Goal: Task Accomplishment & Management: Complete application form

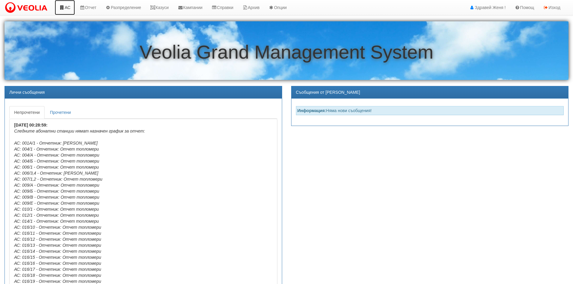
click at [70, 9] on link "АС" at bounding box center [65, 7] width 20 height 15
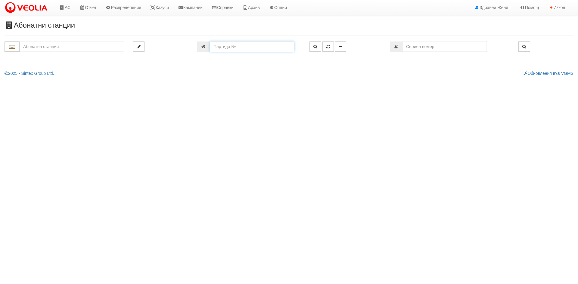
click at [255, 49] on input "number" at bounding box center [252, 47] width 84 height 10
type input "20002"
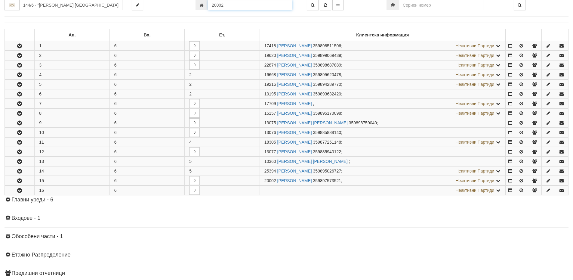
scroll to position [155, 0]
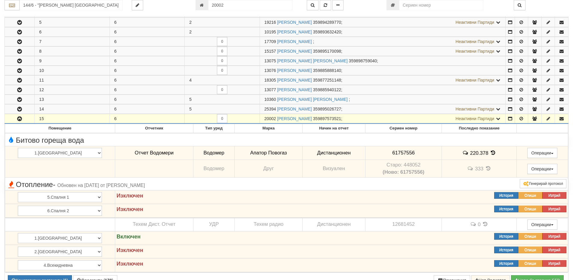
drag, startPoint x: 276, startPoint y: 118, endPoint x: 262, endPoint y: 119, distance: 14.6
click at [262, 119] on td "20002 АНГЕЛА ПЕТРОВА ХАДЖИСТОЕВА 359897573521 ; Неактивни Партиди 13078 ПЕТЪР А…" at bounding box center [383, 119] width 246 height 10
copy span "20002"
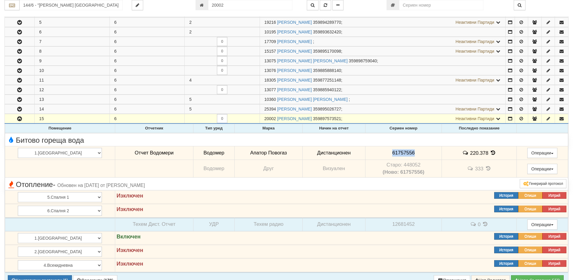
drag, startPoint x: 408, startPoint y: 153, endPoint x: 381, endPoint y: 153, distance: 27.1
click at [381, 153] on td "61757556" at bounding box center [403, 153] width 77 height 14
copy span "61757556"
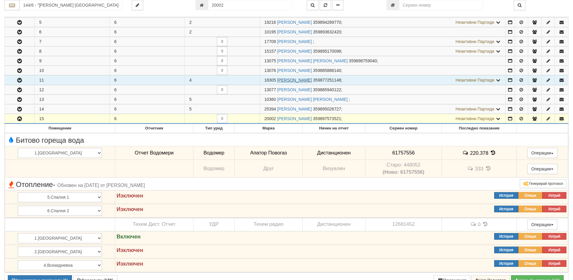
click at [312, 81] on link "МАРИЯ ХРИСТОВА ТОМЧЕВА" at bounding box center [294, 80] width 35 height 5
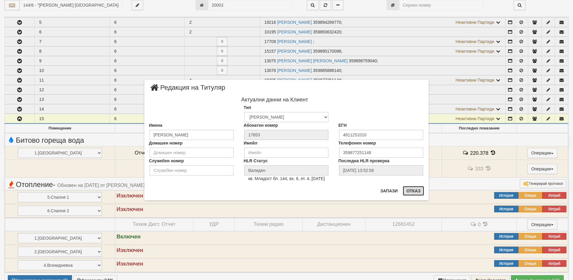
click at [412, 193] on button "Отказ" at bounding box center [413, 191] width 21 height 10
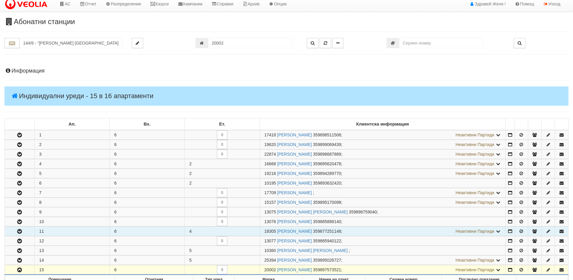
scroll to position [0, 0]
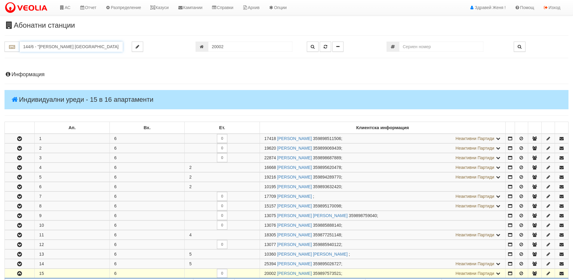
click at [45, 44] on input "144/6 - "ВЕОЛИЯ ЕНЕРДЖИ ВАРНА " ЕАД" at bounding box center [71, 47] width 103 height 10
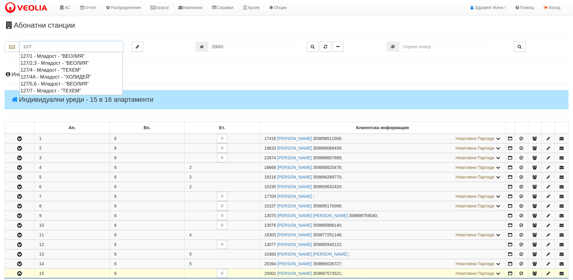
click at [55, 64] on div "127/2,3 - Младост - "ВЕОЛИЯ"" at bounding box center [70, 63] width 101 height 7
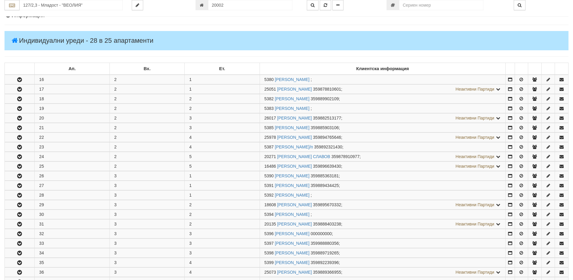
scroll to position [120, 0]
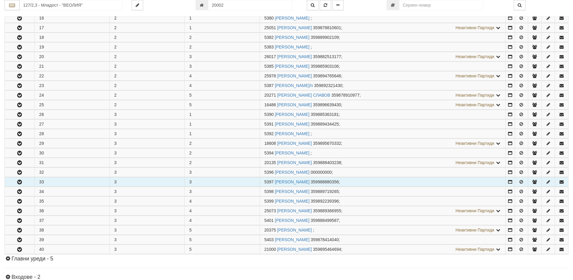
click at [24, 182] on button "button" at bounding box center [19, 181] width 29 height 9
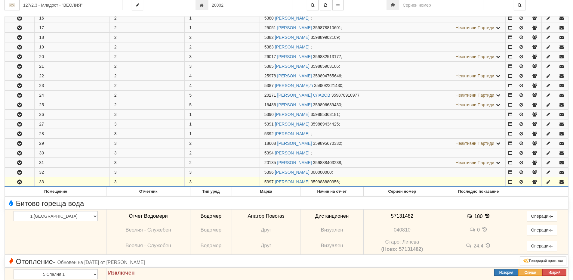
drag, startPoint x: 273, startPoint y: 181, endPoint x: 263, endPoint y: 181, distance: 10.2
click at [263, 181] on td "5397 ЗДРАВКО АНГЕЛОВ КЬНЧЕВ 359988880356 ;" at bounding box center [383, 182] width 246 height 10
copy span "5397"
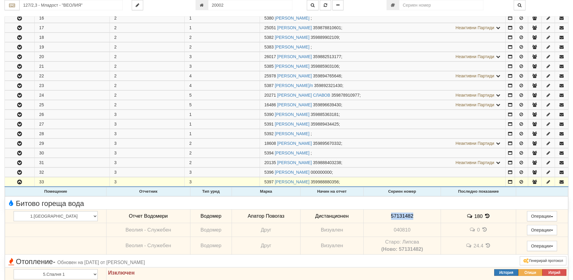
drag, startPoint x: 405, startPoint y: 216, endPoint x: 373, endPoint y: 214, distance: 31.6
click at [373, 214] on td "57131482" at bounding box center [401, 216] width 77 height 14
copy span "57131482"
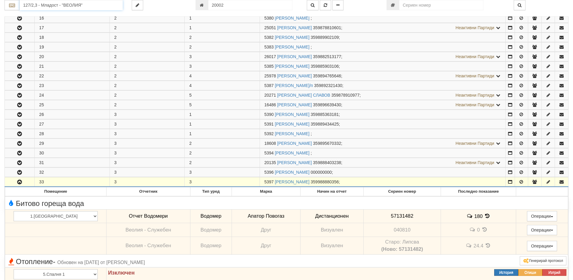
click at [53, 5] on input "127/2,3 - Младост - "ВЕОЛИЯ"" at bounding box center [71, 5] width 103 height 10
click at [61, 20] on div "148/2,3 - Младост - "ВЕОЛИЯ"" at bounding box center [70, 21] width 101 height 7
type input "148/2,3 - Младост - "ВЕОЛИЯ""
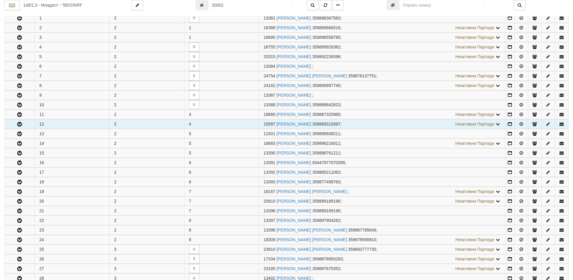
scroll to position [331, 0]
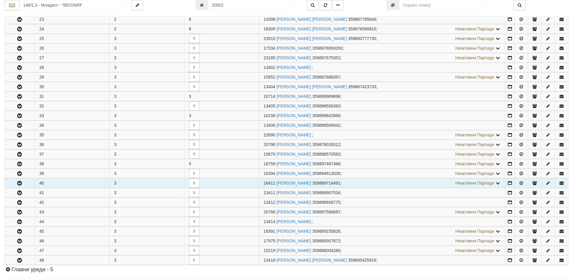
click at [31, 182] on button "button" at bounding box center [20, 182] width 30 height 9
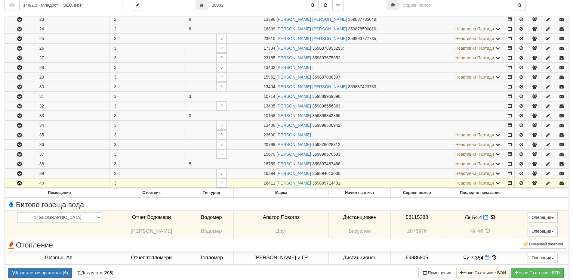
drag, startPoint x: 276, startPoint y: 183, endPoint x: 258, endPoint y: 186, distance: 18.0
click at [258, 186] on tr "40 3 0 16411 ВИОЛЕТА ГЕОРГИЕВА МИНЧЕВА 359889714491 ; Неактивни Партиди 13410 Б…" at bounding box center [287, 183] width 564 height 10
click at [252, 180] on td "0" at bounding box center [221, 183] width 75 height 10
drag, startPoint x: 274, startPoint y: 182, endPoint x: 264, endPoint y: 183, distance: 10.0
click at [264, 183] on span "16411" at bounding box center [270, 183] width 12 height 5
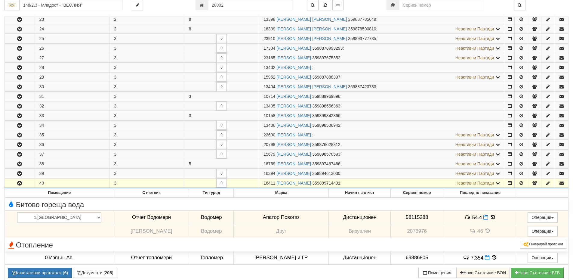
copy span "16411"
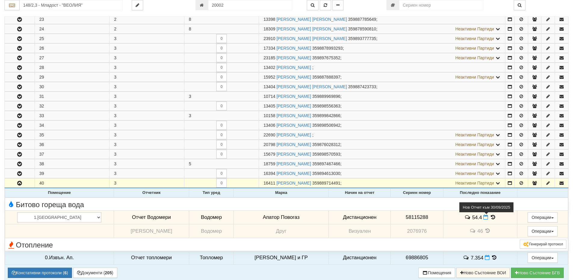
click at [483, 218] on icon at bounding box center [485, 216] width 5 height 5
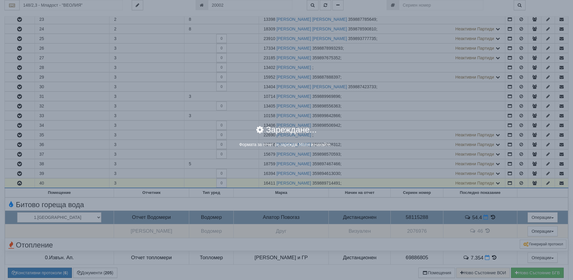
select select "8ac75930-9bfd-e511-80be-8d5a1dced85a"
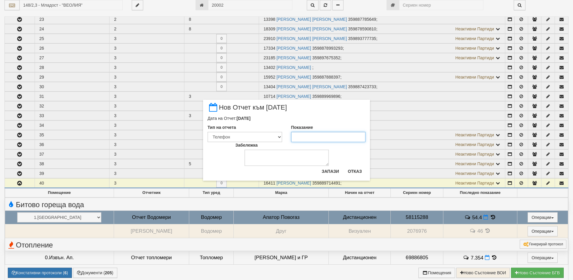
click at [310, 138] on input "Показание" at bounding box center [328, 137] width 75 height 10
type input "55"
click at [295, 153] on textarea "Забележка" at bounding box center [287, 158] width 84 height 16
type textarea "01,10,2025"
click at [333, 170] on button "Запази" at bounding box center [330, 171] width 25 height 10
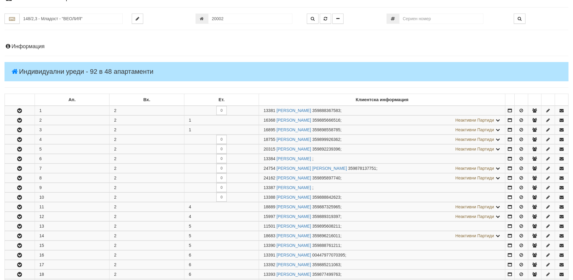
scroll to position [0, 0]
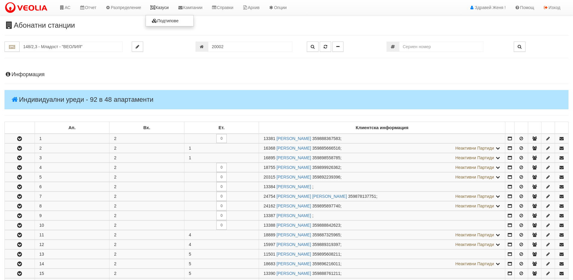
drag, startPoint x: 155, startPoint y: 7, endPoint x: 171, endPoint y: 8, distance: 15.7
click at [155, 7] on icon at bounding box center [152, 7] width 5 height 4
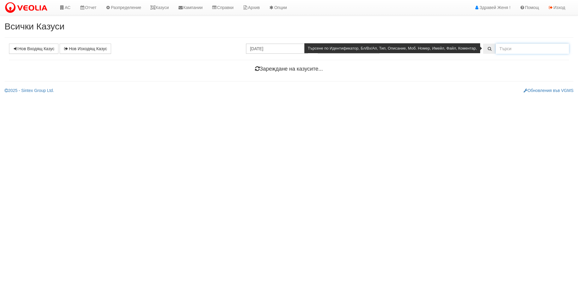
click at [509, 48] on input "text" at bounding box center [531, 49] width 73 height 10
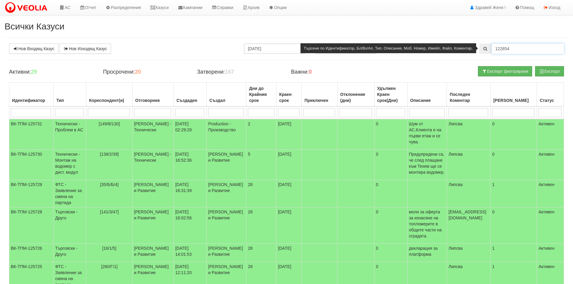
type input "122854"
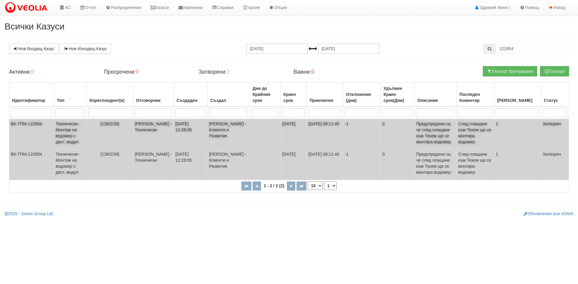
click at [172, 125] on td "[PERSON_NAME] - Технически" at bounding box center [153, 134] width 41 height 31
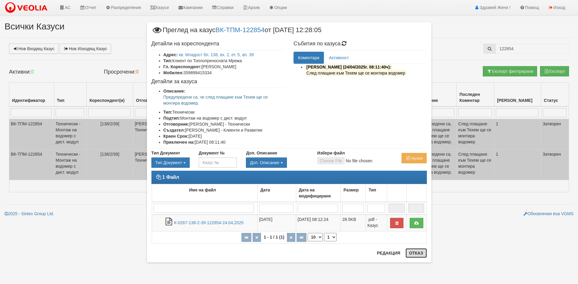
click at [421, 253] on button "Отказ" at bounding box center [415, 253] width 21 height 10
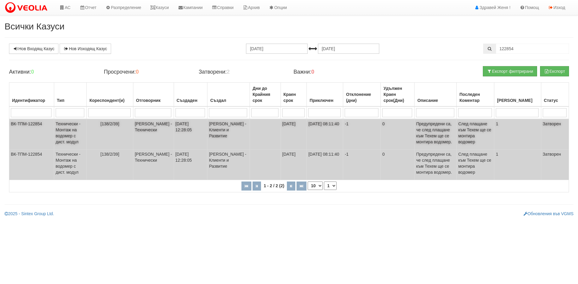
click at [152, 129] on td "Петър Добрев - Технически" at bounding box center [153, 134] width 41 height 31
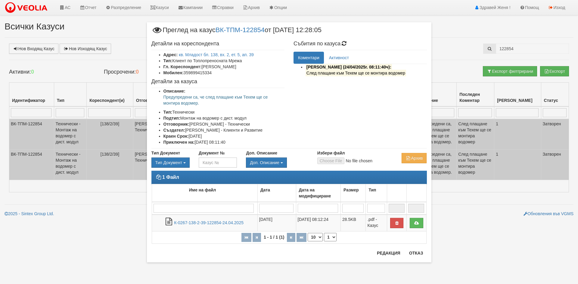
click at [123, 138] on div "× Преглед на казус ВК-ТПМ-122854 от 16/04/2025 12:28:05 Детайли на кореспондент…" at bounding box center [289, 139] width 352 height 278
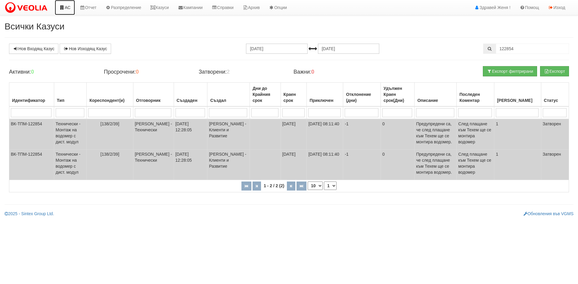
click at [69, 6] on link "АС" at bounding box center [65, 7] width 20 height 15
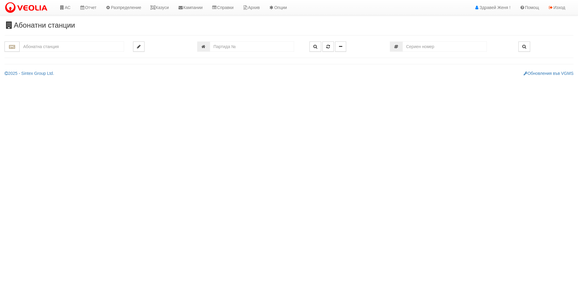
click at [75, 47] on input "text" at bounding box center [72, 47] width 104 height 10
type input "1"
click at [167, 7] on link "Казуси" at bounding box center [160, 7] width 28 height 15
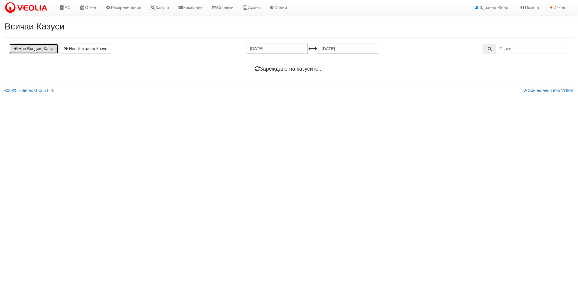
click at [43, 52] on link "Нов Входящ Казус" at bounding box center [33, 49] width 49 height 10
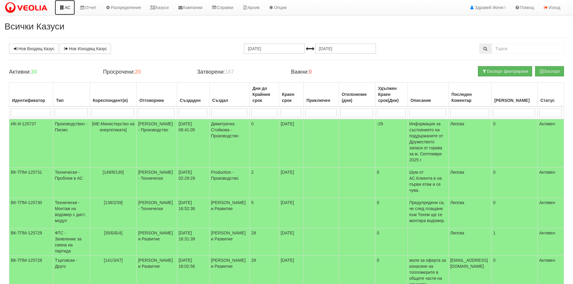
click at [67, 9] on link "АС" at bounding box center [65, 7] width 20 height 15
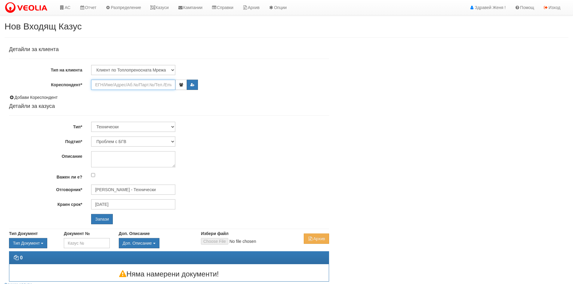
click at [110, 87] on input "Кореспондент*" at bounding box center [133, 85] width 84 height 10
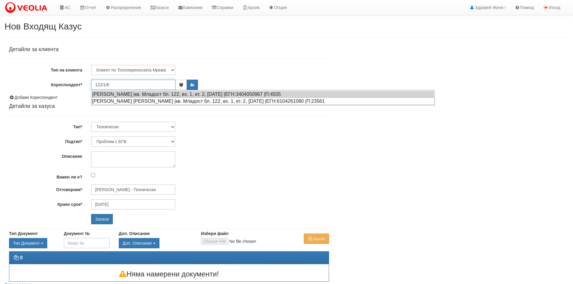
click at [113, 103] on div "[PERSON_NAME] [PERSON_NAME] |кв. Младост бл. 122, вх. 1, ет. 2, [DATE] |ЕГН:610…" at bounding box center [263, 101] width 343 height 8
type input "[PERSON_NAME]"
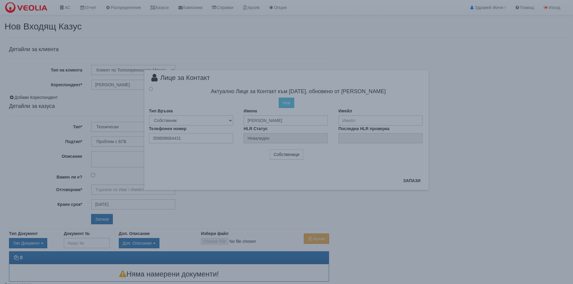
type input "Дончо Дончев - Технически"
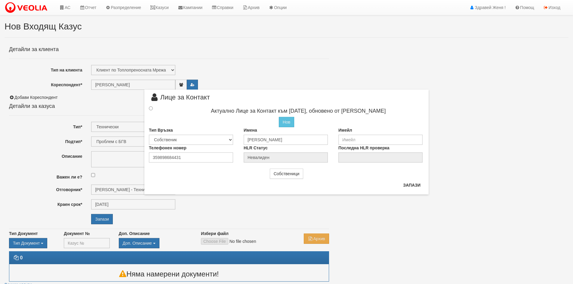
click at [288, 79] on div "× Лице за Контакт Актуално Лице за Контакт към 31/08/2021, обновено от Нели Овч…" at bounding box center [286, 97] width 293 height 195
click at [65, 8] on link "АС" at bounding box center [65, 7] width 20 height 15
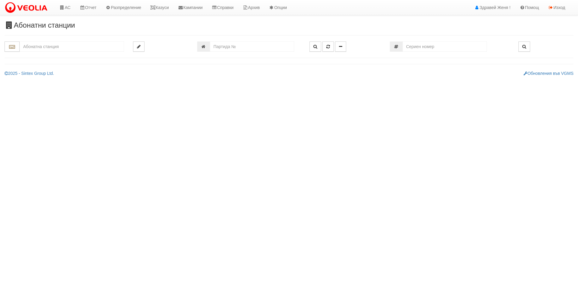
click at [59, 46] on input "text" at bounding box center [72, 47] width 104 height 10
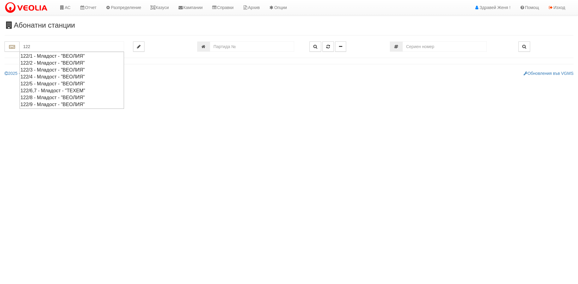
click at [58, 55] on div "122/1 - Младост - "ВЕОЛИЯ"" at bounding box center [71, 56] width 103 height 7
type input "122/1 - Младост - "ВЕОЛИЯ""
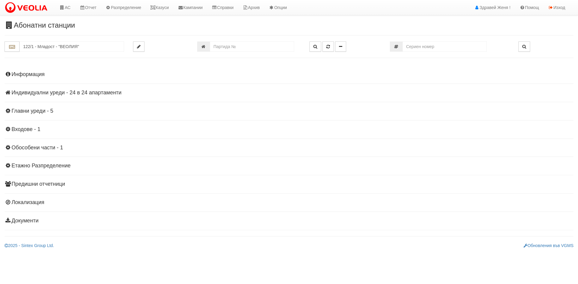
drag, startPoint x: 67, startPoint y: 91, endPoint x: 65, endPoint y: 96, distance: 5.8
click at [67, 91] on h4 "Индивидуални уреди - 24 в 24 апартаменти" at bounding box center [289, 93] width 569 height 6
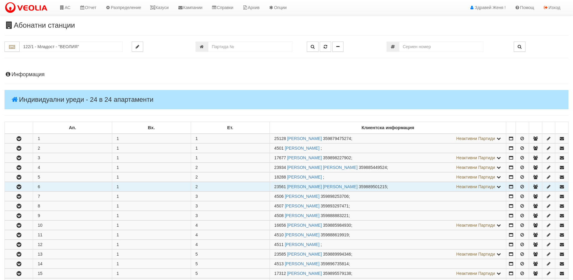
click at [17, 186] on icon "button" at bounding box center [18, 187] width 7 height 4
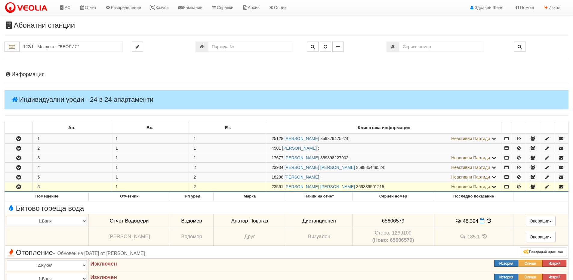
drag, startPoint x: 284, startPoint y: 187, endPoint x: 271, endPoint y: 184, distance: 13.4
click at [271, 184] on td "23561 СВЕТЛОЗАР АТАНАСОВ РУСЕВ 359889501215 ; Неактивни Партиди 4505 ВЕЛИЧКО МИ…" at bounding box center [384, 187] width 234 height 10
copy span "23561"
drag, startPoint x: 168, startPoint y: 10, endPoint x: 164, endPoint y: 13, distance: 4.5
click at [168, 10] on link "Казуси" at bounding box center [160, 7] width 28 height 15
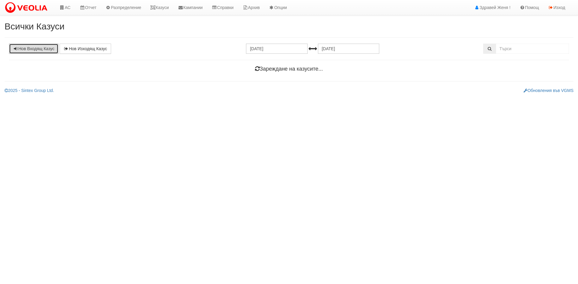
click at [37, 50] on link "Нов Входящ Казус" at bounding box center [33, 49] width 49 height 10
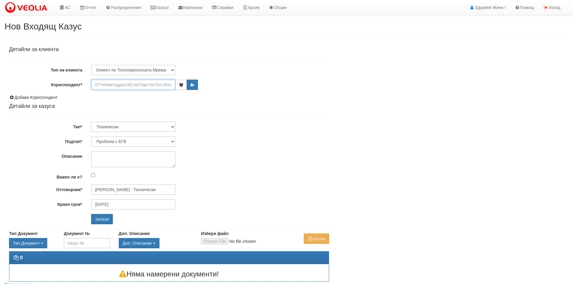
click at [109, 85] on input "Кореспондент*" at bounding box center [133, 85] width 84 height 10
paste input "23561"
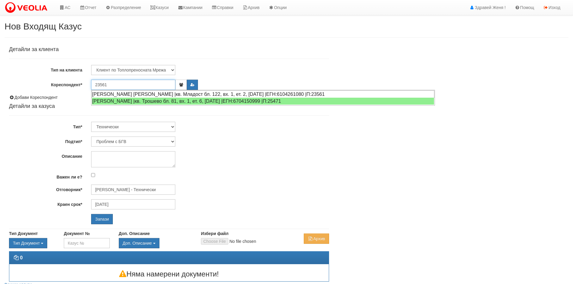
click at [127, 94] on div "СВЕТЛОЗАР АТАНАСОВ РУСЕВ |кв. Младост бл. 122, вх. 1, ет. 2, ап. 6 |ЕГН:6104261…" at bounding box center [263, 95] width 343 height 8
type input "[PERSON_NAME]"
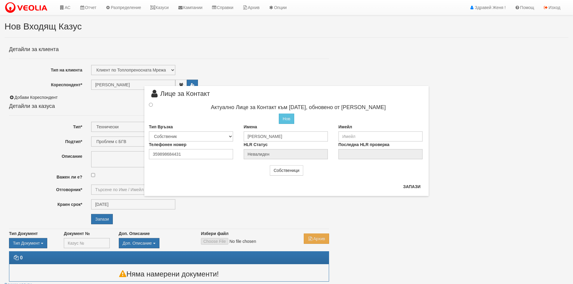
type input "[PERSON_NAME] - Технически"
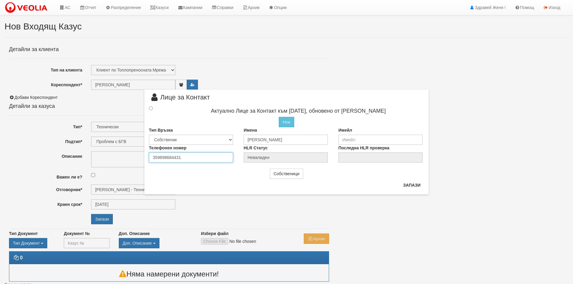
drag, startPoint x: 184, startPoint y: 159, endPoint x: 126, endPoint y: 154, distance: 57.6
click at [126, 154] on div "× Лице за Контакт Актуално Лице за Контакт към 31/08/2021, обновено от Нели Овч…" at bounding box center [287, 97] width 352 height 195
type input "0899652817"
click at [152, 107] on input "radio" at bounding box center [151, 108] width 4 height 4
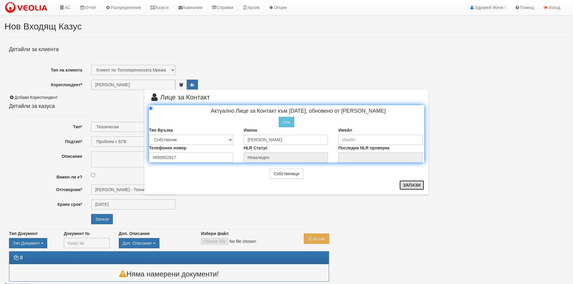
click at [409, 186] on button "Запази" at bounding box center [412, 186] width 25 height 10
radio input "true"
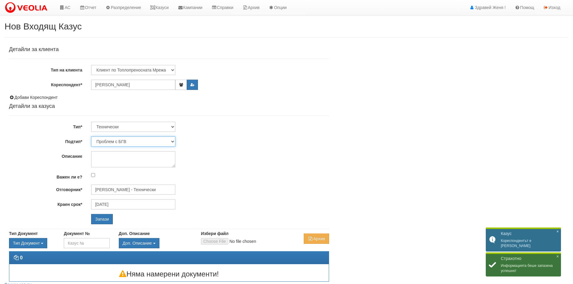
click at [173, 142] on select "Проблем с БГВ Теч ВОИ Теч БГВ Теч в АС Теч от водомер Проблем в АС Интервенция …" at bounding box center [133, 142] width 84 height 10
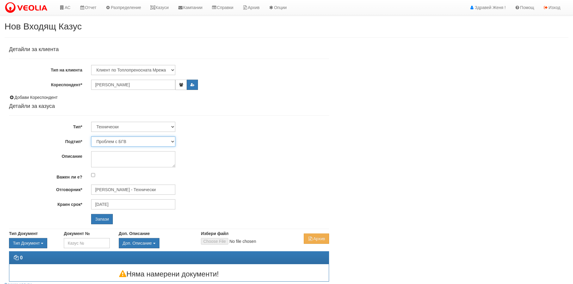
select select "Пломбиране на водомер"
click at [91, 137] on select "Проблем с БГВ Теч ВОИ Теч БГВ Теч в АС Теч от водомер Проблем в АС Интервенция …" at bounding box center [133, 142] width 84 height 10
type input "04/10/2025"
type input "Дончо Дончев - Технически"
click at [106, 217] on input "Запази" at bounding box center [102, 219] width 22 height 10
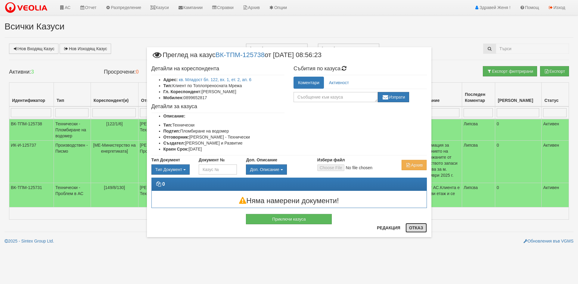
click at [416, 229] on button "Отказ" at bounding box center [415, 228] width 21 height 10
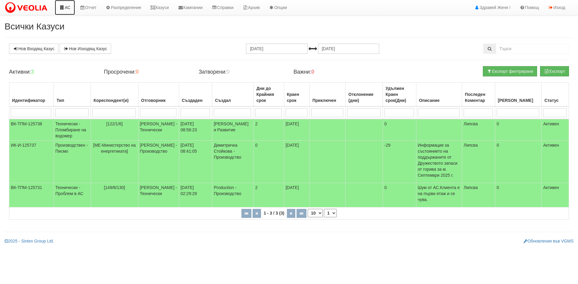
click at [70, 9] on link "АС" at bounding box center [65, 7] width 20 height 15
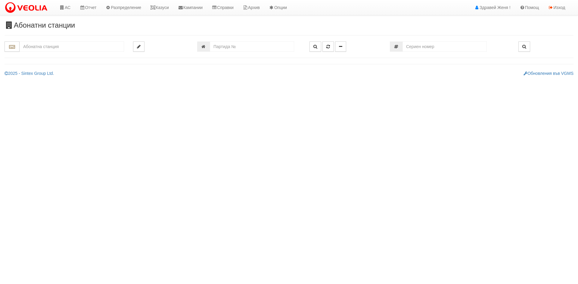
click at [39, 48] on input "text" at bounding box center [72, 47] width 104 height 10
click at [34, 58] on div "074/1 - Трошево - "ВЕОЛИЯ"" at bounding box center [71, 56] width 103 height 7
type input "074/1 - Трошево - "ВЕОЛИЯ""
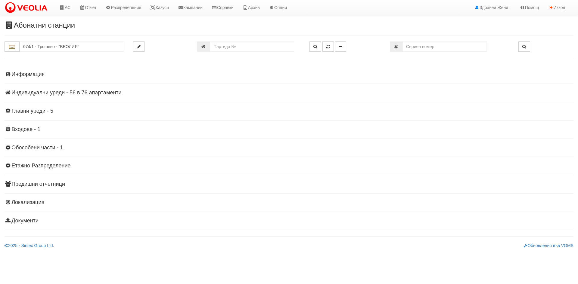
click at [58, 94] on h4 "Индивидуални уреди - 56 в 76 апартаменти" at bounding box center [289, 93] width 569 height 6
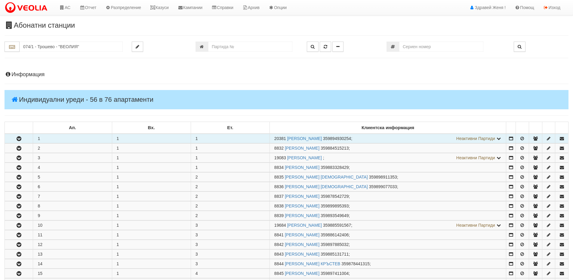
click at [43, 137] on td "1" at bounding box center [72, 139] width 79 height 10
drag, startPoint x: 285, startPoint y: 137, endPoint x: 273, endPoint y: 136, distance: 11.9
click at [273, 136] on td "20381 [PERSON_NAME] 359894930254 ; Неактивни Партиди 8831 [PERSON_NAME]. [PERSO…" at bounding box center [388, 139] width 237 height 10
copy span "20381"
click at [19, 138] on icon "button" at bounding box center [18, 139] width 7 height 4
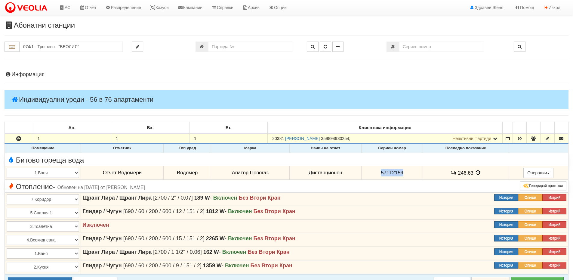
drag, startPoint x: 402, startPoint y: 172, endPoint x: 367, endPoint y: 168, distance: 35.2
click at [367, 168] on td "57112159" at bounding box center [392, 173] width 61 height 14
copy span "57112159"
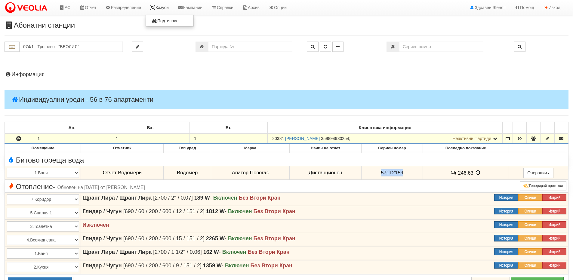
click at [164, 9] on link "Казуси" at bounding box center [160, 7] width 28 height 15
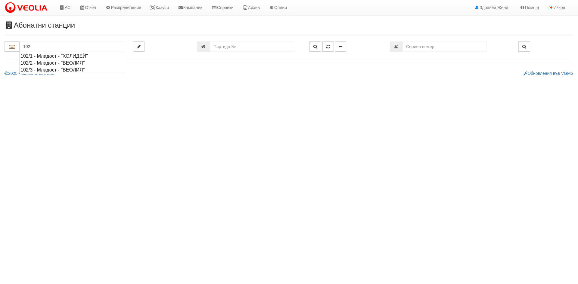
click at [61, 62] on div "102/2 - Младост - "ВЕОЛИЯ"" at bounding box center [71, 63] width 103 height 7
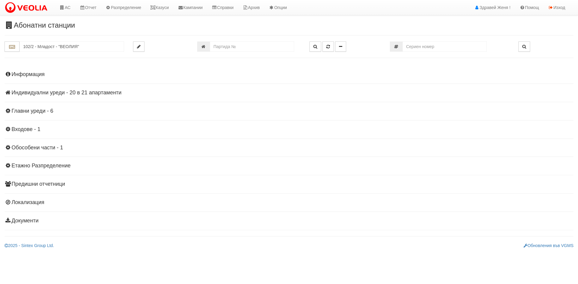
click at [83, 91] on h4 "Индивидуални уреди - 20 в 21 апартаменти" at bounding box center [289, 93] width 569 height 6
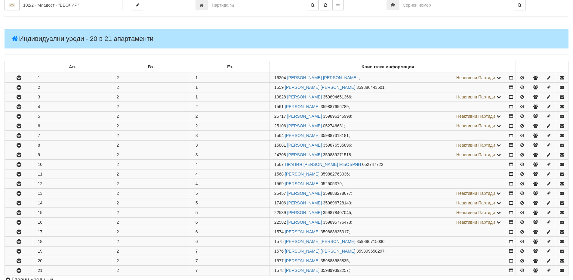
scroll to position [150, 0]
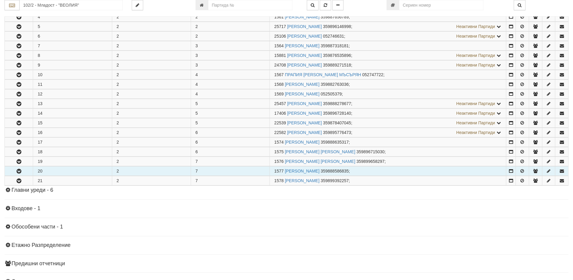
click at [18, 172] on icon "button" at bounding box center [18, 171] width 7 height 4
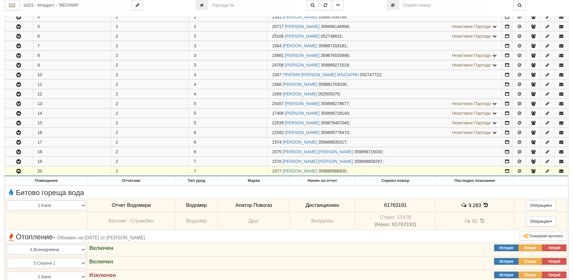
drag, startPoint x: 282, startPoint y: 169, endPoint x: 272, endPoint y: 171, distance: 10.1
click at [272, 171] on span "1577" at bounding box center [276, 170] width 9 height 5
copy span "1577"
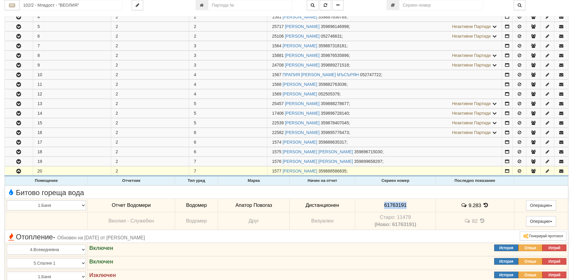
drag, startPoint x: 409, startPoint y: 205, endPoint x: 382, endPoint y: 204, distance: 27.7
click at [382, 204] on td "61763191" at bounding box center [395, 205] width 80 height 14
copy span "61763191"
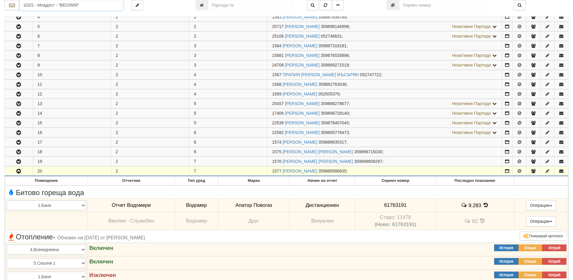
click at [45, 5] on input "102/2 - Младост - "ВЕОЛИЯ"" at bounding box center [71, 5] width 103 height 10
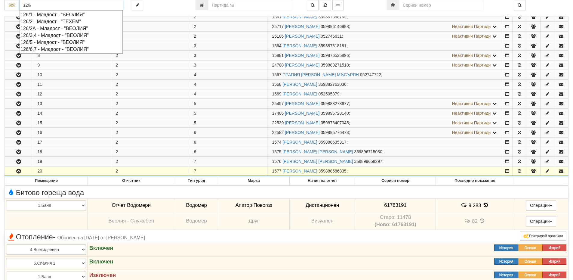
click at [57, 35] on div "126/3,4 - Младост - "ВЕОЛИЯ"" at bounding box center [70, 35] width 101 height 7
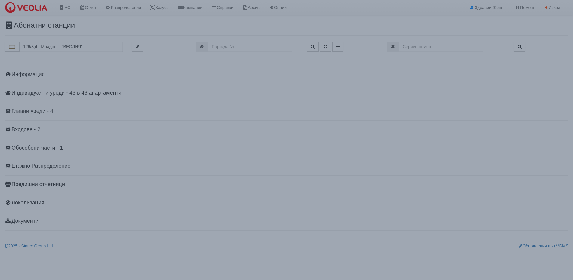
scroll to position [0, 0]
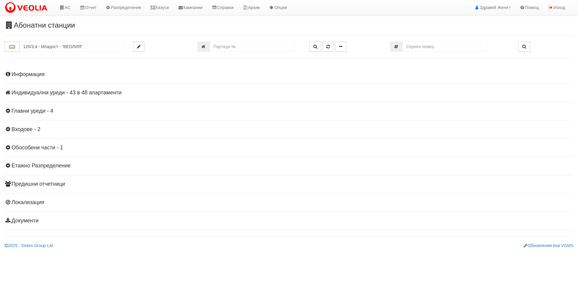
click at [101, 94] on h4 "Индивидуални уреди - 43 в 48 апартаменти" at bounding box center [289, 93] width 569 height 6
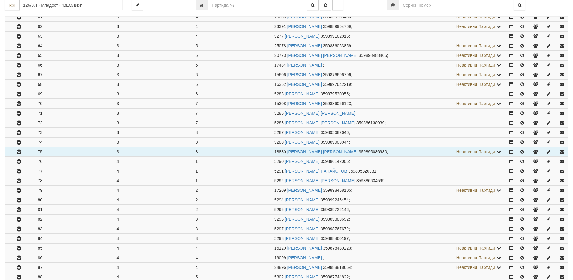
scroll to position [211, 0]
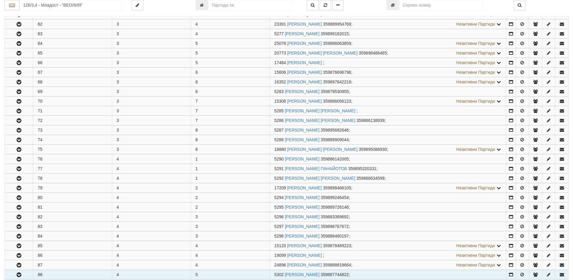
click at [20, 275] on icon "button" at bounding box center [18, 275] width 7 height 4
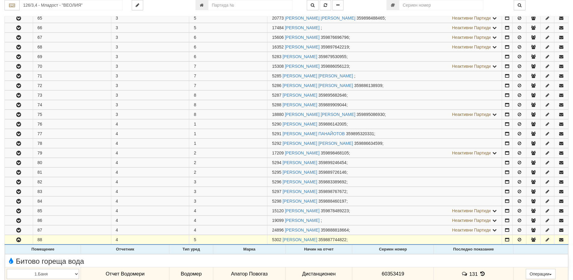
scroll to position [301, 0]
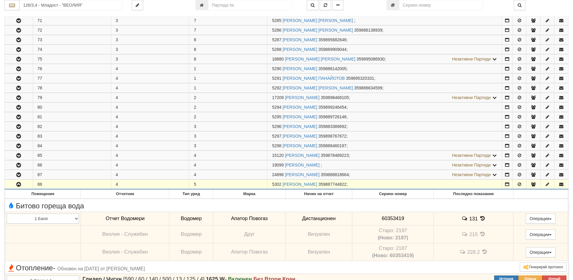
drag, startPoint x: 281, startPoint y: 184, endPoint x: 272, endPoint y: 184, distance: 8.7
click at [272, 184] on span "5302" at bounding box center [276, 184] width 9 height 5
copy span "5302"
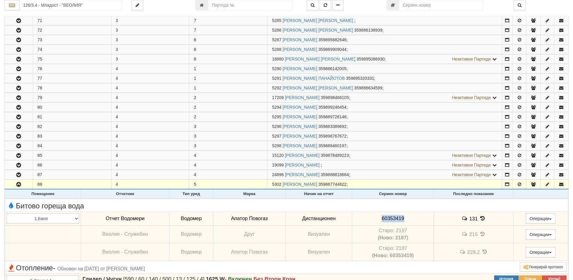
drag, startPoint x: 403, startPoint y: 218, endPoint x: 380, endPoint y: 216, distance: 22.6
click at [355, 217] on td "60353419" at bounding box center [393, 218] width 82 height 14
copy span "60353419"
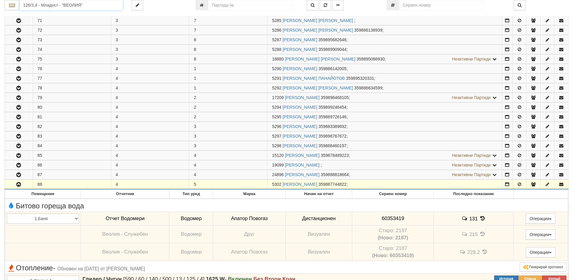
click at [60, 7] on input "126/3,4 - Младост - "ВЕОЛИЯ"" at bounding box center [71, 5] width 103 height 10
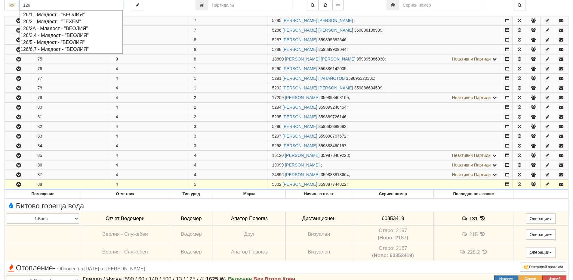
click at [42, 50] on div "126/6,7 - Младост - "ВЕОЛИЯ"" at bounding box center [70, 49] width 101 height 7
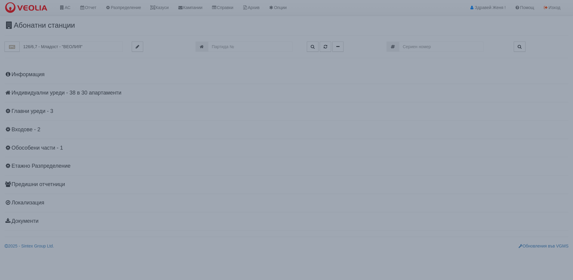
scroll to position [0, 0]
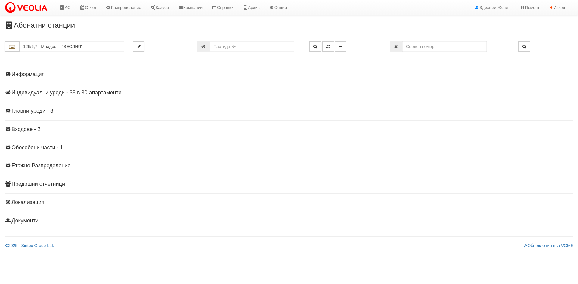
click at [70, 91] on h4 "Индивидуални уреди - 38 в 30 апартаменти" at bounding box center [289, 93] width 569 height 6
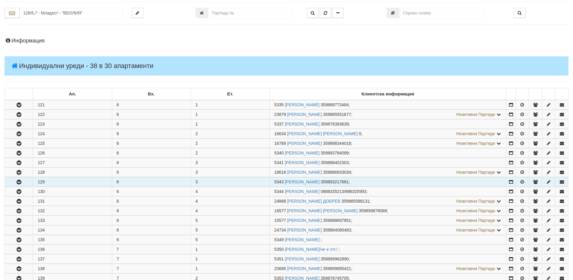
scroll to position [150, 0]
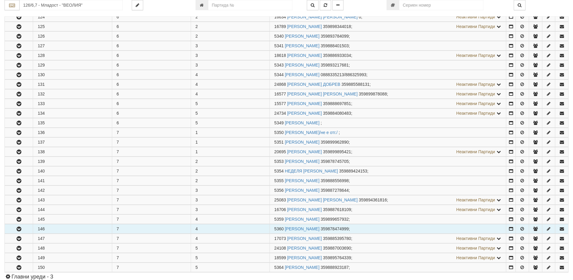
click at [23, 228] on button "button" at bounding box center [19, 228] width 28 height 9
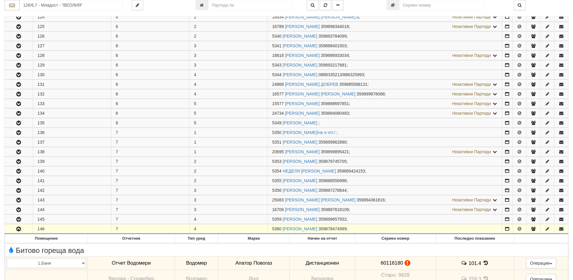
drag, startPoint x: 281, startPoint y: 228, endPoint x: 273, endPoint y: 228, distance: 7.5
click at [273, 228] on span "5360" at bounding box center [276, 228] width 9 height 5
copy span "5360"
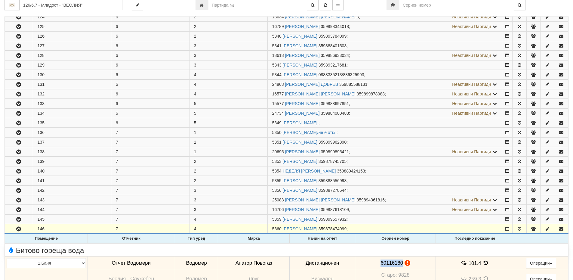
drag, startPoint x: 402, startPoint y: 263, endPoint x: 371, endPoint y: 266, distance: 31.4
click at [371, 266] on td "60116180" at bounding box center [395, 263] width 80 height 14
copy span "60116180"
drag, startPoint x: 480, startPoint y: 263, endPoint x: 461, endPoint y: 261, distance: 19.0
click at [461, 261] on td "101.4" at bounding box center [475, 263] width 79 height 14
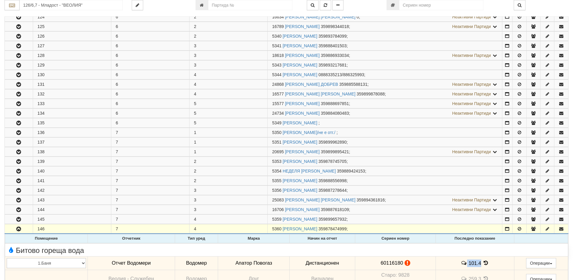
copy td "101.4"
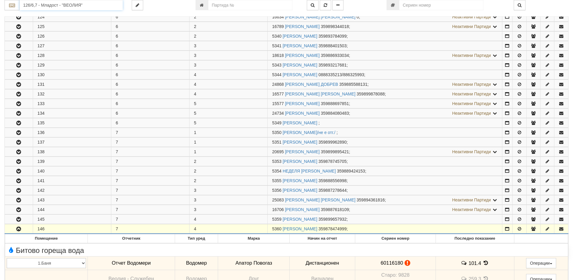
click at [58, 5] on input "126/6,7 - Младост - "ВЕОЛИЯ"" at bounding box center [71, 5] width 103 height 10
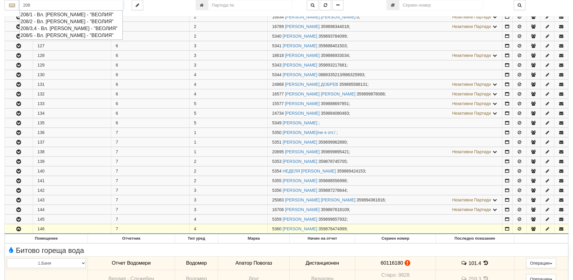
click at [91, 34] on div "208/5 - Вл. Варненчик - "ВЕОЛИЯ"" at bounding box center [70, 35] width 101 height 7
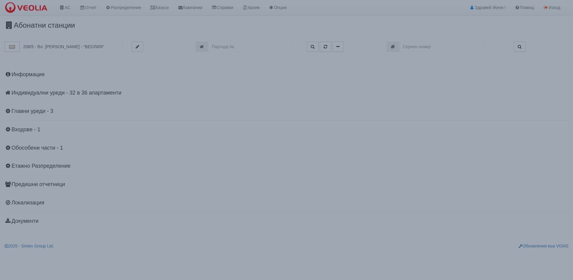
scroll to position [0, 0]
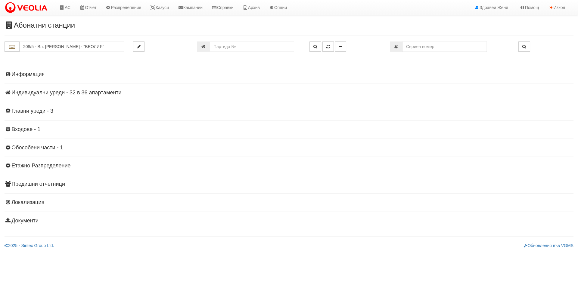
click at [83, 95] on h4 "Индивидуални уреди - 32 в 36 апартаменти" at bounding box center [289, 93] width 569 height 6
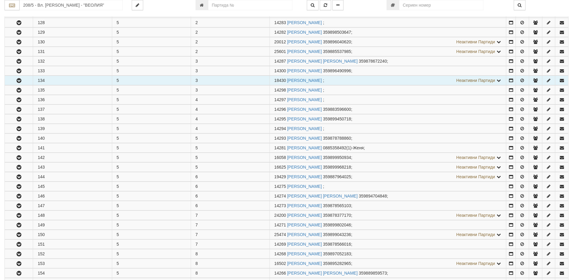
scroll to position [211, 0]
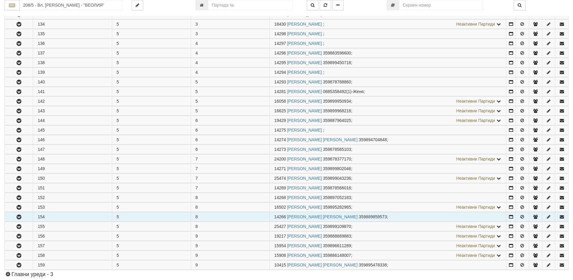
click at [17, 218] on icon "button" at bounding box center [18, 217] width 7 height 4
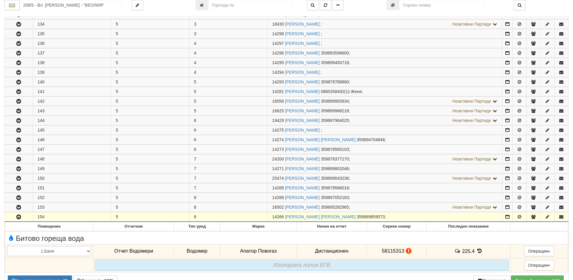
drag, startPoint x: 285, startPoint y: 215, endPoint x: 272, endPoint y: 218, distance: 14.0
click at [272, 218] on td "14266 ИВАН АТАНАСОВ ИВАНОВ 359889859573 ;" at bounding box center [384, 217] width 235 height 10
copy span "14266"
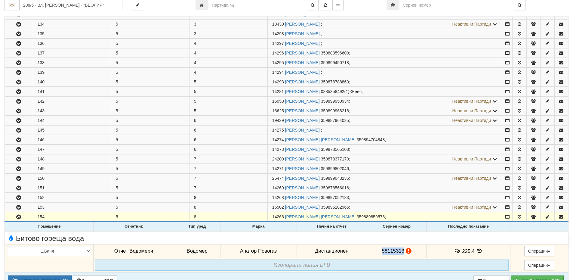
drag, startPoint x: 403, startPoint y: 250, endPoint x: 381, endPoint y: 253, distance: 22.2
click at [381, 253] on td "58115313" at bounding box center [397, 251] width 60 height 14
copy span "58115313"
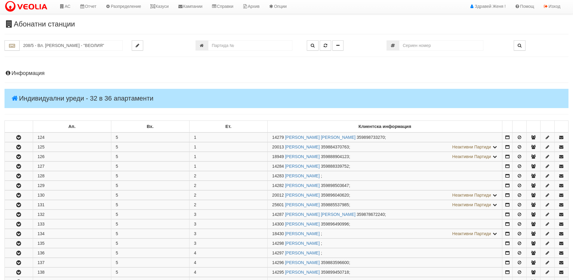
scroll to position [0, 0]
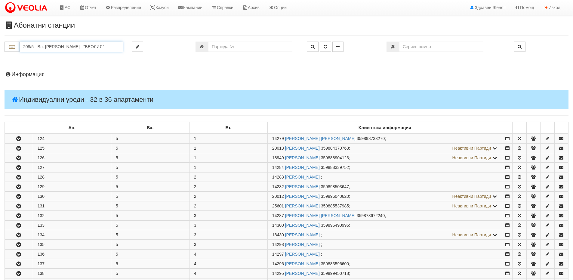
click at [54, 45] on input "208/5 - Вл. Варненчик - "ВЕОЛИЯ"" at bounding box center [71, 47] width 103 height 10
click at [58, 57] on div "152/1 - Младост - "ВЕОЛИЯ"" at bounding box center [70, 56] width 101 height 7
type input "152/1 - Младост - "ВЕОЛИЯ""
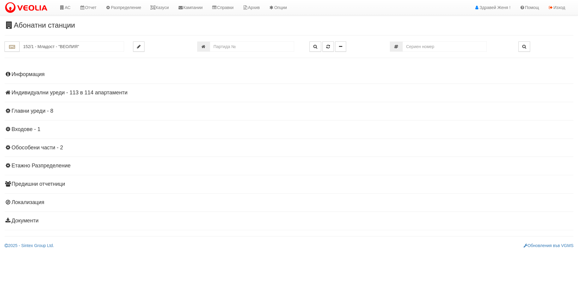
click at [73, 91] on h4 "Индивидуални уреди - 113 в 114 апартаменти" at bounding box center [289, 93] width 569 height 6
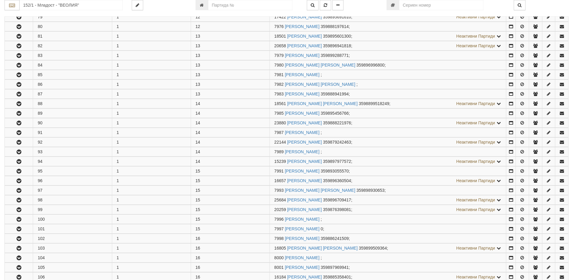
scroll to position [993, 0]
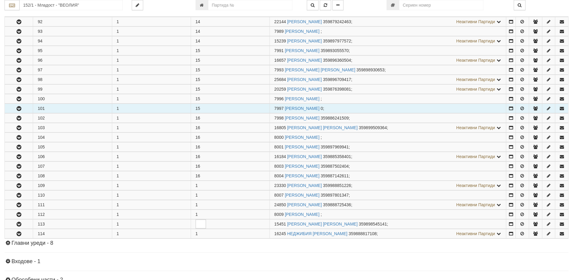
click at [25, 107] on button "button" at bounding box center [19, 108] width 28 height 9
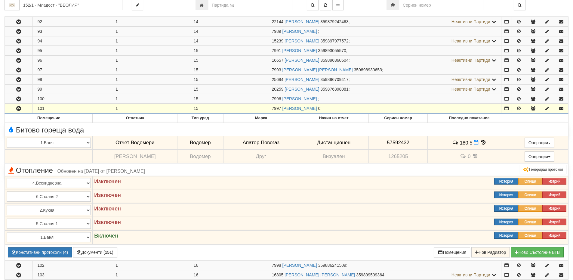
drag, startPoint x: 281, startPoint y: 108, endPoint x: 269, endPoint y: 107, distance: 11.4
click at [269, 107] on td "7997 ИВАН ГЕОРГИЕВ ВЛАДИМИРОВ 0 ;" at bounding box center [384, 109] width 234 height 10
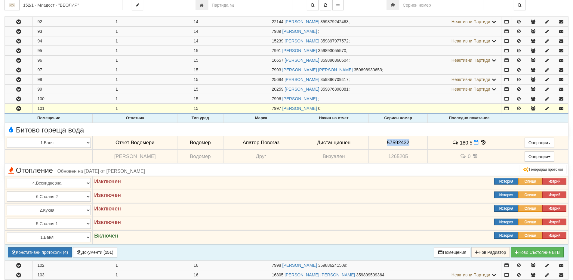
drag, startPoint x: 407, startPoint y: 141, endPoint x: 380, endPoint y: 143, distance: 27.7
click at [380, 143] on td "57592432" at bounding box center [398, 143] width 59 height 14
click at [474, 143] on icon at bounding box center [476, 142] width 5 height 5
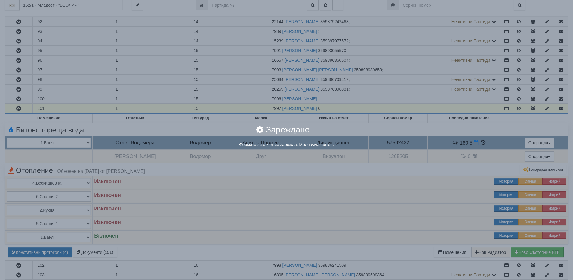
select select "8ac75930-9bfd-e511-80be-8d5a1dced85a"
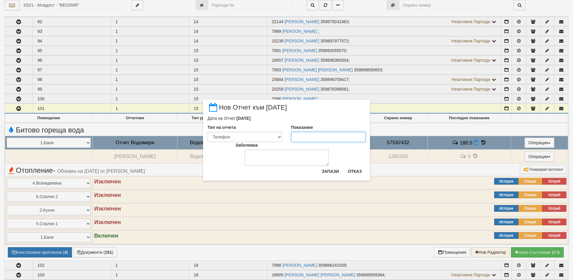
click at [324, 140] on input "Показание" at bounding box center [328, 137] width 75 height 10
click at [302, 135] on input "18135" at bounding box center [328, 137] width 75 height 10
type input "181.35"
click at [294, 155] on textarea "Забележка" at bounding box center [287, 158] width 84 height 16
type textarea "01,10,2025"
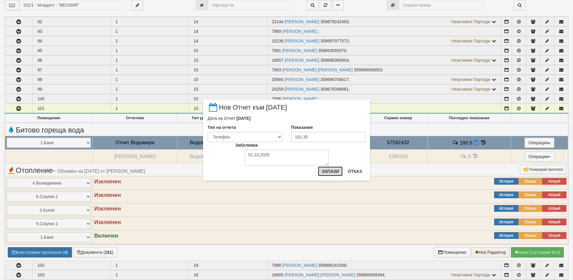
click at [334, 172] on button "Запази" at bounding box center [330, 171] width 25 height 10
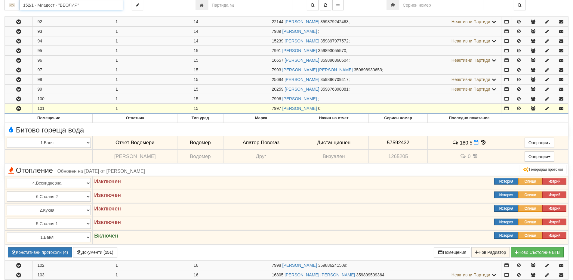
click at [42, 7] on input "152/1 - Младост - "ВЕОЛИЯ"" at bounding box center [71, 5] width 103 height 10
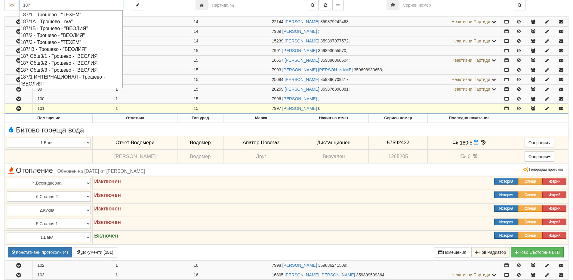
click at [43, 15] on div "187/1 - Трошево - "ТЕХЕМ"" at bounding box center [70, 14] width 101 height 7
type input "187/1 - Трошево - "ТЕХЕМ""
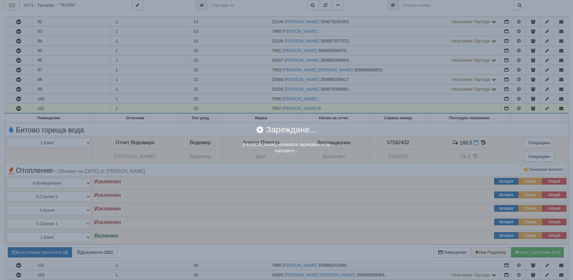
click at [42, 4] on div "× Зареждане... Моля изчакайте зареждането на партидите..." at bounding box center [286, 140] width 573 height 280
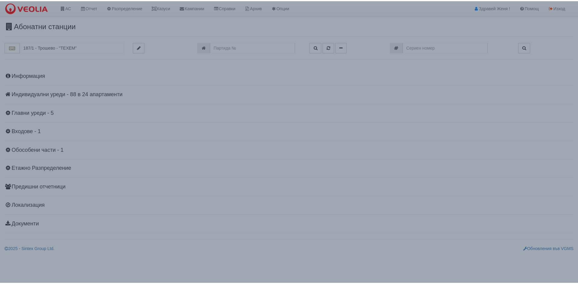
scroll to position [0, 0]
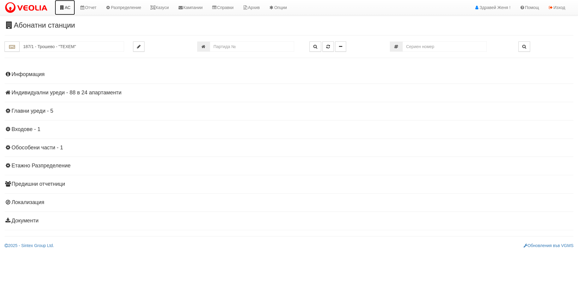
click at [67, 7] on link "АС" at bounding box center [65, 7] width 20 height 15
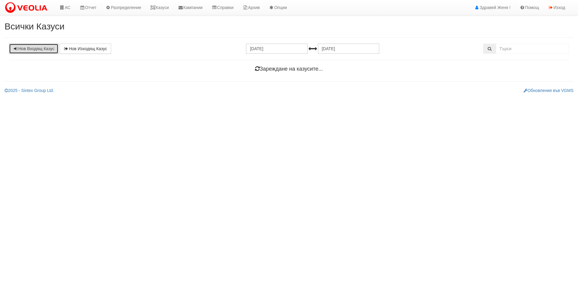
click at [48, 50] on link "Нов Входящ Казус" at bounding box center [33, 49] width 49 height 10
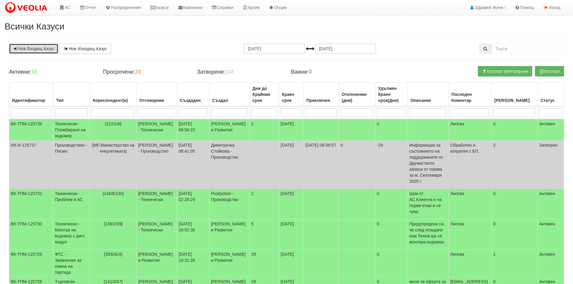
click at [48, 52] on link "Нов Входящ Казус" at bounding box center [33, 49] width 49 height 10
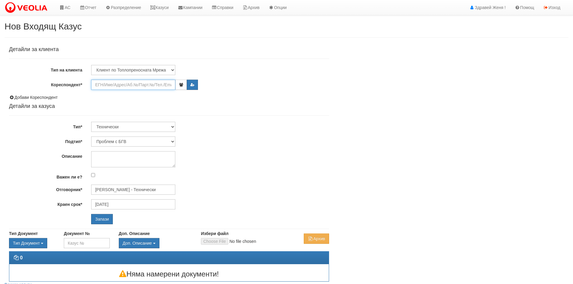
click at [125, 84] on input "Кореспондент*" at bounding box center [133, 85] width 84 height 10
click at [122, 67] on select "Клиент по Топлопреносната Мрежа Институция Партньори Други" at bounding box center [133, 70] width 84 height 10
select select "Institution"
click at [91, 65] on select "Клиент по Топлопреносната Мрежа Институция Партньори Други" at bounding box center [133, 70] width 84 height 10
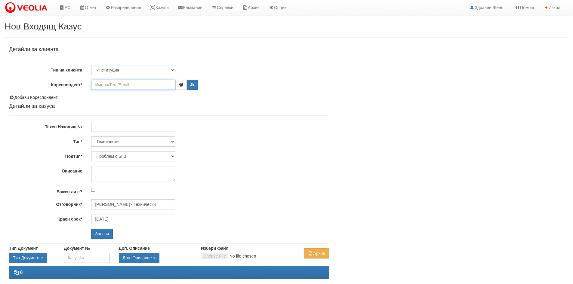
click at [112, 86] on input "Кореспондент*" at bounding box center [133, 85] width 84 height 10
click at [109, 88] on input "Кореспондент*" at bounding box center [133, 85] width 84 height 10
click at [103, 87] on input "Кореспондент*" at bounding box center [133, 85] width 84 height 10
type input "басейн Делфини"
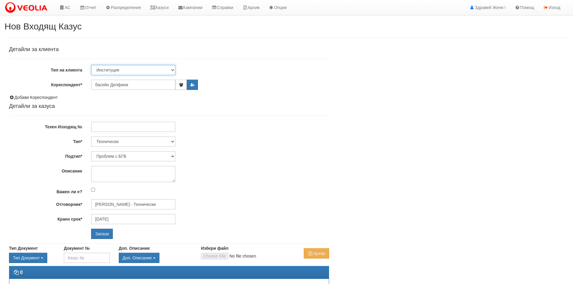
click at [172, 70] on select "Клиент по Топлопреносната Мрежа Институция Партньори Други" at bounding box center [133, 70] width 84 height 10
select select "VeoliaClient"
click at [91, 65] on select "Клиент по Топлопреносната Мрежа Институция Партньори Други" at bounding box center [133, 70] width 84 height 10
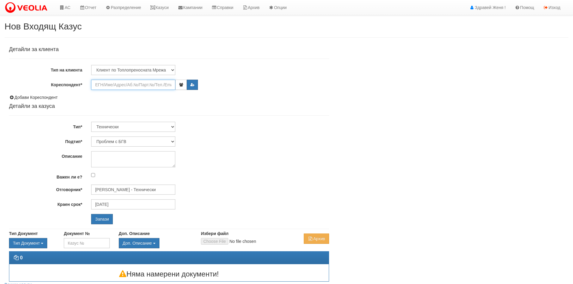
click at [127, 86] on input "Кореспондент*" at bounding box center [133, 85] width 84 height 10
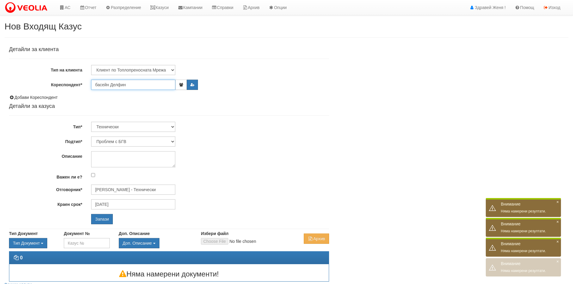
type input "басейн Делфини"
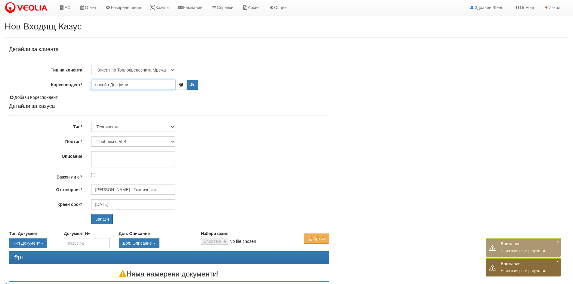
drag, startPoint x: 109, startPoint y: 85, endPoint x: 93, endPoint y: 86, distance: 15.4
click at [93, 86] on input "басейн Делфини" at bounding box center [133, 85] width 84 height 10
type input "делфини"
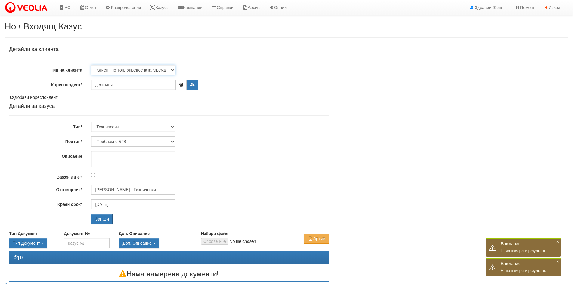
click at [171, 70] on select "Клиент по Топлопреносната Мрежа Институция Партньори Други" at bounding box center [133, 70] width 84 height 10
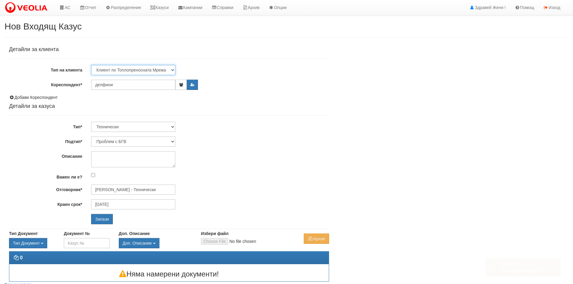
select select "Other"
click at [91, 65] on select "Клиент по Топлопреносната Мрежа Институция Партньори Други" at bounding box center [133, 70] width 84 height 10
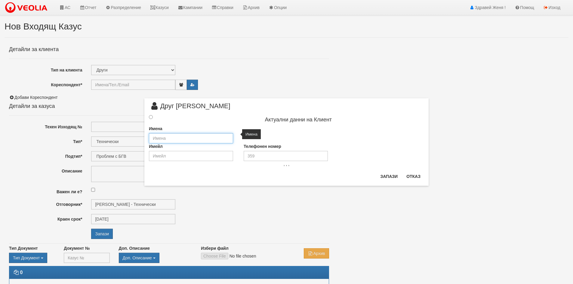
click at [164, 137] on input "text" at bounding box center [191, 138] width 84 height 10
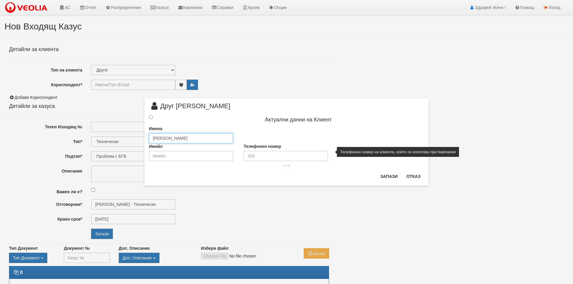
type input "[PERSON_NAME]"
click at [259, 155] on input "tel" at bounding box center [286, 156] width 84 height 10
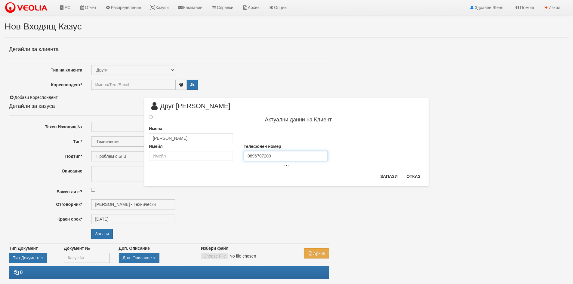
type input "0896707200"
click at [150, 118] on input "radio" at bounding box center [151, 117] width 4 height 4
radio input "true"
type input "[PERSON_NAME]"
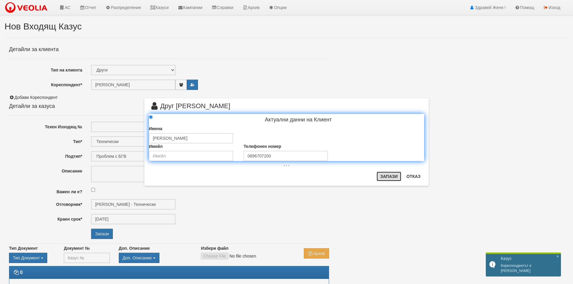
click at [386, 175] on button "Запази" at bounding box center [389, 177] width 25 height 10
radio input "true"
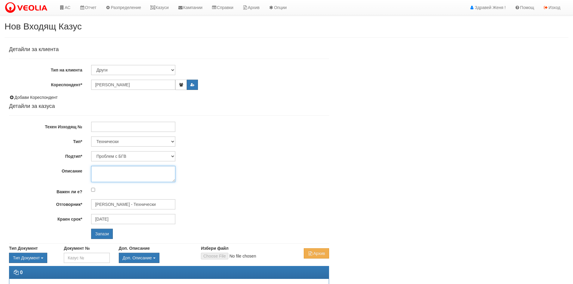
click at [99, 172] on textarea "Описание" at bounding box center [133, 174] width 84 height 16
type textarea "От някилко дни има спад в температурата на водата"
click at [108, 233] on input "Запази" at bounding box center [102, 234] width 22 height 10
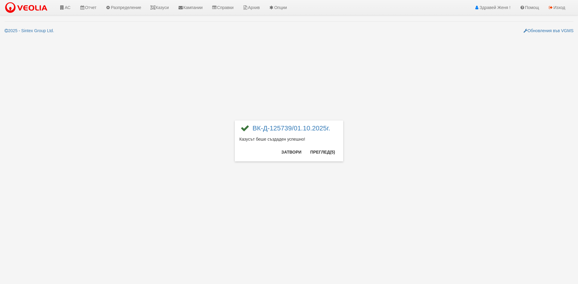
click at [66, 5] on div "× ВК-Д-125739/01.10.2025г. Казусът беше създаден успешно! Затвори Преглед (5)" at bounding box center [289, 142] width 578 height 284
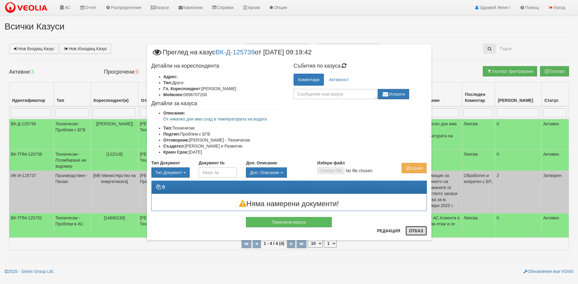
click at [422, 231] on button "Отказ" at bounding box center [415, 231] width 21 height 10
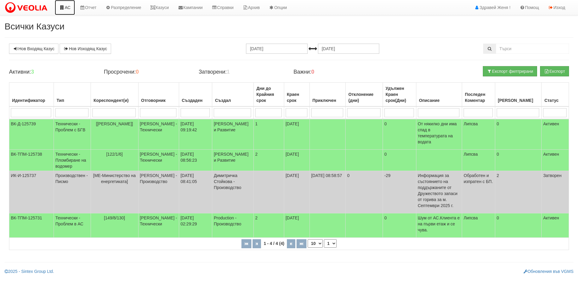
click at [69, 6] on link "АС" at bounding box center [65, 7] width 20 height 15
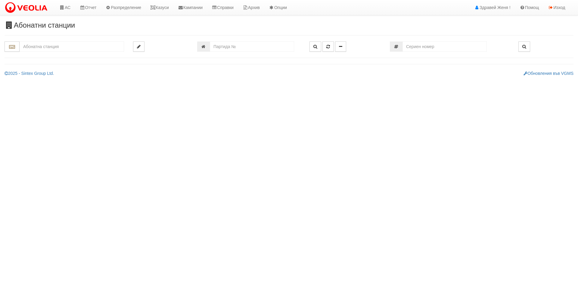
click at [39, 47] on input "text" at bounding box center [72, 47] width 104 height 10
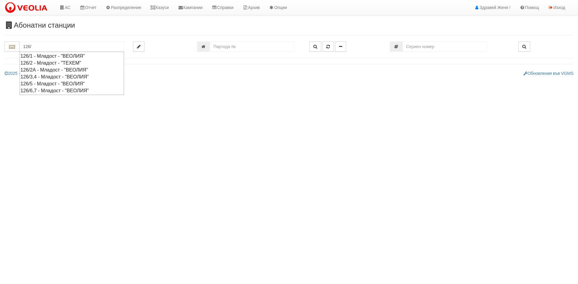
click at [57, 90] on div "126/6,7 - Младост - "ВЕОЛИЯ"" at bounding box center [71, 90] width 103 height 7
type input "126/6,7 - Младост - "ВЕОЛИЯ""
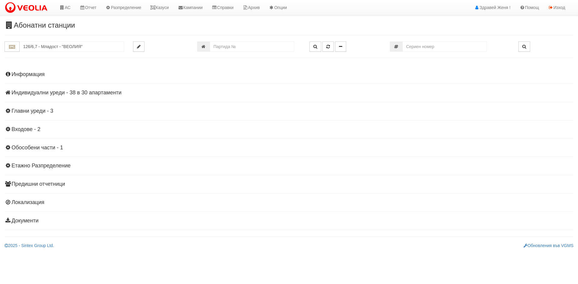
click at [62, 93] on h4 "Индивидуални уреди - 38 в 30 апартаменти" at bounding box center [289, 93] width 569 height 6
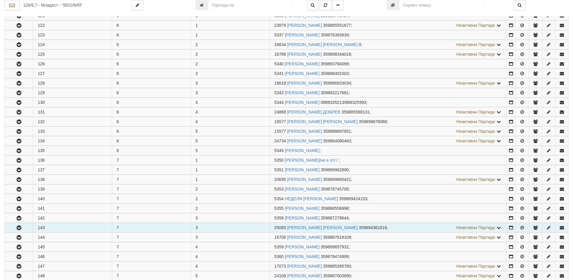
scroll to position [181, 0]
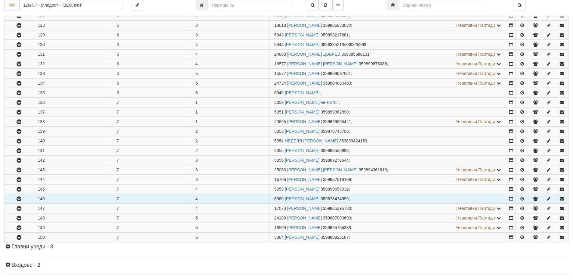
click at [25, 199] on button "button" at bounding box center [19, 198] width 28 height 9
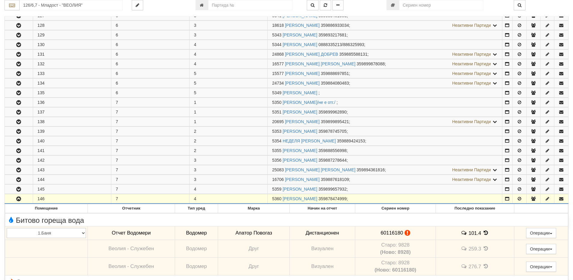
drag, startPoint x: 281, startPoint y: 197, endPoint x: 270, endPoint y: 198, distance: 10.5
click at [270, 198] on td "5360 ГАЛЯ ГЕОРГИЕВА ПЕТКОВА 359878474999 ;" at bounding box center [384, 199] width 235 height 10
copy span "5360"
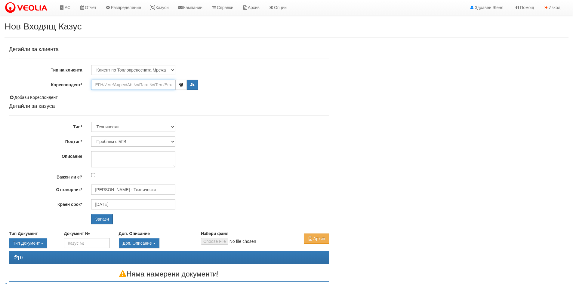
click at [127, 86] on input "Кореспондент*" at bounding box center [133, 85] width 84 height 10
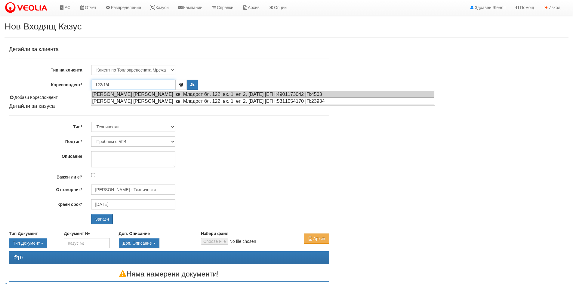
click at [136, 100] on div "РАДКА ЦВЕТКОВА ГЕНКОВА |кв. Младост бл. 122, вх. 1, ет. 2, ап. 4 |ЕГН:531105417…" at bounding box center [263, 101] width 343 height 8
type input "Радка Цветкова Генкова"
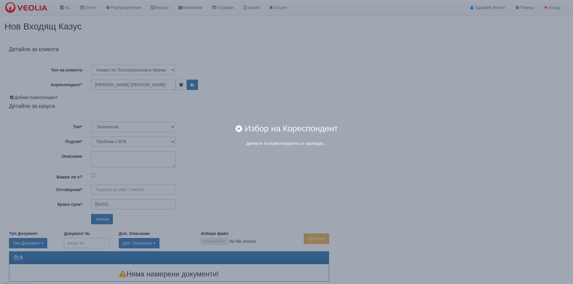
type input "Дончо Дончев - Технически"
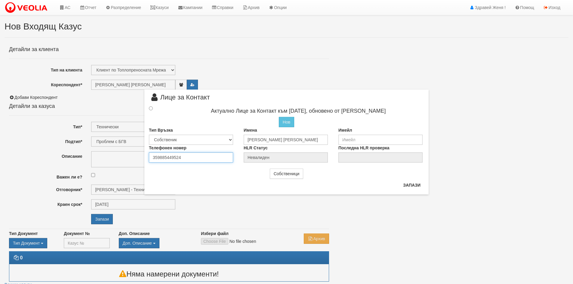
drag, startPoint x: 192, startPoint y: 158, endPoint x: 142, endPoint y: 157, distance: 50.5
click at [142, 157] on div "× Лице за Контакт Актуално Лице за Контакт към 28/01/2022, обновено от Катерина…" at bounding box center [286, 97] width 293 height 195
type input "0896174475"
click at [151, 108] on input "radio" at bounding box center [151, 108] width 4 height 4
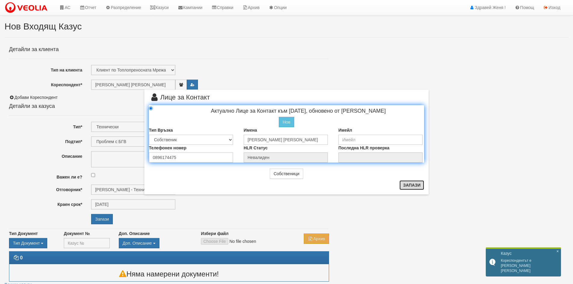
click at [407, 187] on button "Запази" at bounding box center [412, 186] width 25 height 10
radio input "true"
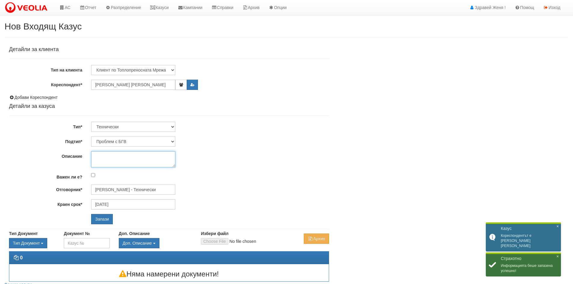
click at [102, 155] on textarea "Описание" at bounding box center [133, 159] width 84 height 16
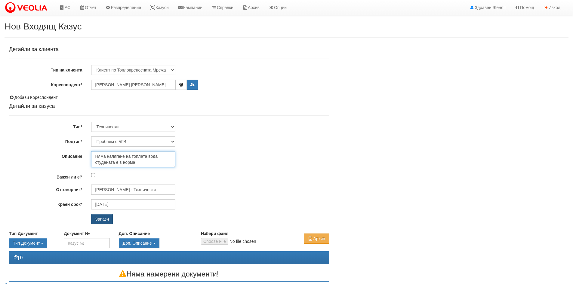
type textarea "Няма налягане на топлата вода студената е в норма"
click at [110, 221] on input "Запази" at bounding box center [102, 219] width 22 height 10
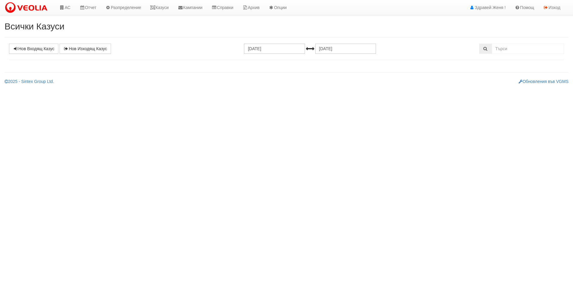
select select "1"
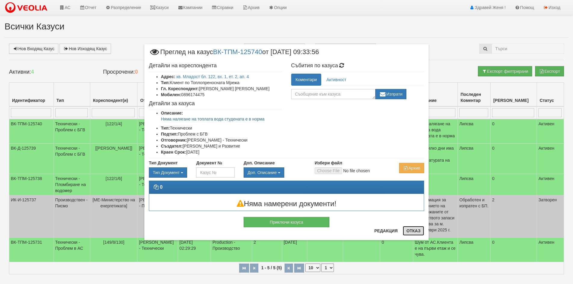
click at [407, 231] on button "Отказ" at bounding box center [413, 231] width 21 height 10
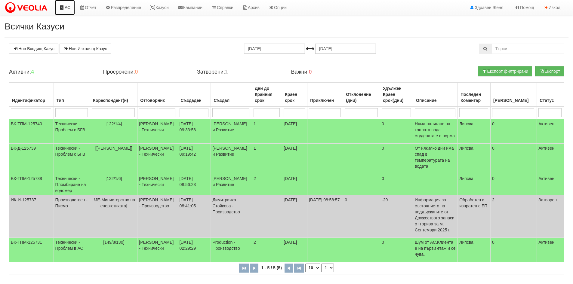
click at [67, 8] on link "АС" at bounding box center [65, 7] width 20 height 15
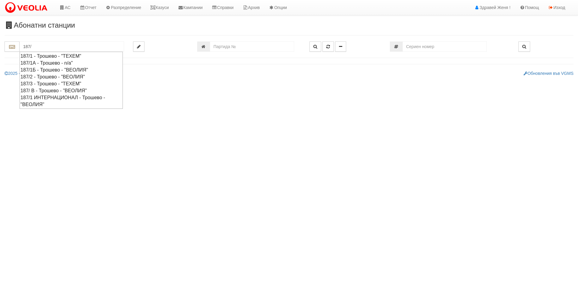
click at [60, 78] on div "187/2 - Трошево - "ВЕОЛИЯ"" at bounding box center [70, 76] width 101 height 7
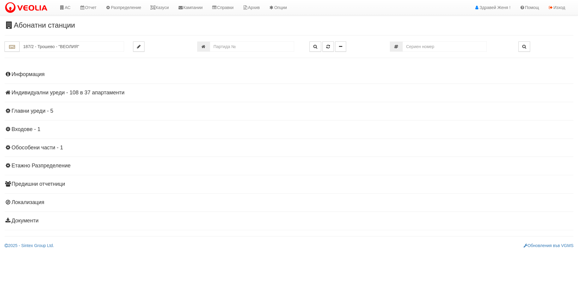
click at [66, 95] on h4 "Индивидуални уреди - 108 в 37 апартаменти" at bounding box center [289, 93] width 569 height 6
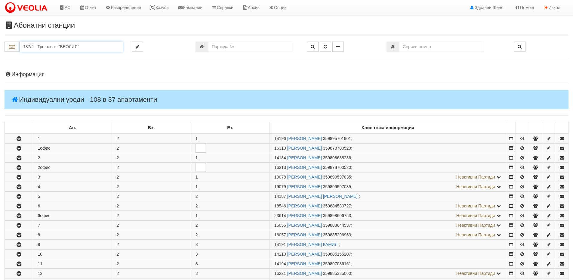
click at [62, 46] on input "187/2 - Трошево - "ВЕОЛИЯ"" at bounding box center [71, 47] width 103 height 10
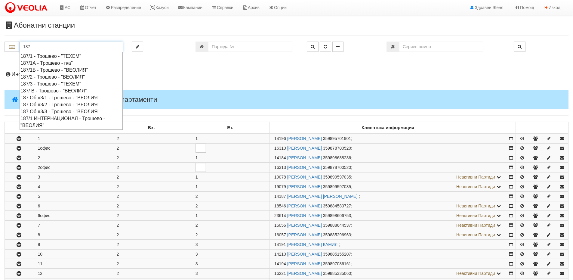
click at [66, 104] on div "187 Общ3/2 - Трошево - "ВЕОЛИЯ"" at bounding box center [70, 104] width 101 height 7
type input "187 Общ3/2 - Трошево - "ВЕОЛИЯ""
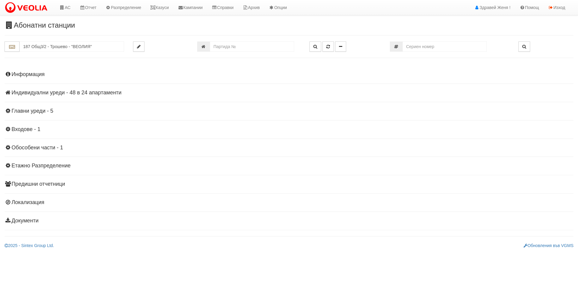
click at [88, 93] on h4 "Индивидуални уреди - 48 в 24 апартаменти" at bounding box center [289, 93] width 569 height 6
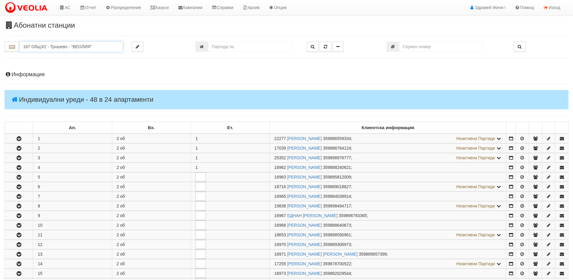
drag, startPoint x: 94, startPoint y: 46, endPoint x: 0, endPoint y: 46, distance: 94.2
click at [0, 46] on div "187 Общ3/2 - Трошево - "ВЕОЛИЯ"" at bounding box center [63, 47] width 127 height 10
click at [232, 46] on input "number" at bounding box center [250, 47] width 84 height 10
type input "23102"
click at [311, 46] on icon "button" at bounding box center [313, 47] width 4 height 4
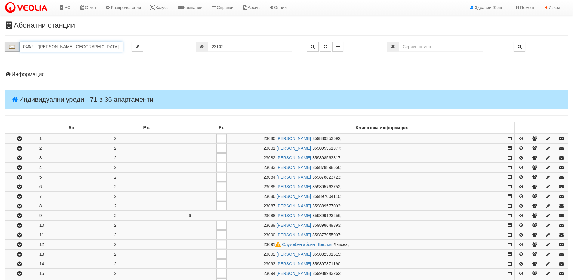
drag, startPoint x: 107, startPoint y: 47, endPoint x: 15, endPoint y: 47, distance: 92.1
click at [15, 47] on div "048/2 - "ВЕОЛИЯ ЕНЕРДЖИ ВАРНА " ЕАД" at bounding box center [64, 47] width 118 height 10
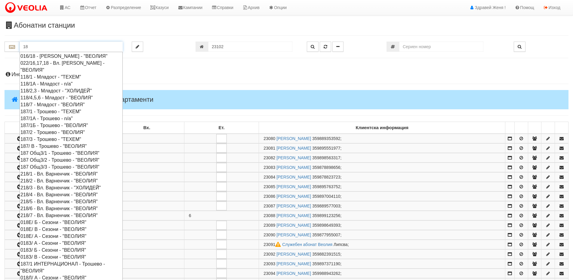
type input "1"
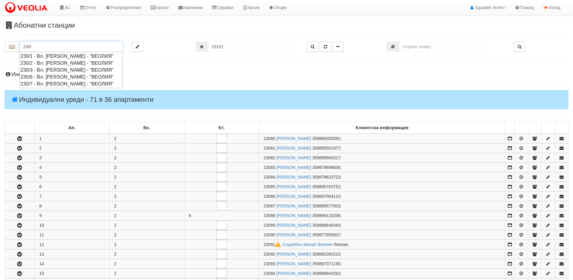
click at [45, 70] on div "230/3 - Вл. Варненчик - "ВЕОЛИЯ"" at bounding box center [70, 69] width 101 height 7
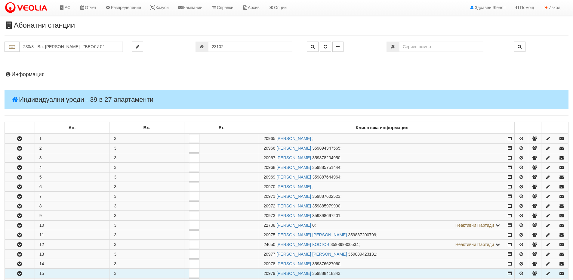
click at [20, 271] on icon "button" at bounding box center [19, 273] width 7 height 4
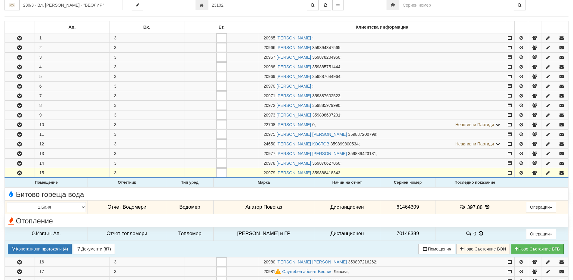
scroll to position [150, 0]
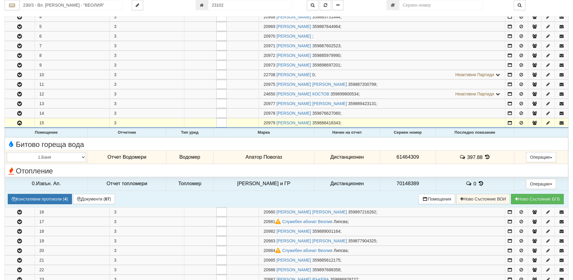
click at [484, 156] on icon at bounding box center [487, 156] width 7 height 5
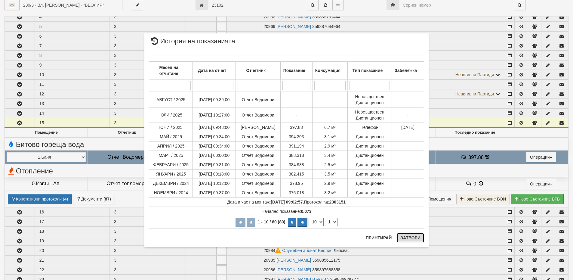
click at [409, 237] on button "Затвори" at bounding box center [410, 238] width 27 height 10
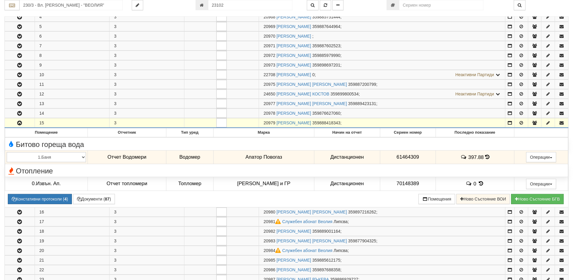
drag, startPoint x: 275, startPoint y: 122, endPoint x: 260, endPoint y: 120, distance: 14.9
click at [260, 121] on td "20979 ДИМИТРИНКА ВАСИЛЕВА СТЕФАНОВА 359888418343 ;" at bounding box center [382, 123] width 246 height 10
copy span "20979"
click at [37, 5] on input "230/3 - Вл. Варненчик - "ВЕОЛИЯ"" at bounding box center [71, 5] width 103 height 10
click at [47, 12] on div "119/1 - Младост - "ВЕОЛИЯ"" at bounding box center [70, 14] width 101 height 7
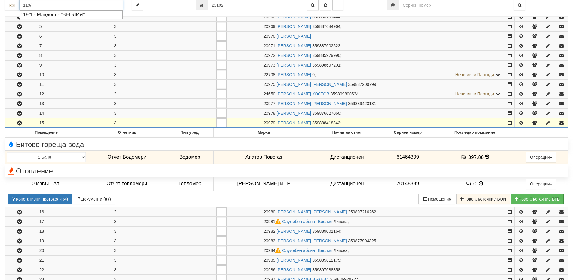
type input "119/1 - Младост - "ВЕОЛИЯ""
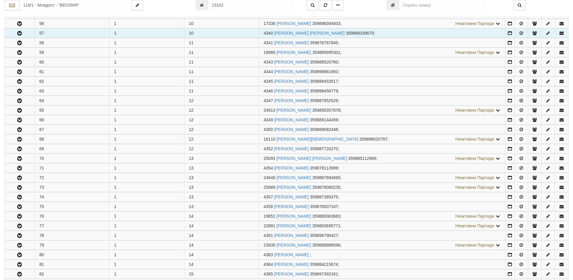
scroll to position [692, 0]
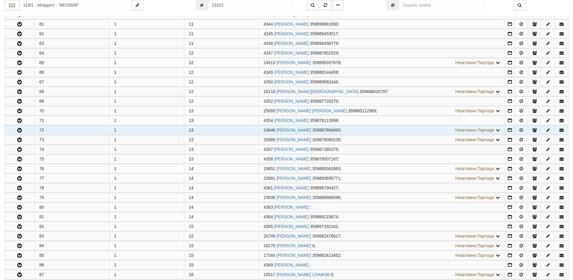
click at [19, 132] on icon "button" at bounding box center [19, 130] width 7 height 4
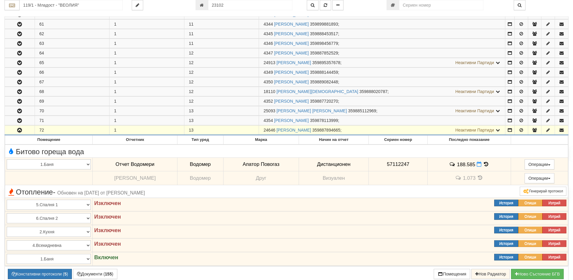
drag, startPoint x: 276, startPoint y: 128, endPoint x: 264, endPoint y: 130, distance: 12.2
click at [264, 130] on span "24646" at bounding box center [270, 130] width 12 height 5
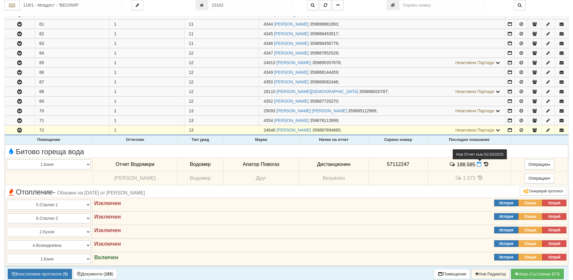
drag, startPoint x: 266, startPoint y: 129, endPoint x: 477, endPoint y: 166, distance: 214.2
click at [477, 166] on icon at bounding box center [479, 164] width 5 height 5
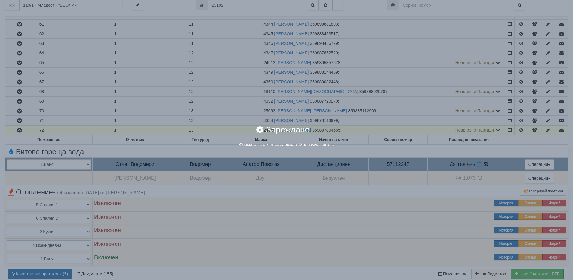
select select "8ac75930-9bfd-e511-80be-8d5a1dced85a"
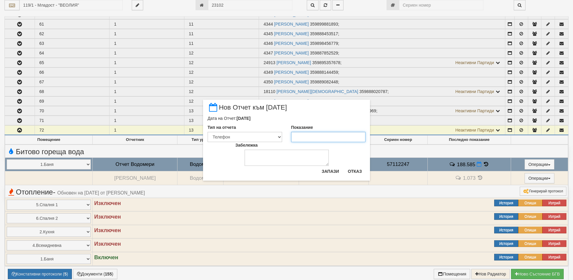
click at [297, 138] on input "Показание" at bounding box center [328, 137] width 75 height 10
click at [302, 136] on input "188774" at bounding box center [328, 137] width 75 height 10
type input "188.774"
click at [284, 160] on textarea "Забележка" at bounding box center [287, 158] width 84 height 16
type textarea "01,09,2025"
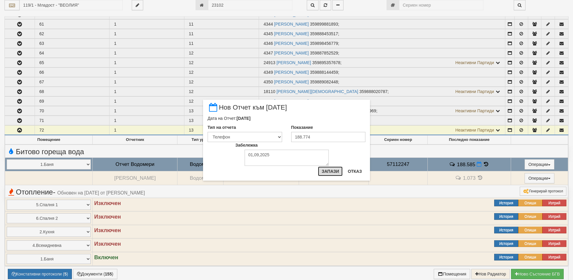
click at [333, 172] on button "Запази" at bounding box center [330, 171] width 25 height 10
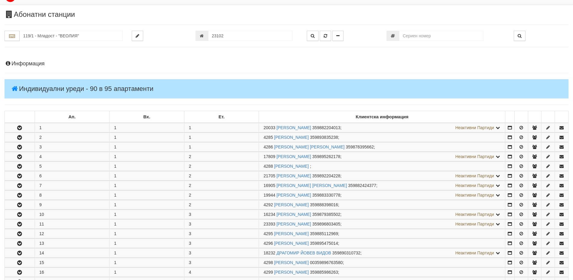
scroll to position [0, 0]
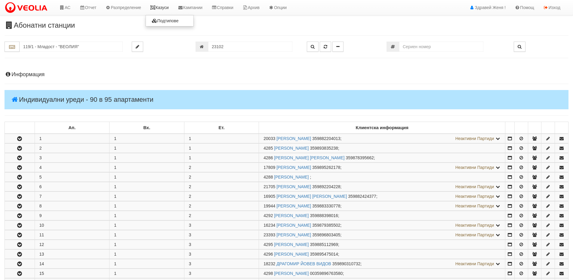
click at [162, 7] on link "Казуси" at bounding box center [160, 7] width 28 height 15
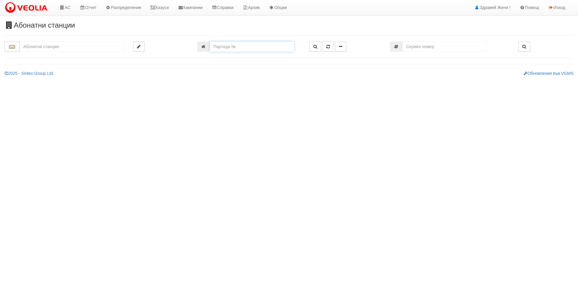
click at [240, 47] on input "number" at bounding box center [252, 47] width 84 height 10
paste input "25615"
type input "25615"
click at [312, 45] on button "button" at bounding box center [315, 47] width 12 height 10
type input "129/2 - "[PERSON_NAME] [GEOGRAPHIC_DATA] " ЕАД"
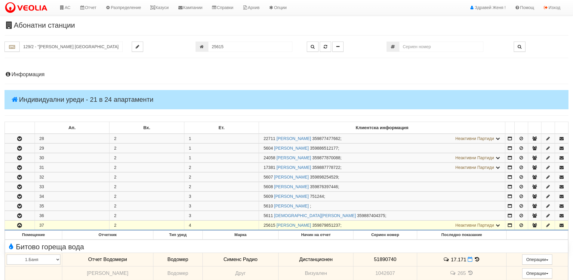
click at [46, 75] on h4 "Информация" at bounding box center [287, 75] width 564 height 6
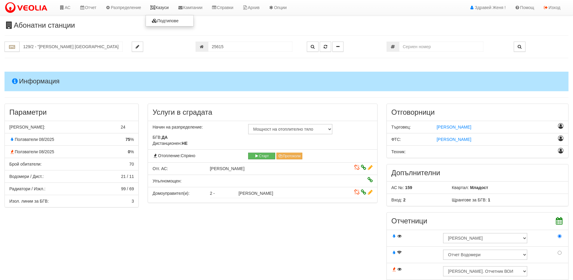
drag, startPoint x: 160, startPoint y: 7, endPoint x: 152, endPoint y: 10, distance: 8.5
click at [160, 7] on link "Казуси" at bounding box center [160, 7] width 28 height 15
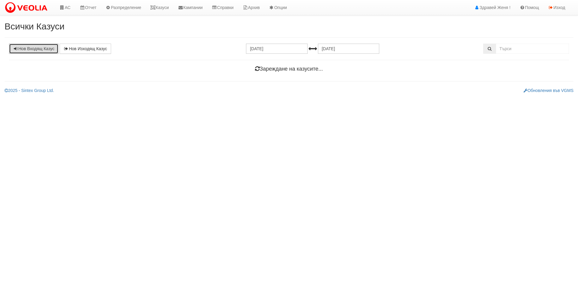
click at [33, 47] on link "Нов Входящ Казус" at bounding box center [33, 49] width 49 height 10
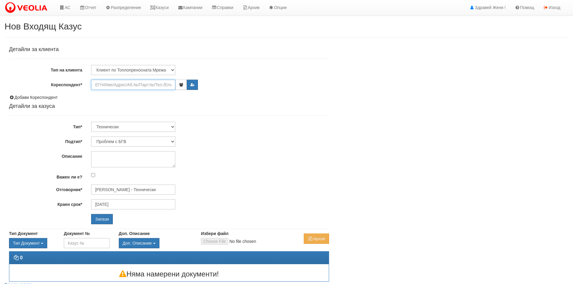
paste input "20979"
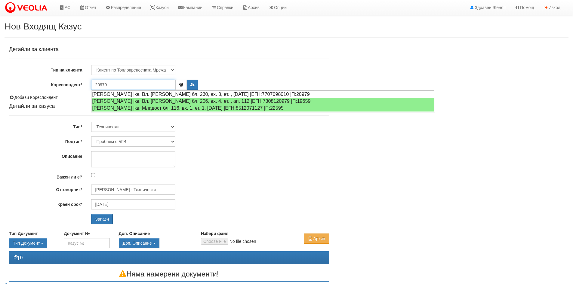
click at [118, 94] on div "[PERSON_NAME] |кв. Вл. [PERSON_NAME] бл. 230, вх. 3, ет. , [DATE] |ЕГН:77070980…" at bounding box center [263, 95] width 343 height 8
type input "[PERSON_NAME]"
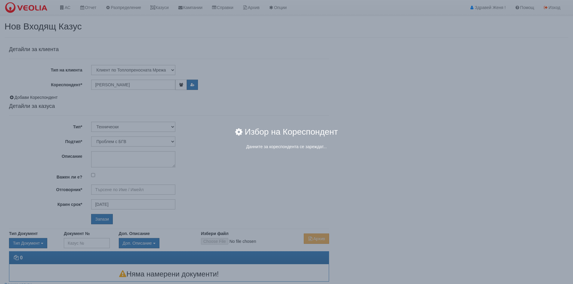
type input "[PERSON_NAME] - Технически"
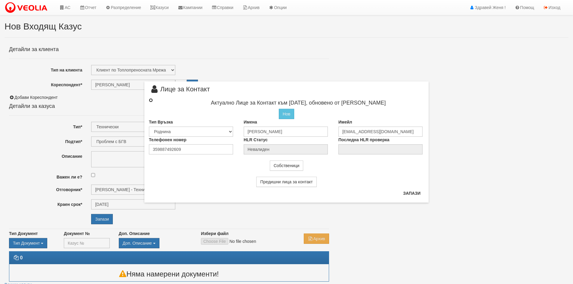
click at [150, 101] on input "radio" at bounding box center [151, 100] width 4 height 4
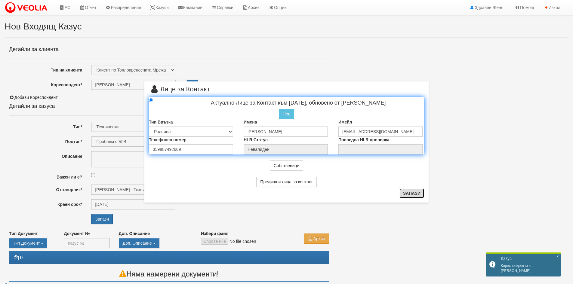
click at [406, 191] on button "Запази" at bounding box center [412, 194] width 25 height 10
radio input "true"
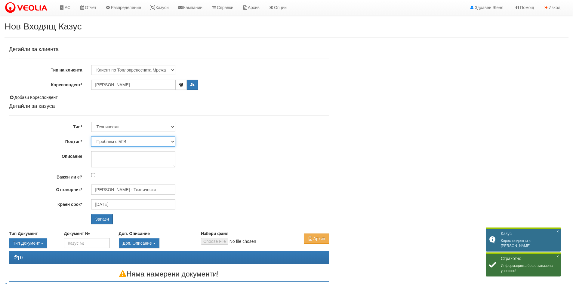
click at [173, 140] on select "Проблем с БГВ Теч ВОИ Теч БГВ Теч в АС Теч от водомер Проблем в АС Интервенция …" at bounding box center [133, 142] width 84 height 10
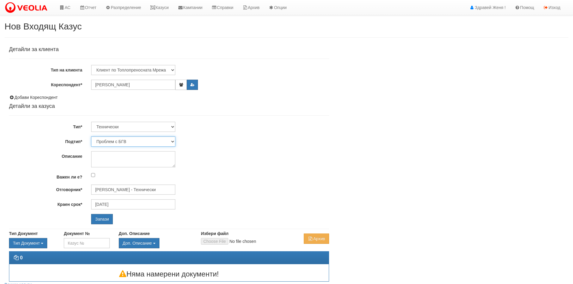
select select "Монтаж на водомер с дист. модул"
click at [91, 137] on select "Проблем с БГВ Теч ВОИ Теч БГВ Теч в АС Теч от водомер Проблем в АС Интервенция …" at bounding box center [133, 142] width 84 height 10
type input "[DATE]"
type input "[PERSON_NAME] - Технически"
click at [107, 219] on input "Запази" at bounding box center [102, 219] width 22 height 10
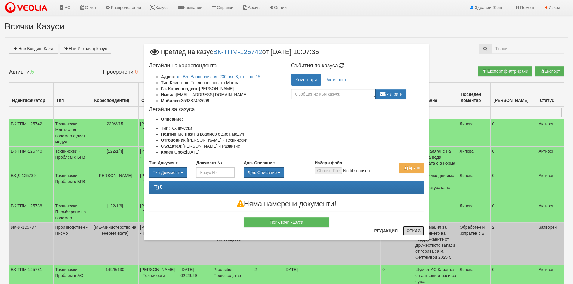
click at [416, 232] on button "Отказ" at bounding box center [413, 231] width 21 height 10
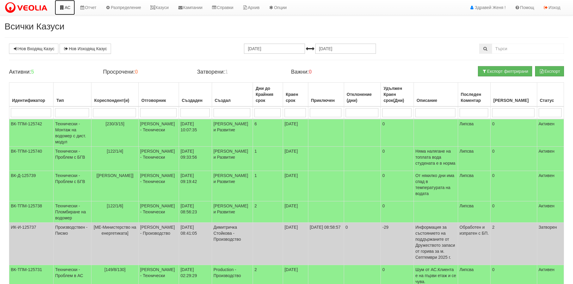
click at [70, 7] on link "АС" at bounding box center [65, 7] width 20 height 15
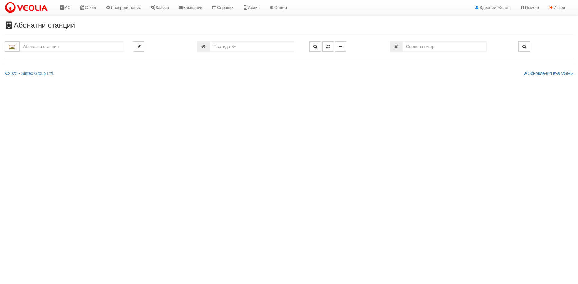
click at [49, 47] on input "text" at bounding box center [72, 47] width 104 height 10
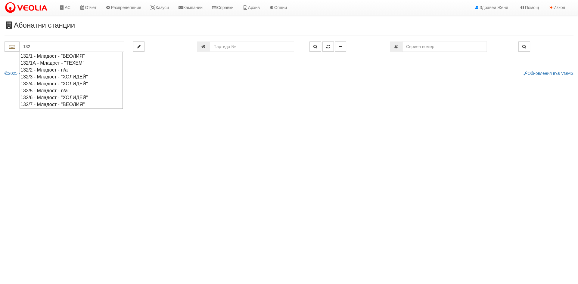
click at [58, 76] on div "132/3 - Младост - "ХОЛИДЕЙ"" at bounding box center [70, 76] width 101 height 7
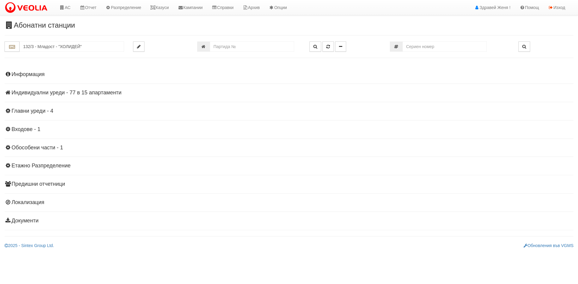
click at [88, 92] on h4 "Индивидуални уреди - 77 в 15 апартаменти" at bounding box center [289, 93] width 569 height 6
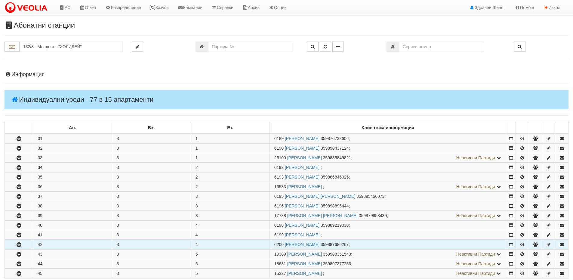
click at [26, 245] on button "button" at bounding box center [19, 244] width 28 height 9
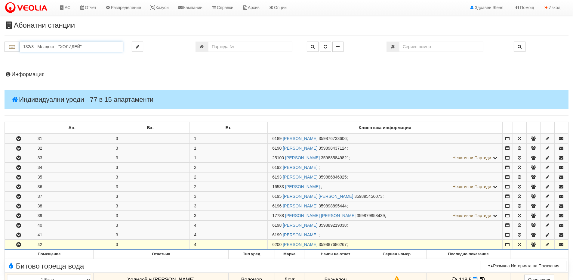
click at [29, 44] on input "132/3 - Младост - "ХОЛИДЕЙ"" at bounding box center [71, 47] width 103 height 10
click at [41, 62] on div "102/2 - Младост - "ВЕОЛИЯ"" at bounding box center [70, 63] width 101 height 7
type input "102/2 - Младост - "ВЕОЛИЯ""
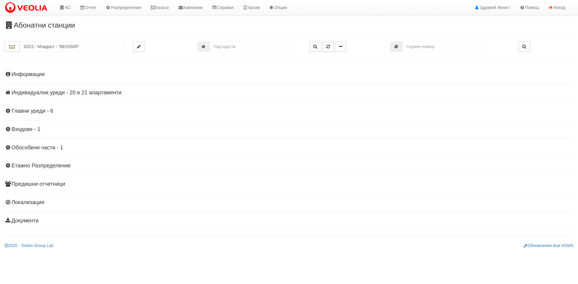
click at [32, 95] on h4 "Индивидуални уреди - 20 в 21 апартаменти" at bounding box center [289, 93] width 569 height 6
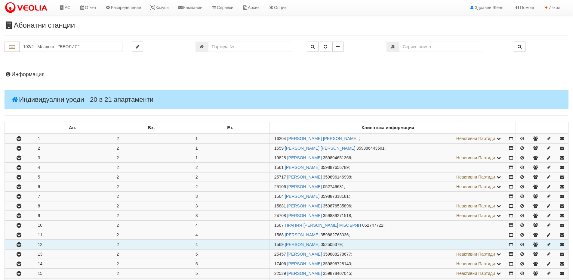
click at [24, 243] on button "button" at bounding box center [19, 244] width 28 height 9
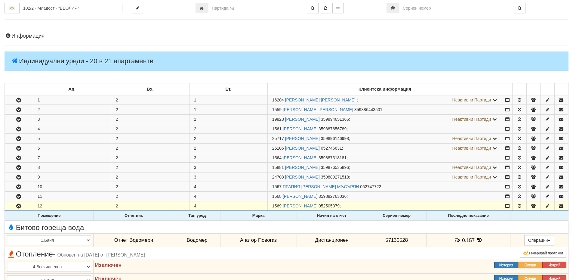
scroll to position [90, 0]
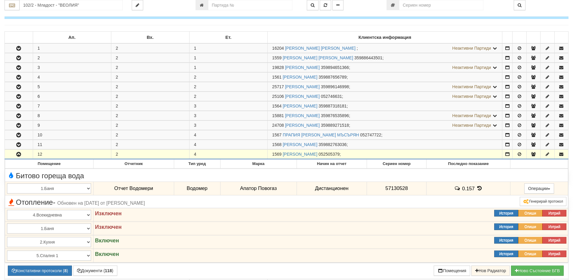
drag, startPoint x: 281, startPoint y: 155, endPoint x: 268, endPoint y: 154, distance: 13.0
click at [268, 154] on td "1569 [PERSON_NAME] 052505379 ;" at bounding box center [384, 155] width 235 height 10
copy span "1569"
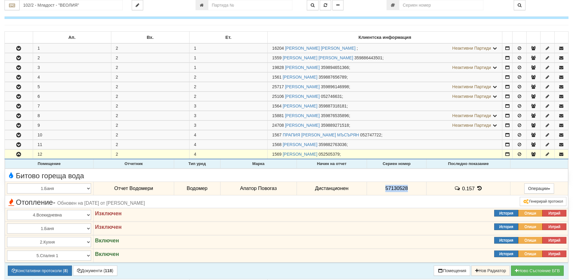
drag, startPoint x: 408, startPoint y: 189, endPoint x: 384, endPoint y: 192, distance: 24.9
click at [384, 192] on td "57130528" at bounding box center [397, 188] width 60 height 14
copy span "57130528"
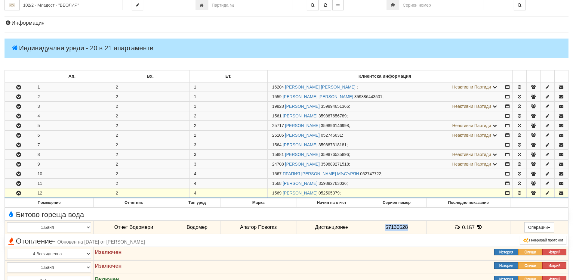
scroll to position [0, 0]
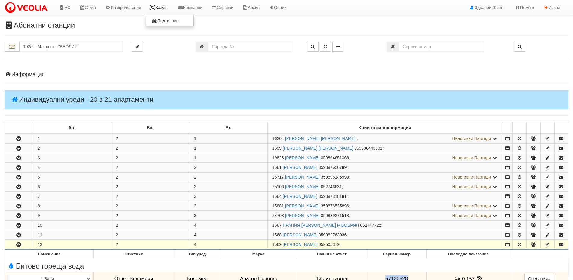
click at [160, 5] on link "Казуси" at bounding box center [160, 7] width 28 height 15
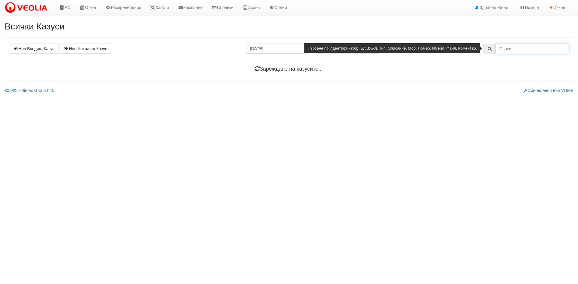
click at [511, 50] on input "text" at bounding box center [531, 49] width 73 height 10
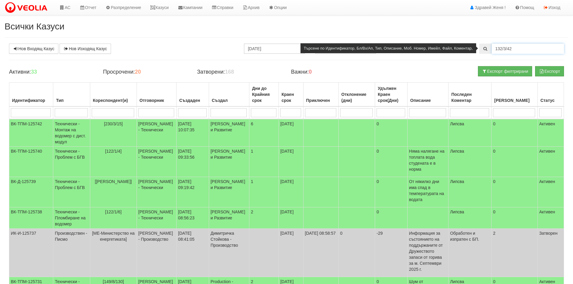
type input "132/3/42"
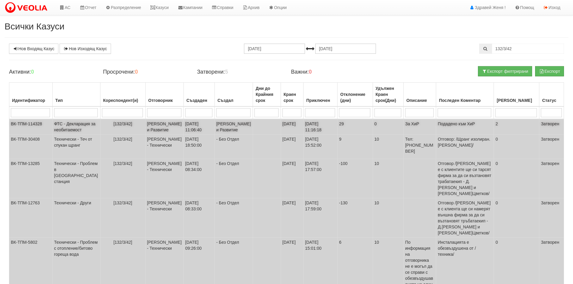
click at [84, 133] on td "ФТС - Декларация за необитаемост" at bounding box center [76, 127] width 48 height 16
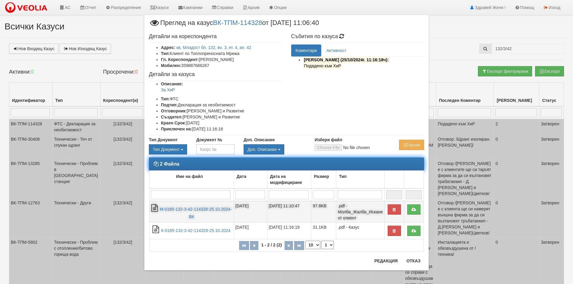
click at [208, 216] on td "М-0165-132-3-42-114328-25.10.2024-ВК" at bounding box center [192, 212] width 85 height 22
click at [205, 212] on td "М-0165-132-3-42-114328-25.10.2024-ВК" at bounding box center [192, 212] width 85 height 22
click at [205, 209] on link "М-0165-132-3-42-114328-25.10.2024-ВК" at bounding box center [196, 213] width 72 height 12
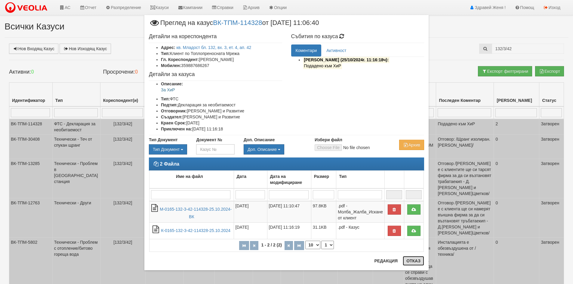
click at [413, 261] on button "Отказ" at bounding box center [413, 261] width 21 height 10
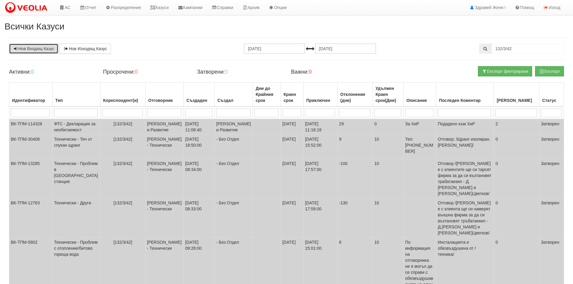
click at [52, 46] on link "Нов Входящ Казус" at bounding box center [33, 49] width 49 height 10
click at [68, 6] on link "АС" at bounding box center [65, 7] width 20 height 15
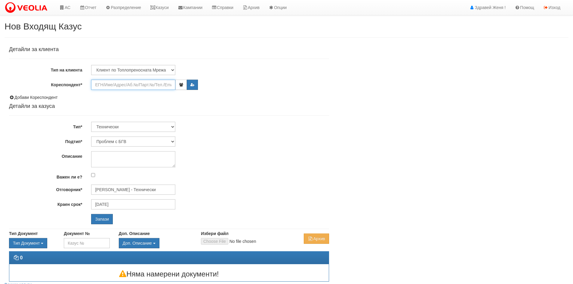
click at [105, 88] on input "Кореспондент*" at bounding box center [133, 85] width 84 height 10
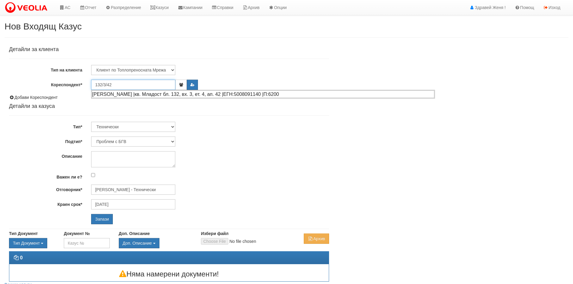
click at [136, 95] on div "ЛАЗАР ДАНЕВ ЛАЗАРОВ |кв. Младост бл. 132, вх. 3, ет. 4, ап. 42 |ЕГН:5008091140 …" at bounding box center [263, 95] width 343 height 8
type input "ЛАЗАР ДАНЕВ ЛАЗАРОВ"
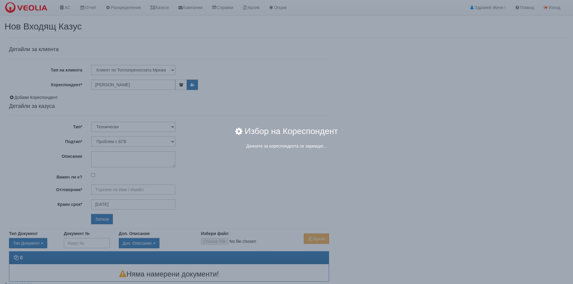
type input "Дончо Дончев - Технически"
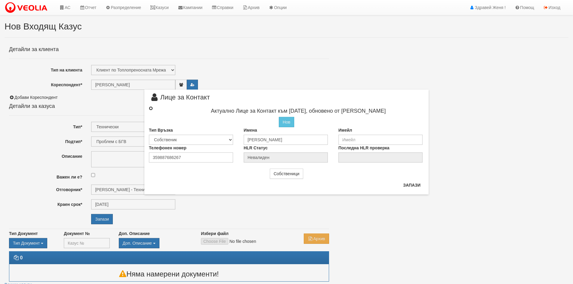
click at [150, 109] on input "radio" at bounding box center [151, 108] width 4 height 4
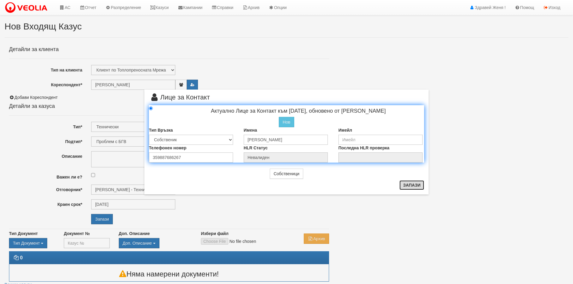
click at [411, 185] on button "Запази" at bounding box center [412, 186] width 25 height 10
radio input "true"
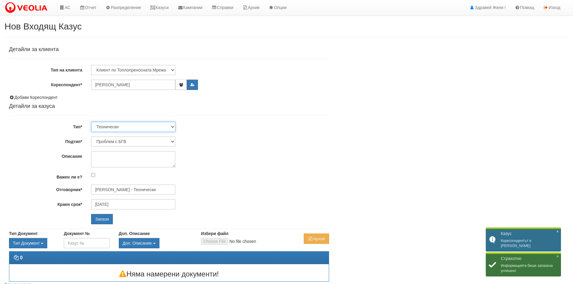
click at [174, 127] on select "Технически ФТС Търговски Административен Производствен Експлоатационен Финансов…" at bounding box center [133, 127] width 84 height 10
select select "1"
click at [91, 122] on select "Технически ФТС Търговски Административен Производствен Експлоатационен Финансов…" at bounding box center [133, 127] width 84 height 10
type input "31/10/2025"
type input "Миглена Михова - Клиенти и Развитие"
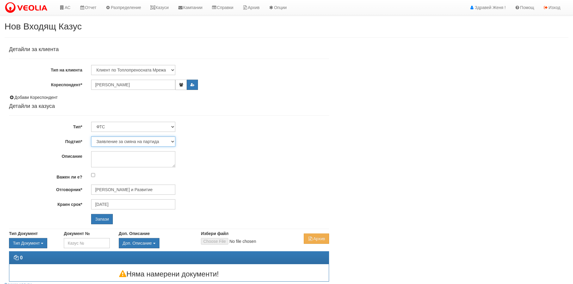
click at [171, 140] on select "Заявление за смяна на партида Заявление за равни месечни вноски Разпределение о…" at bounding box center [133, 142] width 84 height 10
select select "Декларация за необитаемост"
click at [91, 137] on select "Заявление за смяна на партида Заявление за равни месечни вноски Разпределение о…" at bounding box center [133, 142] width 84 height 10
type input "Константина Иванова - Клиенти и Развитие"
click at [100, 218] on input "Запази" at bounding box center [102, 219] width 22 height 10
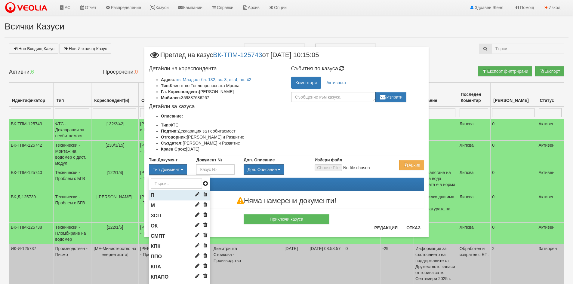
click at [157, 197] on li "П" at bounding box center [179, 195] width 61 height 10
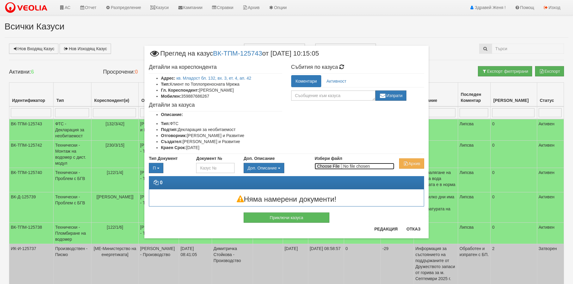
click at [335, 167] on input "Избери файл" at bounding box center [355, 166] width 80 height 7
click at [317, 166] on input "Избери файл" at bounding box center [355, 166] width 80 height 7
click at [416, 225] on button "Отказ" at bounding box center [413, 229] width 21 height 10
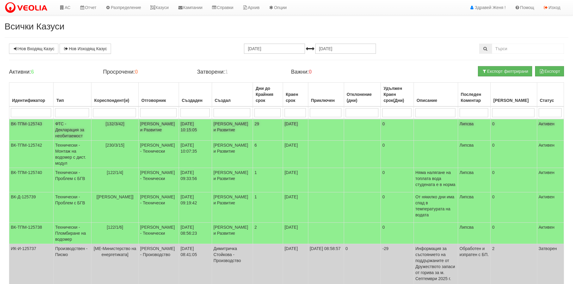
click at [76, 128] on td "ФТС - Декларация за необитаемост" at bounding box center [73, 130] width 38 height 22
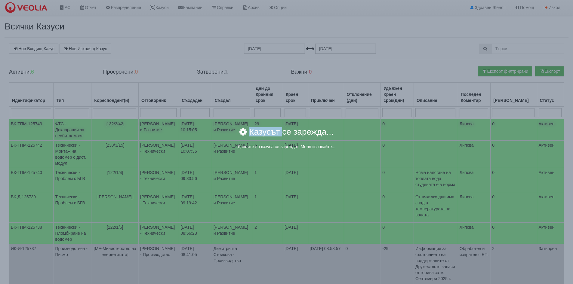
click at [76, 128] on body "АС Отчет Настройки Период Глобални Параметри Сваляне Отчетни Карти Нулиране УДР" at bounding box center [286, 174] width 573 height 348
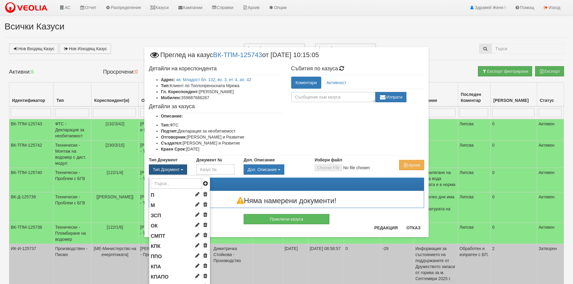
click at [171, 170] on span "Тип Документ" at bounding box center [166, 169] width 27 height 5
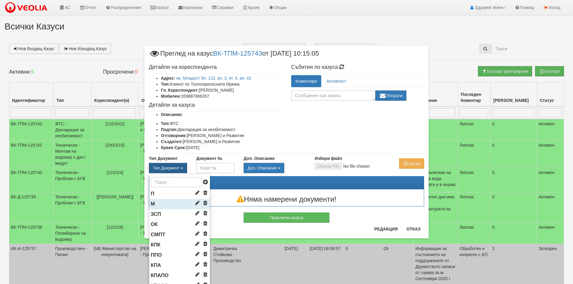
click at [170, 206] on li "М" at bounding box center [179, 204] width 61 height 10
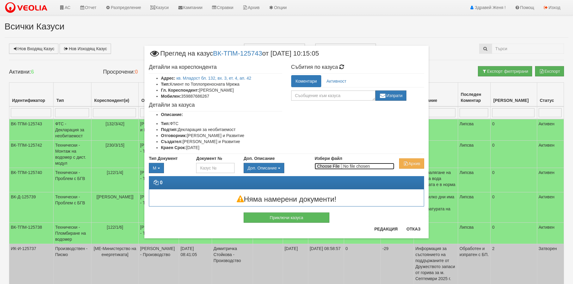
click at [337, 165] on input "Избери файл" at bounding box center [355, 166] width 80 height 7
click at [323, 166] on input "Избери файл" at bounding box center [355, 166] width 80 height 7
type input "C:\fakepath\DOC173.pdf"
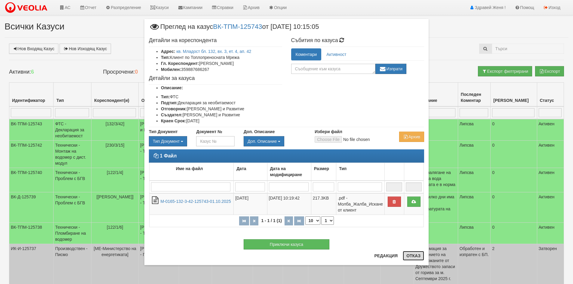
click at [409, 255] on button "Отказ" at bounding box center [413, 256] width 21 height 10
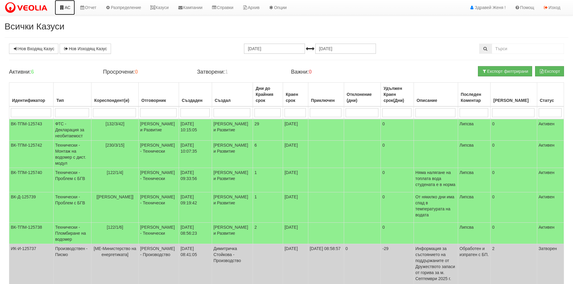
click at [72, 5] on link "АС" at bounding box center [65, 7] width 20 height 15
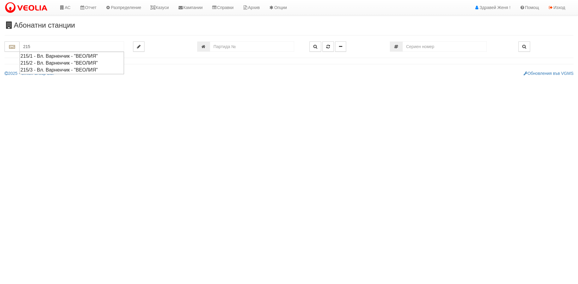
click at [42, 65] on div "215/2 - Вл. Варненчик - "ВЕОЛИЯ"" at bounding box center [71, 63] width 103 height 7
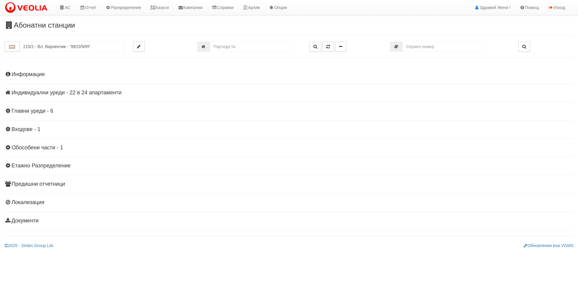
click at [90, 94] on h4 "Индивидуални уреди - 22 в 24 апартаменти" at bounding box center [289, 93] width 569 height 6
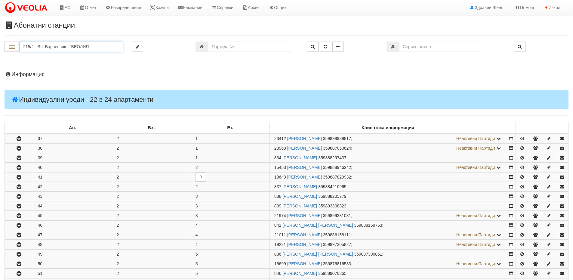
click at [42, 47] on input "215/2 - Вл. Варненчик - "ВЕОЛИЯ"" at bounding box center [71, 47] width 103 height 10
click at [57, 63] on div "215/2 - Вл. Варненчик - "ВЕОЛИЯ"" at bounding box center [70, 63] width 101 height 7
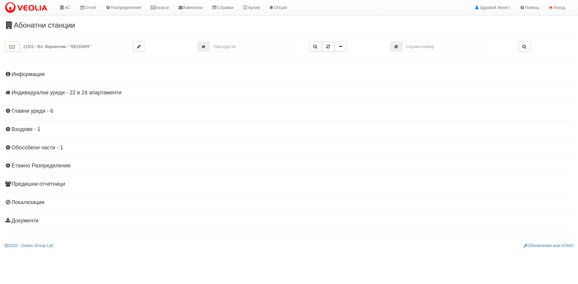
click at [76, 91] on h4 "Индивидуални уреди - 22 в 24 апартаменти" at bounding box center [289, 93] width 569 height 6
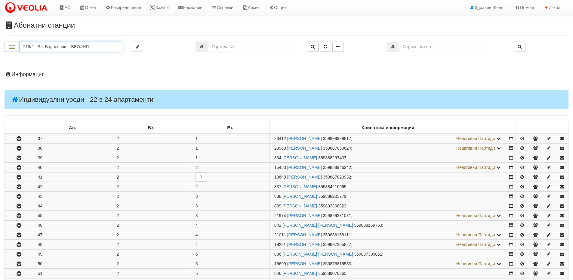
click at [26, 42] on input "215/2 - Вл. Варненчик - "ВЕОЛИЯ"" at bounding box center [71, 47] width 103 height 10
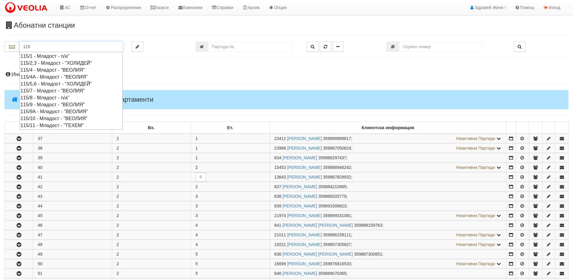
click at [47, 61] on div "115/2,3 - Младост - "ХОЛИДЕЙ"" at bounding box center [70, 63] width 101 height 7
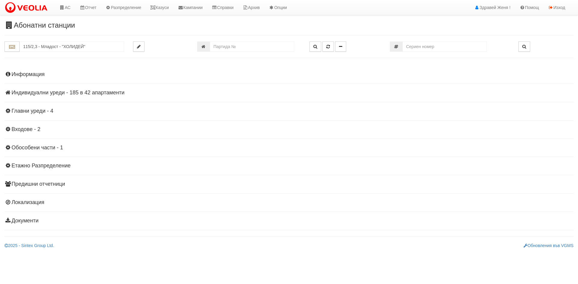
click at [90, 94] on h4 "Индивидуални уреди - 185 в 42 апартаменти" at bounding box center [289, 93] width 569 height 6
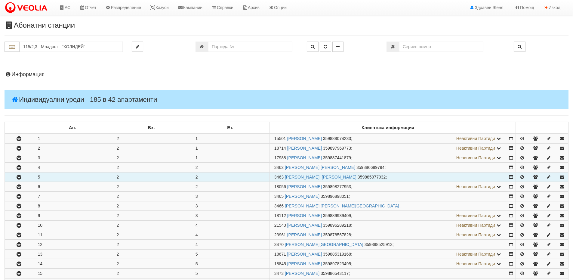
click at [26, 178] on button "button" at bounding box center [19, 176] width 28 height 9
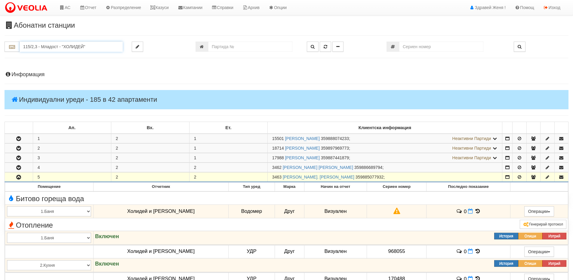
click at [39, 47] on input "115/2,3 - Младост - "ХОЛИДЕЙ"" at bounding box center [71, 47] width 103 height 10
click at [45, 57] on div "215/1 - Вл. Варненчик - "ВЕОЛИЯ"" at bounding box center [70, 56] width 101 height 7
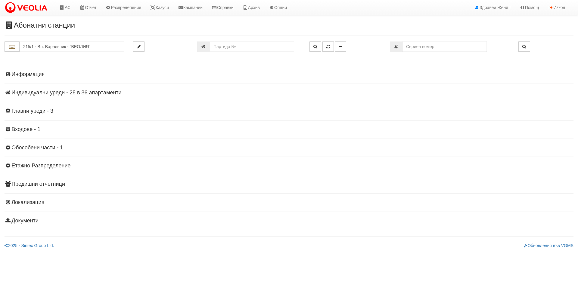
click at [117, 93] on h4 "Индивидуални уреди - 28 в 36 апартаменти" at bounding box center [289, 93] width 569 height 6
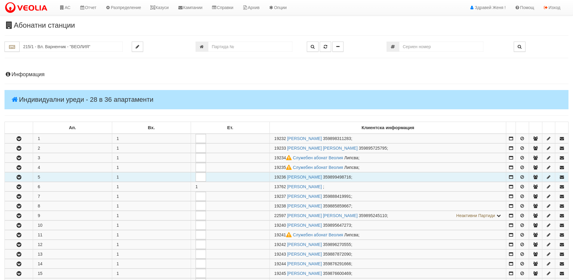
click at [31, 177] on button "button" at bounding box center [19, 176] width 28 height 9
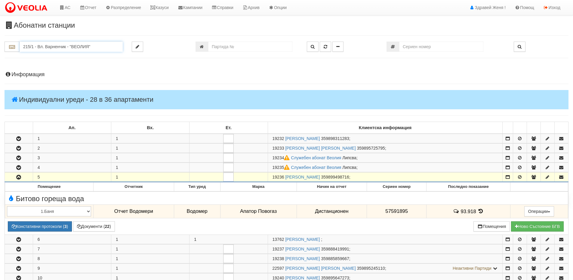
click at [38, 45] on input "215/1 - Вл. Варненчик - "ВЕОЛИЯ"" at bounding box center [71, 47] width 103 height 10
click at [49, 63] on div "215/2 - Вл. Варненчик - "ВЕОЛИЯ"" at bounding box center [70, 63] width 101 height 7
type input "215/2 - Вл. Варненчик - "ВЕОЛИЯ""
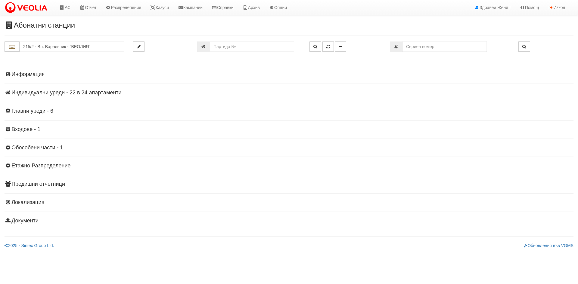
click at [99, 91] on h4 "Индивидуални уреди - 22 в 24 апартаменти" at bounding box center [289, 93] width 569 height 6
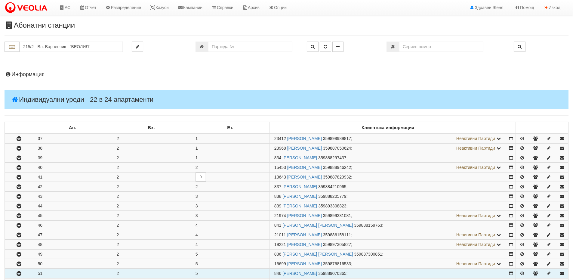
click at [18, 271] on icon "button" at bounding box center [18, 273] width 7 height 4
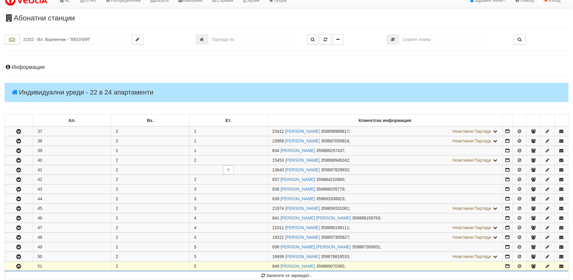
scroll to position [90, 0]
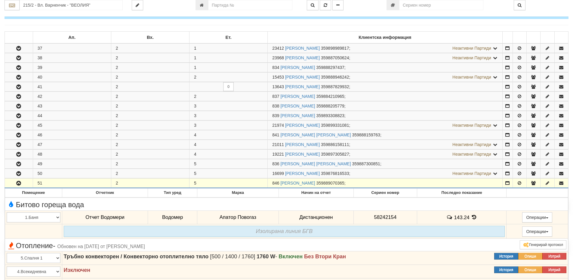
drag, startPoint x: 279, startPoint y: 182, endPoint x: 271, endPoint y: 181, distance: 8.1
click at [271, 181] on td "846 ДОНКА АЛЕКСАНДРОВА РАШЕВА 359889070365 ;" at bounding box center [385, 183] width 235 height 10
copy span "846"
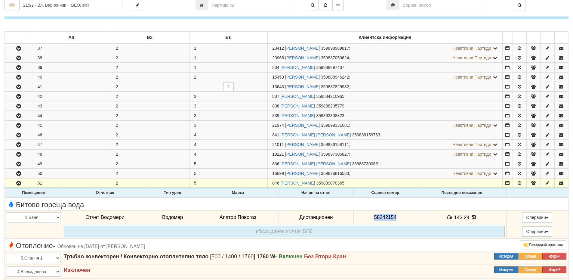
drag, startPoint x: 396, startPoint y: 216, endPoint x: 369, endPoint y: 216, distance: 26.5
click at [369, 216] on td "58242154" at bounding box center [384, 217] width 63 height 14
copy span "58242154"
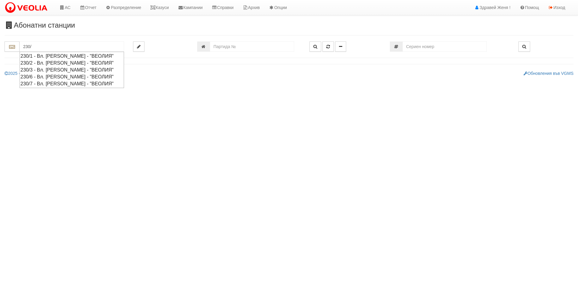
click at [59, 57] on div "230/1 - Вл. [PERSON_NAME] - "ВЕОЛИЯ"" at bounding box center [71, 56] width 103 height 7
type input "230/1 - Вл. [PERSON_NAME] - "ВЕОЛИЯ""
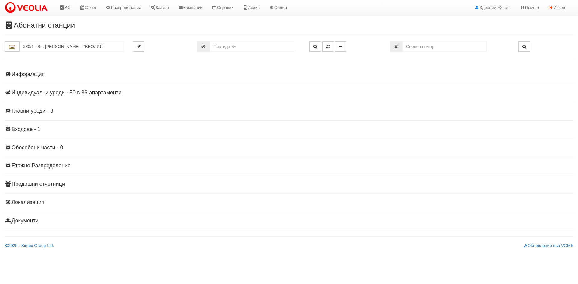
click at [112, 91] on h4 "Индивидуални уреди - 50 в 36 апартаменти" at bounding box center [289, 93] width 569 height 6
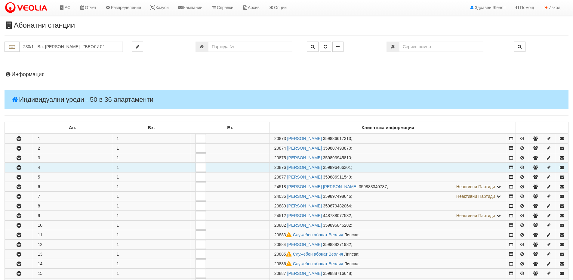
click at [26, 169] on button "button" at bounding box center [19, 167] width 28 height 9
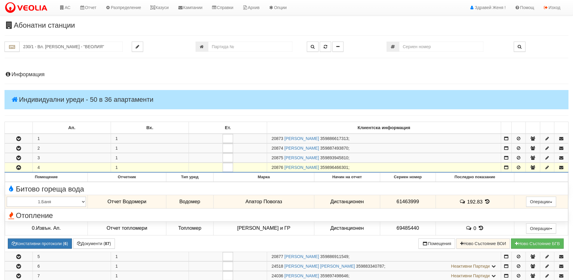
drag, startPoint x: 284, startPoint y: 165, endPoint x: 269, endPoint y: 166, distance: 15.4
click at [269, 166] on td "20876 [PERSON_NAME] 359896466301 ;" at bounding box center [384, 168] width 234 height 10
copy span "20876"
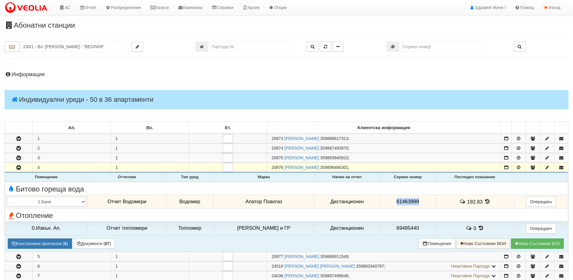
drag, startPoint x: 418, startPoint y: 202, endPoint x: 379, endPoint y: 200, distance: 39.2
click at [380, 200] on td "61463999" at bounding box center [408, 202] width 56 height 14
copy span "61463999"
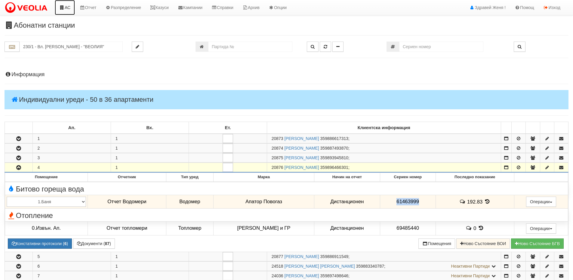
click at [68, 12] on link "АС" at bounding box center [65, 7] width 20 height 15
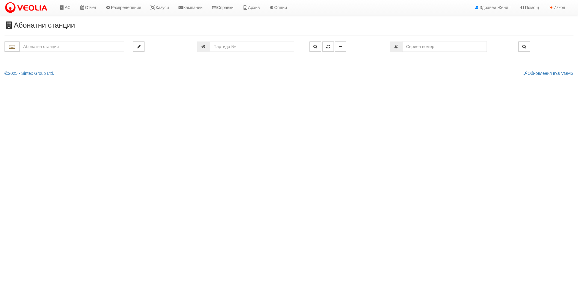
click at [25, 48] on input "text" at bounding box center [72, 47] width 104 height 10
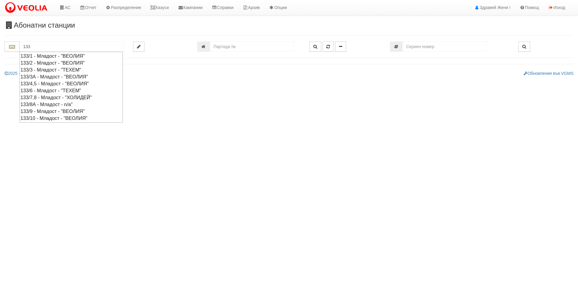
click at [57, 90] on div "133/6 - Младост - "ТЕХЕМ"" at bounding box center [70, 90] width 101 height 7
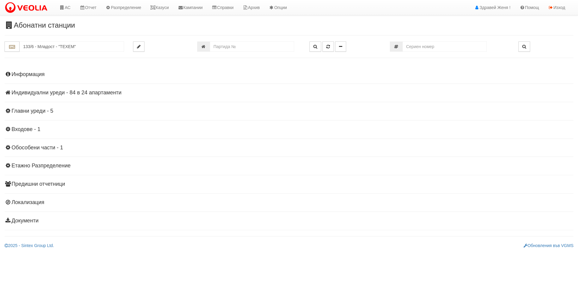
click at [86, 94] on h4 "Индивидуални уреди - 84 в 24 апартаменти" at bounding box center [289, 93] width 569 height 6
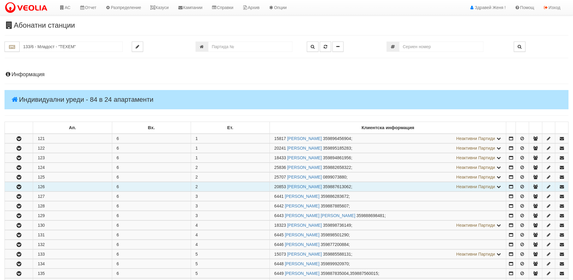
click at [22, 188] on icon "button" at bounding box center [18, 187] width 7 height 4
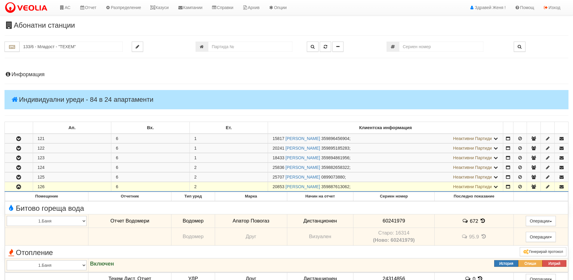
drag, startPoint x: 284, startPoint y: 186, endPoint x: 267, endPoint y: 185, distance: 16.9
click at [267, 185] on tr "126 6 2 20853 [PERSON_NAME] 359887613062 ; Неактивни Партиди 6440 [PERSON_NAME]" at bounding box center [287, 187] width 564 height 10
copy tr "20853"
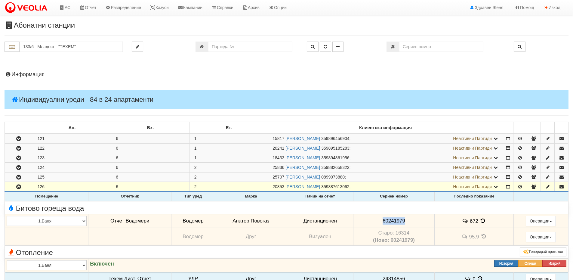
drag, startPoint x: 411, startPoint y: 220, endPoint x: 371, endPoint y: 219, distance: 39.7
click at [371, 219] on td "60241979" at bounding box center [393, 221] width 81 height 14
copy span "60241979"
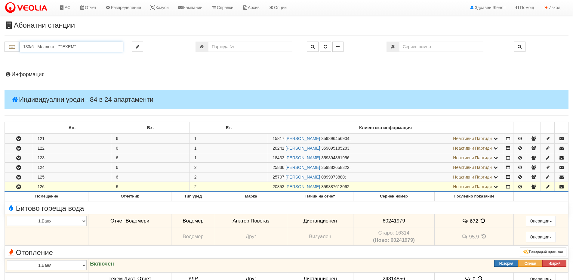
drag, startPoint x: 41, startPoint y: 39, endPoint x: 5, endPoint y: 39, distance: 35.8
click at [41, 51] on input "056" at bounding box center [71, 47] width 103 height 10
click at [42, 56] on div "056/1 - Трошево - "ТЕХЕМ"" at bounding box center [70, 56] width 101 height 7
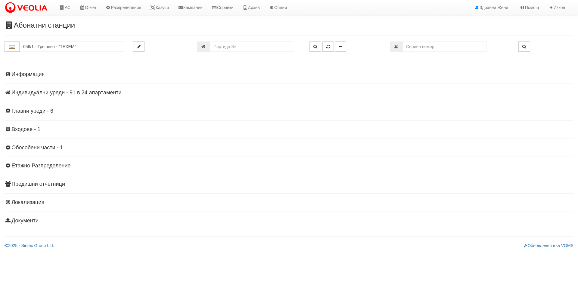
click at [70, 91] on h4 "Индивидуални уреди - 91 в 24 апартаменти" at bounding box center [289, 93] width 569 height 6
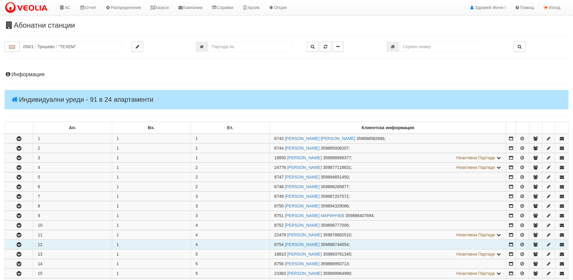
click at [23, 245] on button "button" at bounding box center [19, 244] width 28 height 9
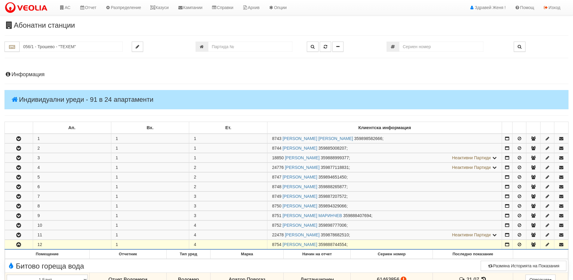
drag, startPoint x: 281, startPoint y: 244, endPoint x: 265, endPoint y: 243, distance: 16.0
click at [265, 243] on tr "12 1 4 8754 СТЕФКА АНГЕЛОВА ДОЧЕВА 359888744554 ;" at bounding box center [287, 245] width 564 height 10
copy tr "8754"
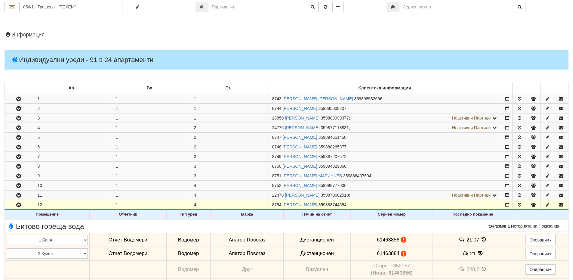
scroll to position [90, 0]
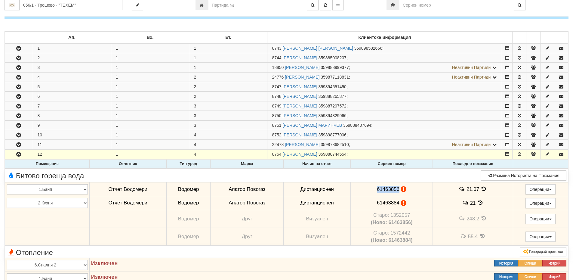
drag, startPoint x: 398, startPoint y: 187, endPoint x: 374, endPoint y: 187, distance: 24.1
click at [374, 187] on td "61463856" at bounding box center [392, 189] width 82 height 14
copy span "61463856"
drag, startPoint x: 397, startPoint y: 202, endPoint x: 376, endPoint y: 203, distance: 20.8
click at [377, 203] on span "61463884" at bounding box center [388, 203] width 23 height 6
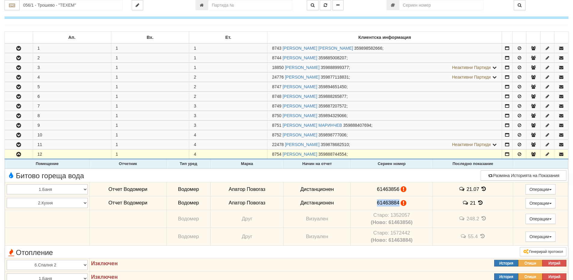
copy span "61463884"
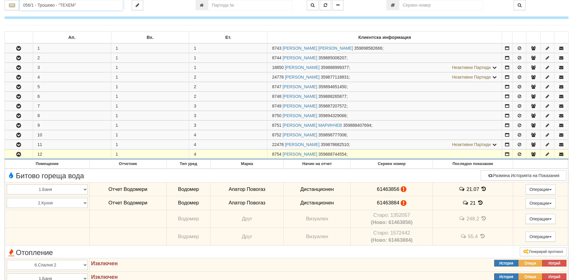
click at [42, 6] on input "056/1 - Трошево - "ТЕХЕМ"" at bounding box center [71, 5] width 103 height 10
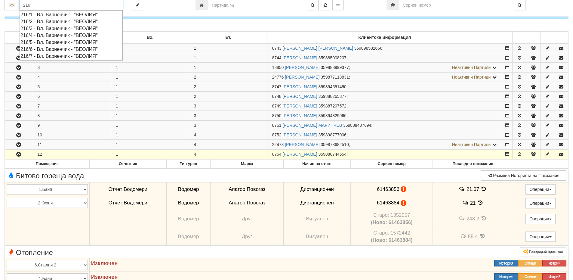
click at [62, 41] on div "216/5 - Вл. Варненчик - "ВЕОЛИЯ"" at bounding box center [70, 42] width 101 height 7
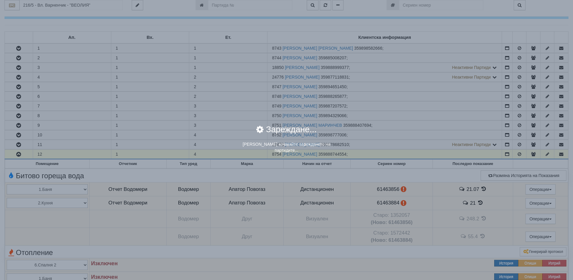
scroll to position [0, 0]
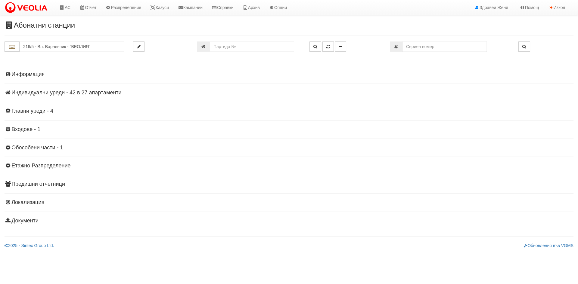
click at [73, 91] on h4 "Индивидуални уреди - 42 в 27 апартаменти" at bounding box center [289, 93] width 569 height 6
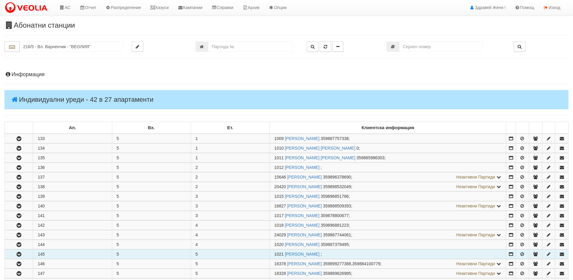
click at [22, 253] on icon "button" at bounding box center [18, 254] width 7 height 4
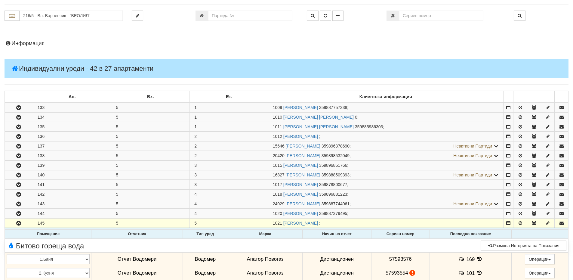
scroll to position [90, 0]
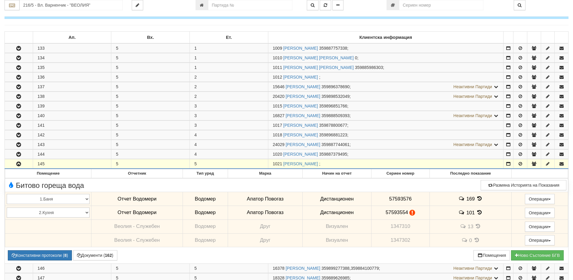
drag, startPoint x: 282, startPoint y: 162, endPoint x: 266, endPoint y: 164, distance: 16.6
click at [266, 164] on tr "145 5 5 1021 ЕНЧО ПЕТРОВ ЯНЕВ ;" at bounding box center [287, 164] width 564 height 10
copy tr "1021"
click at [85, 3] on input "216/5 - Вл. Варненчик - "ВЕОЛИЯ"" at bounding box center [71, 5] width 103 height 10
click at [75, 12] on div "029/1 - Възраждане - "ВЕОЛИЯ"" at bounding box center [70, 14] width 101 height 7
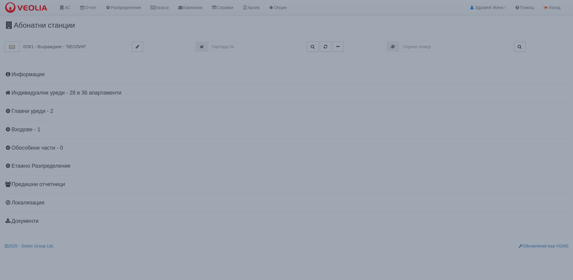
scroll to position [0, 0]
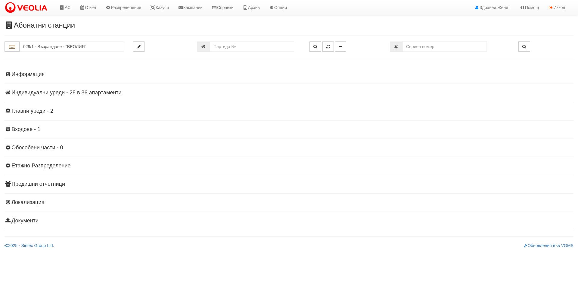
click at [64, 94] on h4 "Индивидуални уреди - 28 в 36 апартаменти" at bounding box center [289, 93] width 569 height 6
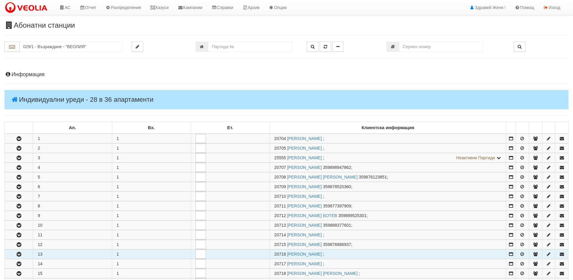
drag, startPoint x: 19, startPoint y: 257, endPoint x: 34, endPoint y: 255, distance: 15.1
click at [19, 256] on icon "button" at bounding box center [18, 254] width 7 height 4
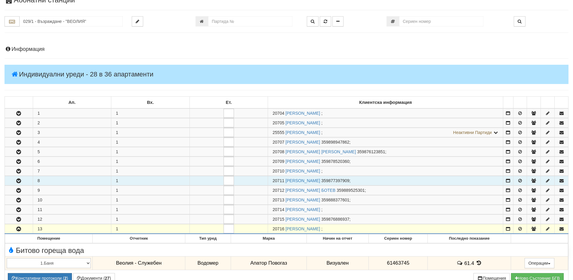
scroll to position [60, 0]
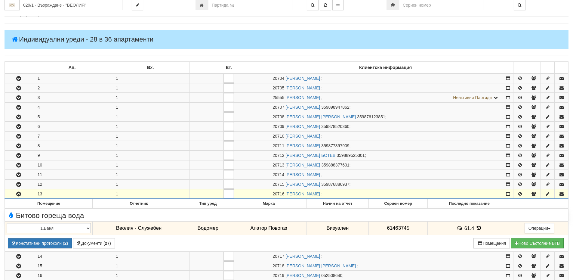
drag, startPoint x: 284, startPoint y: 193, endPoint x: 261, endPoint y: 190, distance: 22.6
click at [261, 190] on tr "13 1 20716 ПЛАМЕН СТОЯНОВ ПЕНЕВ ;" at bounding box center [287, 194] width 564 height 10
copy tr "20716"
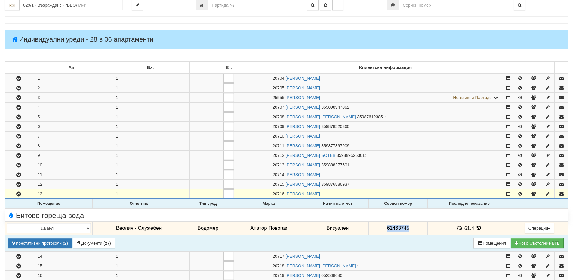
drag, startPoint x: 411, startPoint y: 227, endPoint x: 386, endPoint y: 227, distance: 25.0
click at [386, 227] on td "61463745" at bounding box center [398, 228] width 59 height 14
copy span "61463745"
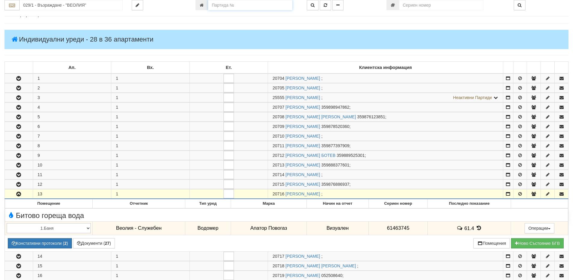
click at [230, 5] on input "number" at bounding box center [250, 5] width 84 height 10
click at [45, 6] on input "029/1 - Възраждане - "ВЕОЛИЯ"" at bounding box center [71, 5] width 103 height 10
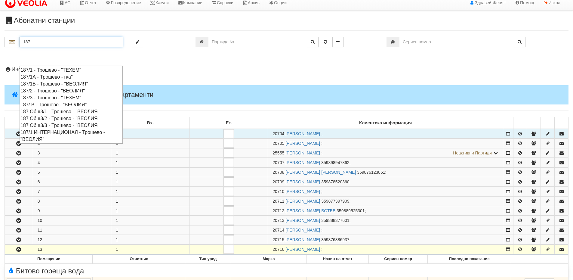
scroll to position [0, 0]
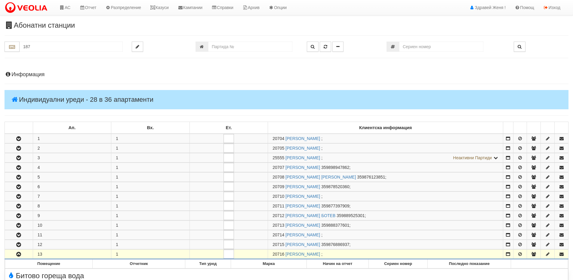
click at [35, 75] on h4 "Информация" at bounding box center [287, 75] width 564 height 6
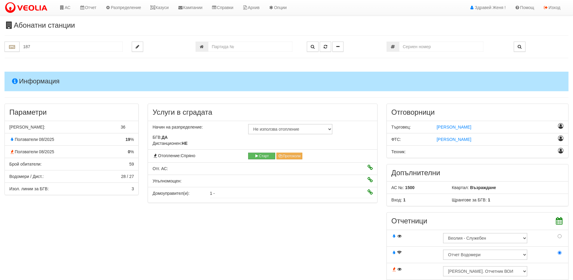
click at [43, 35] on hr at bounding box center [287, 35] width 564 height 0
click at [20, 58] on hr at bounding box center [287, 58] width 564 height 0
drag, startPoint x: 38, startPoint y: 46, endPoint x: 8, endPoint y: 47, distance: 30.4
click at [8, 47] on div "187" at bounding box center [64, 47] width 118 height 10
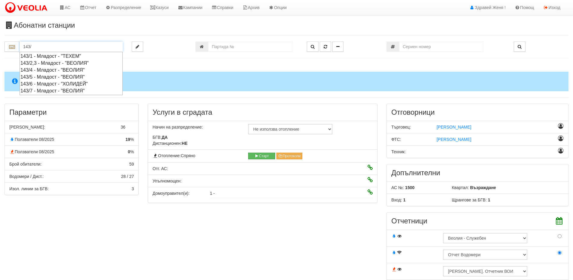
click at [50, 64] on div "143/2,3 - Младост - "ВЕОЛИЯ"" at bounding box center [70, 63] width 101 height 7
type input "143/2,3 - Младост - "ВЕОЛИЯ""
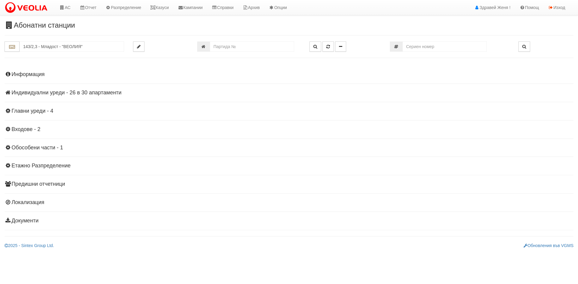
click at [79, 95] on h4 "Индивидуални уреди - 26 в 30 апартаменти" at bounding box center [289, 93] width 569 height 6
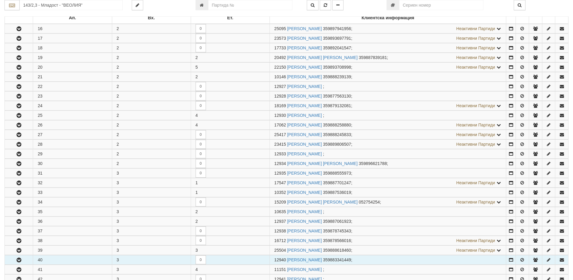
scroll to position [120, 0]
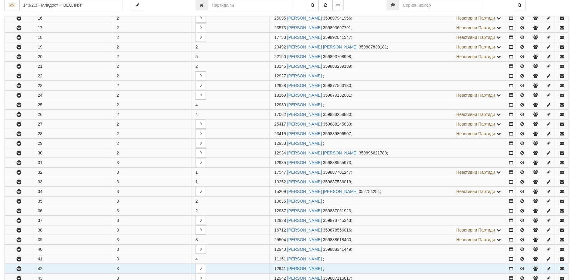
click at [22, 268] on icon "button" at bounding box center [18, 269] width 7 height 4
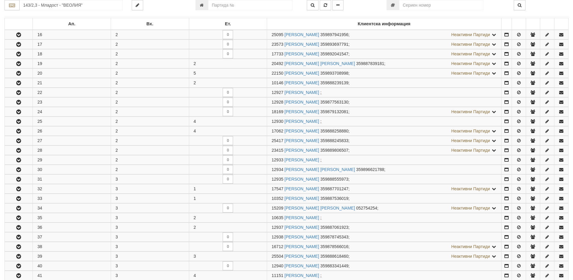
scroll to position [0, 0]
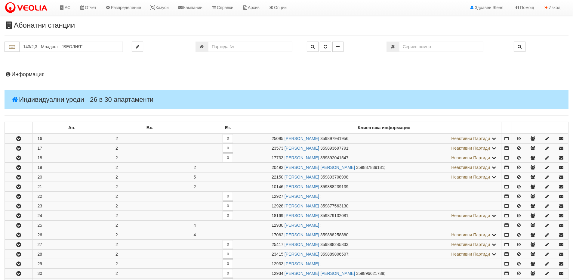
click at [33, 76] on h4 "Информация" at bounding box center [287, 75] width 564 height 6
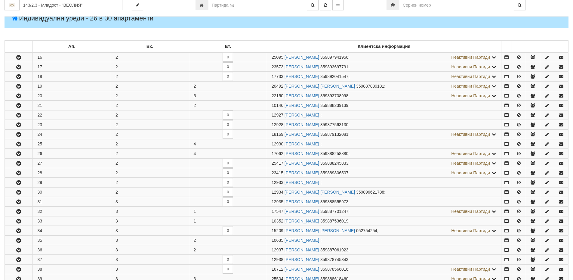
scroll to position [421, 0]
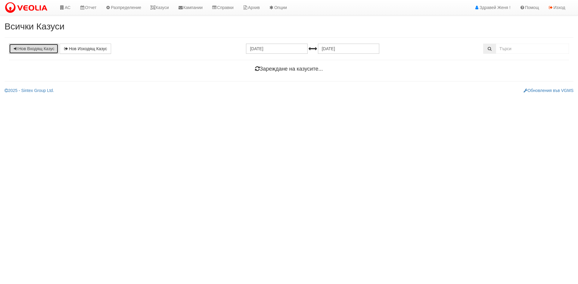
click at [30, 49] on link "Нов Входящ Казус" at bounding box center [33, 49] width 49 height 10
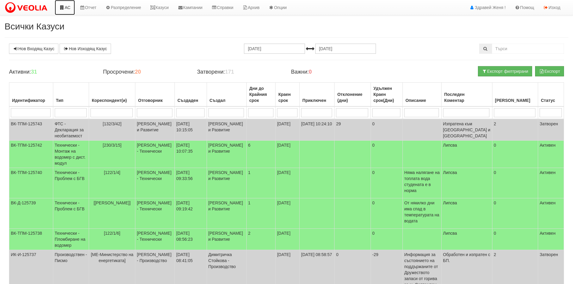
click at [69, 11] on link "АС" at bounding box center [65, 7] width 20 height 15
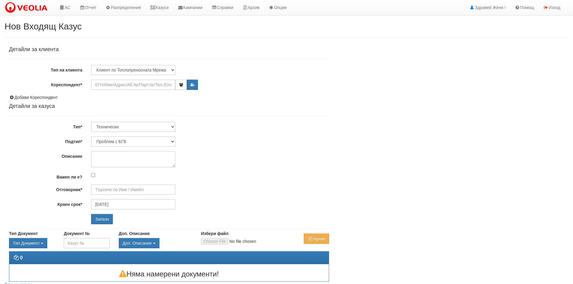
type input "[PERSON_NAME] - Технически"
click at [101, 84] on input "Кореспондент*" at bounding box center [133, 85] width 84 height 10
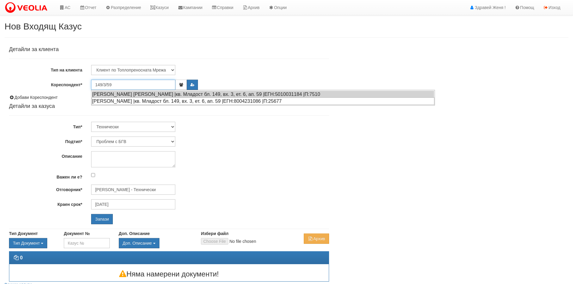
click at [114, 102] on div "[PERSON_NAME] |кв. Младост бл. 149, вх. 3, ет. 6, ап. 59 |ЕГН:8004231086 |П:256…" at bounding box center [263, 101] width 343 height 8
type input "[PERSON_NAME]"
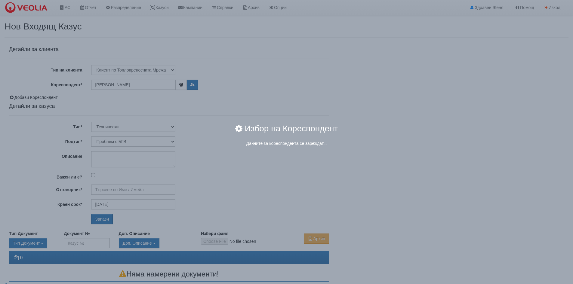
type input "[PERSON_NAME] - Технически"
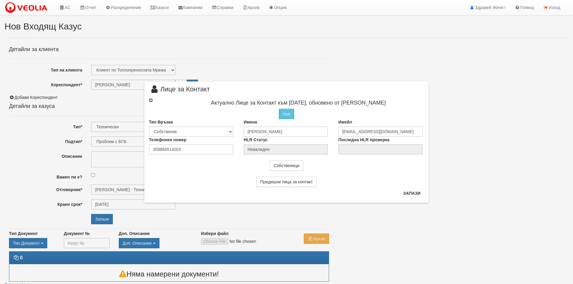
click at [151, 100] on input "radio" at bounding box center [151, 100] width 4 height 4
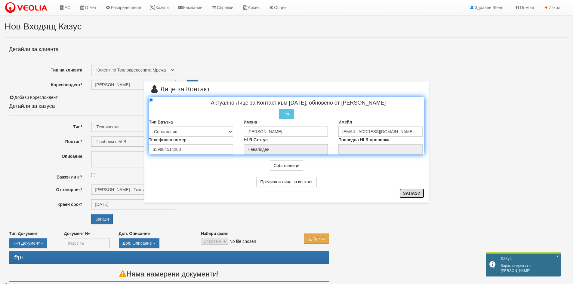
click at [406, 193] on button "Запази" at bounding box center [412, 194] width 25 height 10
radio input "true"
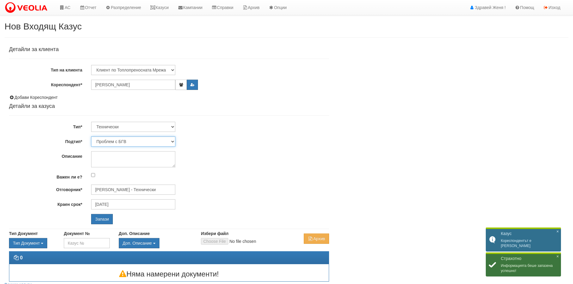
click at [172, 141] on select "Проблем с БГВ Теч ВОИ Теч БГВ Теч в АС Теч от водомер Проблем в АС Интервенция …" at bounding box center [133, 142] width 84 height 10
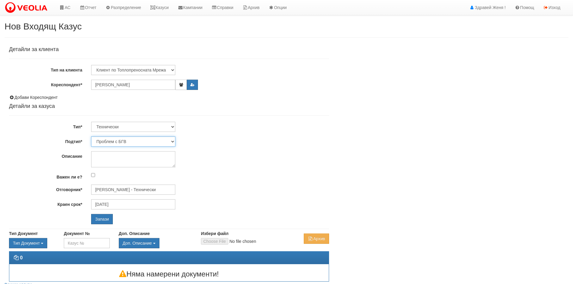
select select "Монтаж на водомер с дист. модул"
click at [91, 137] on select "Проблем с БГВ Теч ВОИ Теч БГВ Теч в АС Теч от водомер Проблем в АС Интервенция …" at bounding box center [133, 142] width 84 height 10
type input "[DATE]"
type input "[PERSON_NAME] - Технически"
click at [115, 157] on textarea "Описание" at bounding box center [133, 159] width 84 height 16
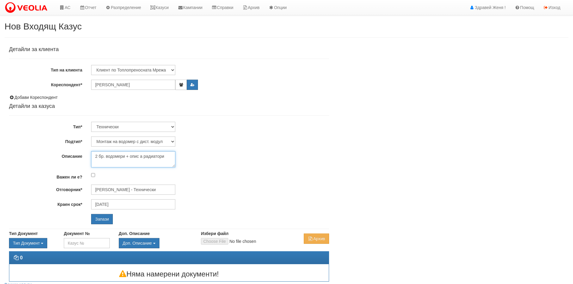
click at [139, 156] on textarea "2 бр. водомери + опис а радиатори" at bounding box center [133, 159] width 84 height 16
click at [140, 156] on textarea "2 бр. водомери + опис а радиатори" at bounding box center [133, 159] width 84 height 16
type textarea "2 бр. водомери + опис на радиатори"
click at [104, 220] on input "Запази" at bounding box center [102, 219] width 22 height 10
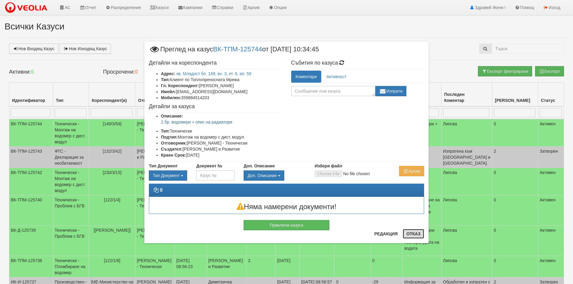
click at [409, 236] on button "Отказ" at bounding box center [413, 234] width 21 height 10
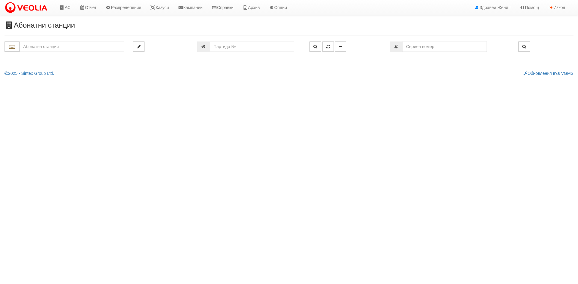
click at [52, 46] on input "text" at bounding box center [72, 47] width 104 height 10
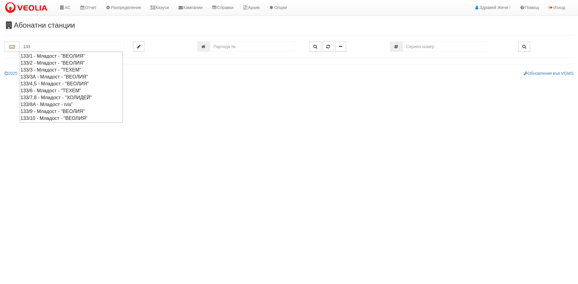
click at [44, 91] on div "133/6 - Младост - "ТЕХЕМ"" at bounding box center [70, 90] width 101 height 7
type input "133/6 - Младост - "ТЕХЕМ""
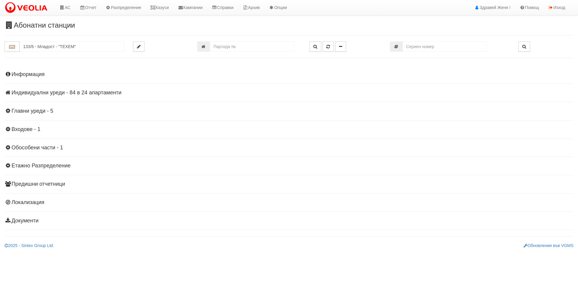
click at [78, 93] on h4 "Индивидуални уреди - 84 в 24 апартаменти" at bounding box center [289, 93] width 569 height 6
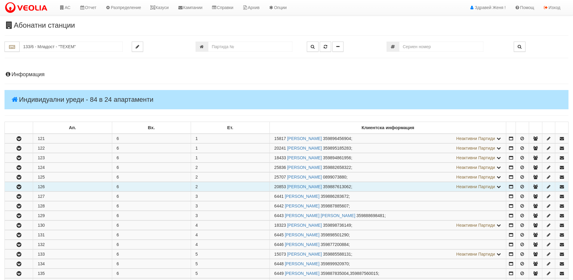
drag, startPoint x: 285, startPoint y: 187, endPoint x: 275, endPoint y: 187, distance: 10.5
click at [275, 187] on span "20853" at bounding box center [280, 186] width 12 height 5
copy span "20853"
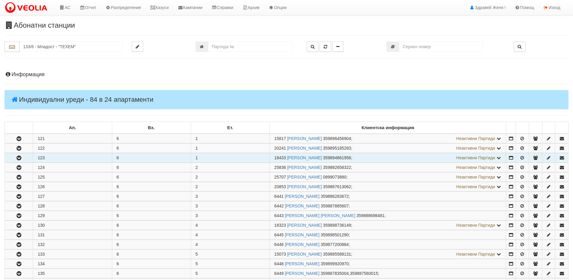
click at [45, 159] on td "123" at bounding box center [72, 157] width 79 height 9
click at [285, 157] on td "18433 [PERSON_NAME] 359894861956 ; Неактивни Партиди 6437 [PERSON_NAME] 3598984…" at bounding box center [388, 157] width 237 height 9
click at [254, 158] on td "1" at bounding box center [230, 157] width 79 height 9
drag, startPoint x: 286, startPoint y: 156, endPoint x: 275, endPoint y: 158, distance: 10.6
click at [275, 158] on span "18433" at bounding box center [280, 157] width 12 height 5
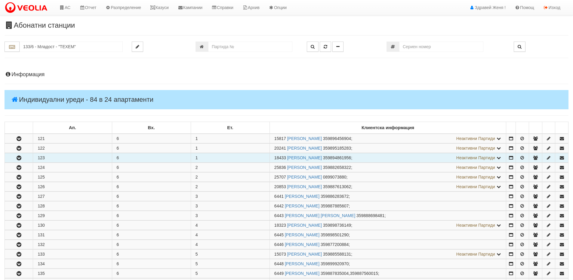
copy span "18433"
click at [17, 156] on icon "button" at bounding box center [18, 158] width 7 height 4
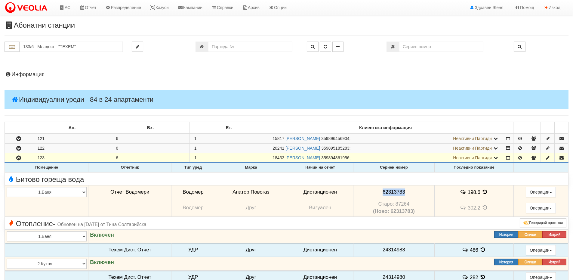
drag, startPoint x: 408, startPoint y: 192, endPoint x: 381, endPoint y: 187, distance: 27.3
click at [381, 187] on td "62313783" at bounding box center [393, 192] width 81 height 14
copy span "62313783"
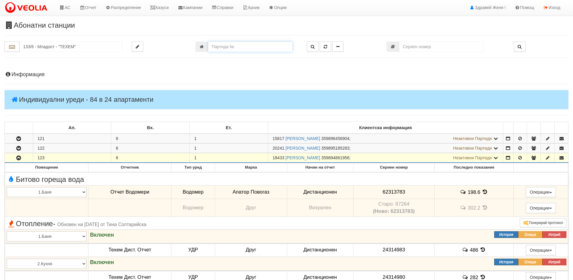
click at [212, 47] on input "number" at bounding box center [250, 47] width 84 height 10
type input "1021"
type input "216/5 - "[PERSON_NAME] [GEOGRAPHIC_DATA] " ЕАД"
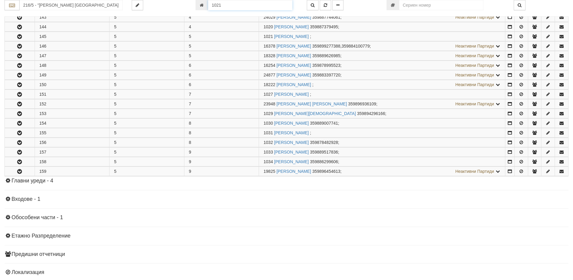
scroll to position [234, 0]
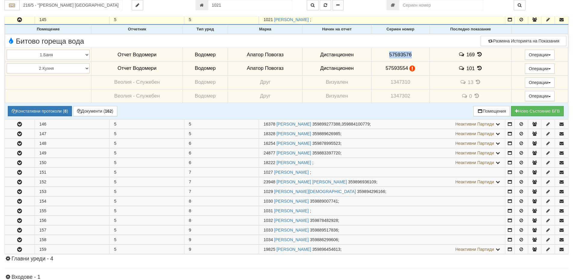
drag, startPoint x: 413, startPoint y: 53, endPoint x: 376, endPoint y: 54, distance: 36.7
click at [376, 54] on td "57593576" at bounding box center [400, 55] width 58 height 14
click at [401, 56] on span "57593576" at bounding box center [400, 55] width 23 height 6
drag, startPoint x: 401, startPoint y: 56, endPoint x: 381, endPoint y: 55, distance: 20.2
click at [381, 55] on td "57593576" at bounding box center [400, 55] width 58 height 14
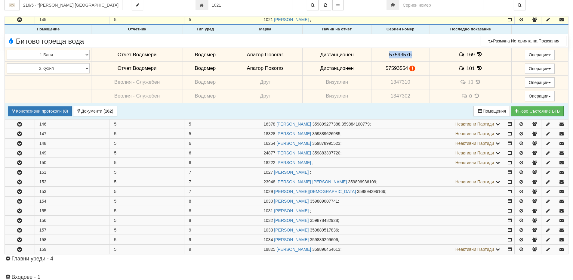
copy span "57593576"
drag, startPoint x: 407, startPoint y: 68, endPoint x: 372, endPoint y: 69, distance: 35.5
click at [372, 69] on td "57593554" at bounding box center [400, 68] width 58 height 14
copy span "57593554"
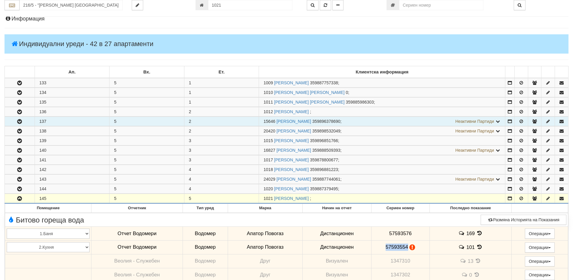
scroll to position [0, 0]
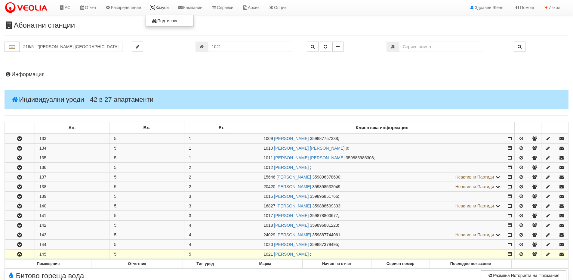
click at [160, 6] on link "Казуси" at bounding box center [160, 7] width 28 height 15
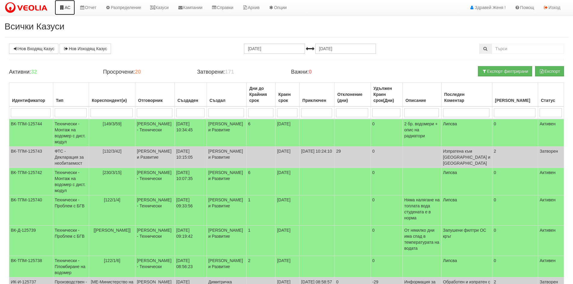
click at [65, 7] on link "АС" at bounding box center [65, 7] width 20 height 15
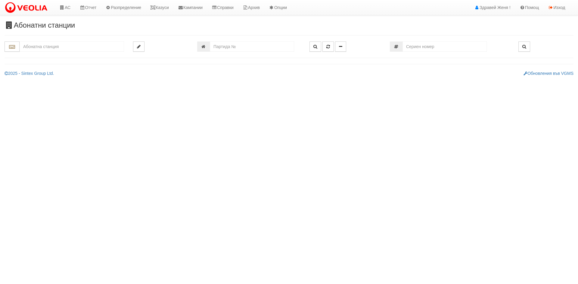
click at [39, 49] on input "text" at bounding box center [72, 47] width 104 height 10
click at [47, 57] on div "119/1 - Младост - "ВЕОЛИЯ"" at bounding box center [71, 56] width 103 height 7
type input "119/1 - Младост - "ВЕОЛИЯ""
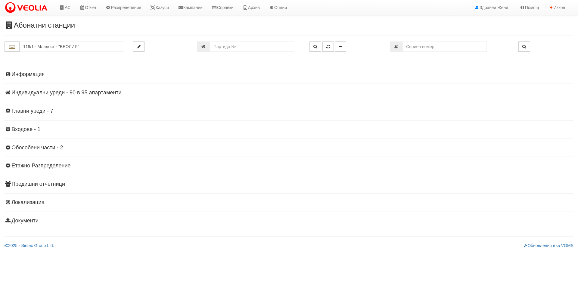
click at [81, 90] on h4 "Индивидуални уреди - 90 в 95 апартаменти" at bounding box center [289, 93] width 569 height 6
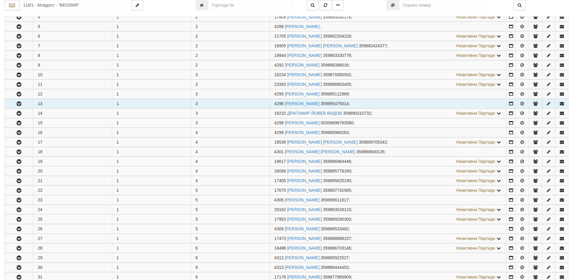
scroll to position [271, 0]
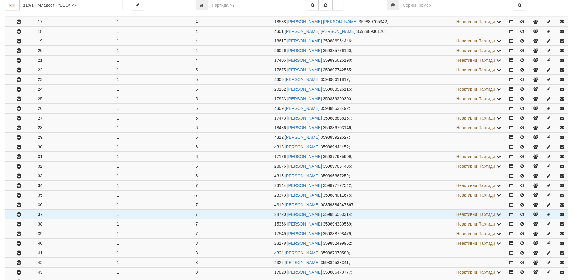
click at [26, 214] on button "button" at bounding box center [19, 214] width 28 height 9
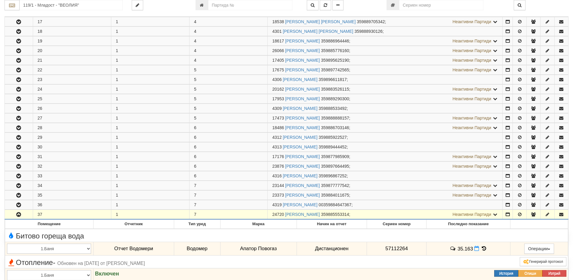
drag, startPoint x: 283, startPoint y: 215, endPoint x: 273, endPoint y: 216, distance: 10.3
click at [273, 216] on span "24720" at bounding box center [278, 214] width 12 height 5
copy span "24720"
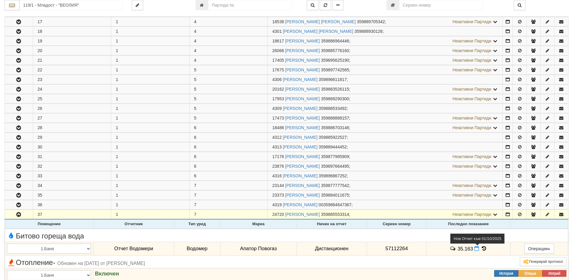
click at [476, 249] on icon at bounding box center [476, 248] width 5 height 5
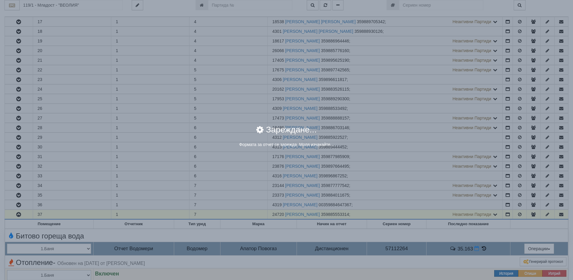
select select "8ac75930-9bfd-e511-80be-8d5a1dced85a"
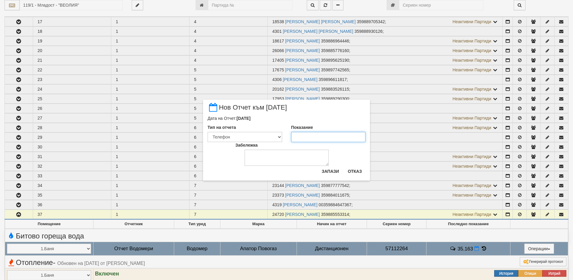
click at [303, 135] on input "Показание" at bounding box center [328, 137] width 75 height 10
click at [299, 136] on input "35459" at bounding box center [328, 137] width 75 height 10
type input "35.459"
click at [261, 159] on textarea "Забележка" at bounding box center [287, 158] width 84 height 16
type textarea "01,09,2025"
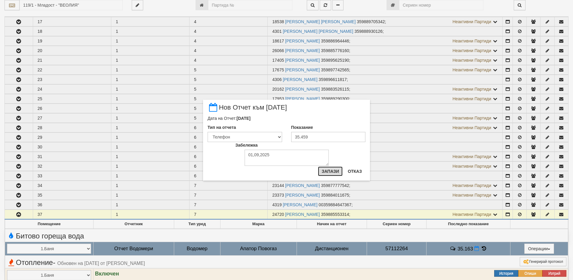
click at [330, 171] on button "Запази" at bounding box center [330, 171] width 25 height 10
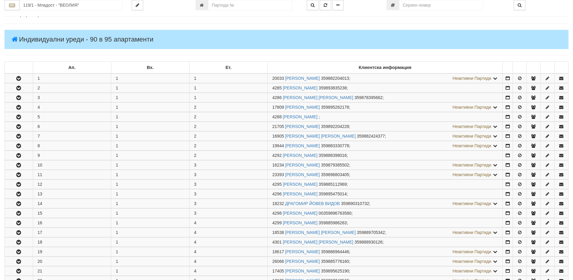
scroll to position [0, 0]
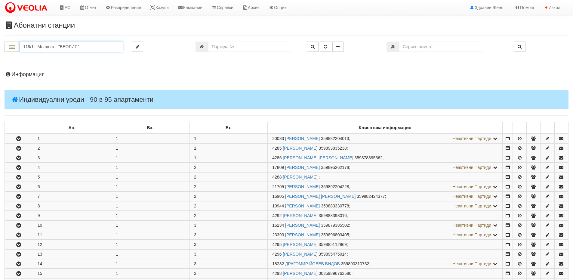
click at [70, 46] on input "119/1 - Младост - "ВЕОЛИЯ"" at bounding box center [71, 47] width 103 height 10
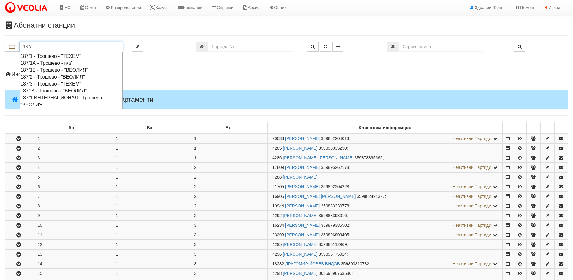
click at [74, 72] on div "187/1Б - Трошево - "ВЕОЛИЯ"" at bounding box center [70, 69] width 101 height 7
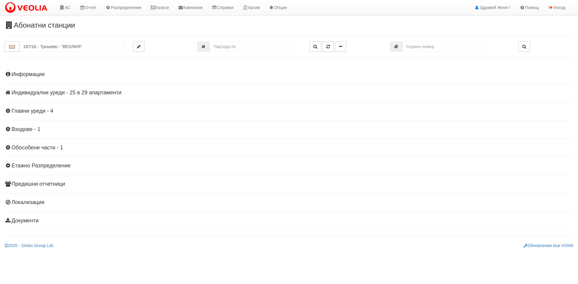
click at [73, 92] on h4 "Индивидуални уреди - 25 в 29 апартаменти" at bounding box center [289, 93] width 569 height 6
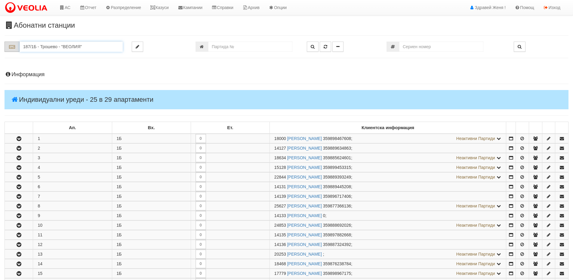
drag, startPoint x: 88, startPoint y: 45, endPoint x: 19, endPoint y: 45, distance: 69.8
click at [19, 45] on div "187/1Б - Трошево - "ВЕОЛИЯ"" at bounding box center [64, 47] width 118 height 10
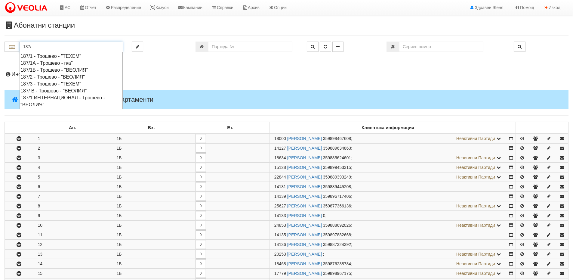
click at [47, 78] on div "187/2 - Трошево - "ВЕОЛИЯ"" at bounding box center [70, 76] width 101 height 7
type input "187/2 - Трошево - "ВЕОЛИЯ""
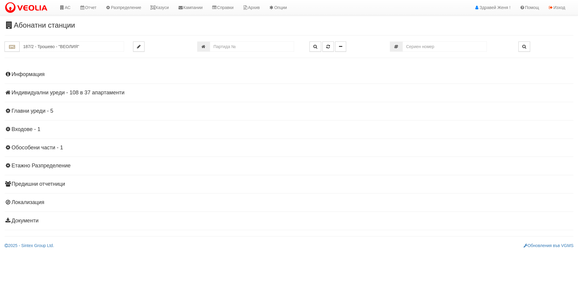
click at [56, 94] on h4 "Индивидуални уреди - 108 в 37 апартаменти" at bounding box center [289, 93] width 569 height 6
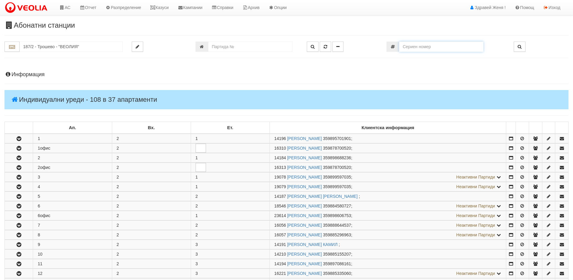
click at [412, 49] on input "number" at bounding box center [441, 47] width 84 height 10
type input "0883305675"
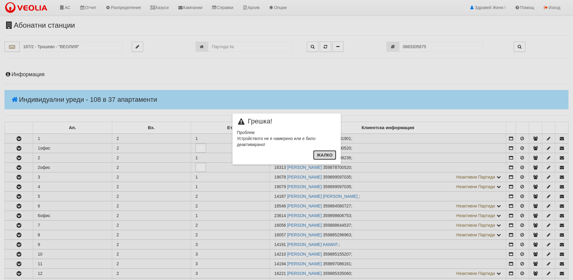
click at [321, 154] on button "Жалко" at bounding box center [324, 155] width 23 height 10
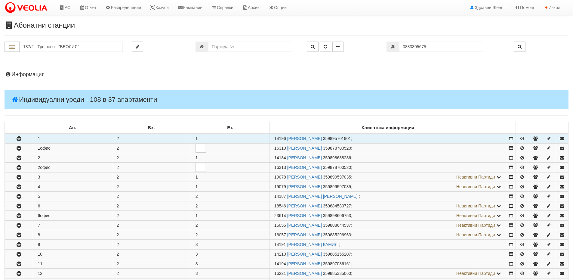
click at [89, 138] on td "1" at bounding box center [72, 139] width 79 height 10
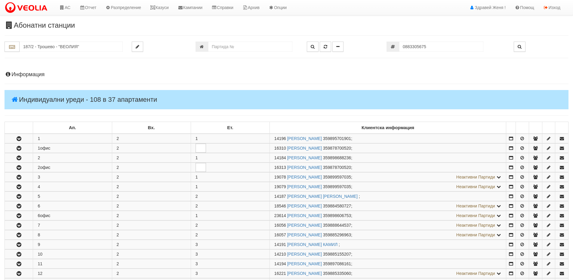
click at [34, 75] on h4 "Информация" at bounding box center [287, 75] width 564 height 6
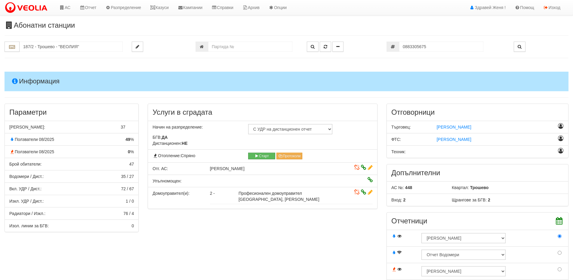
click at [34, 75] on h4 "Информация" at bounding box center [287, 81] width 564 height 19
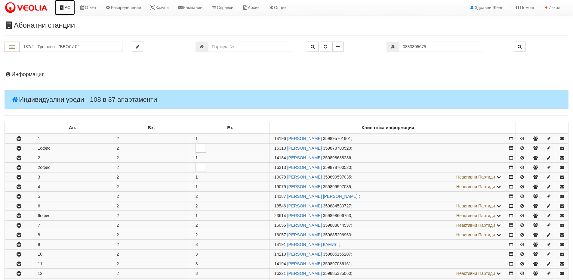
click at [66, 9] on link "АС" at bounding box center [65, 7] width 20 height 15
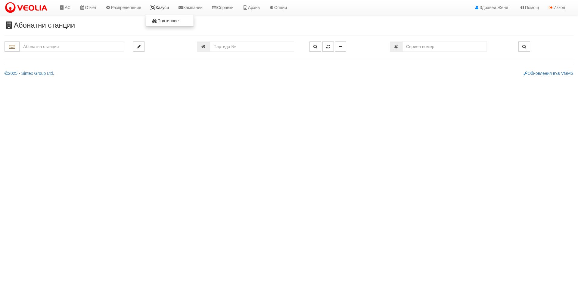
click at [168, 7] on link "Казуси" at bounding box center [160, 7] width 28 height 15
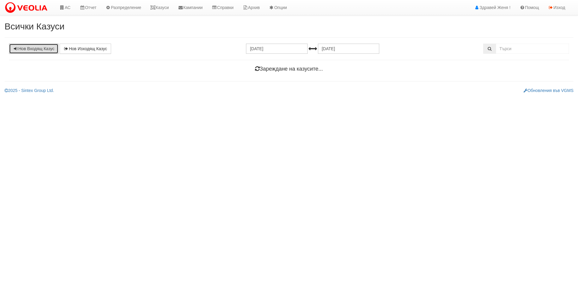
click at [38, 49] on link "Нов Входящ Казус" at bounding box center [33, 49] width 49 height 10
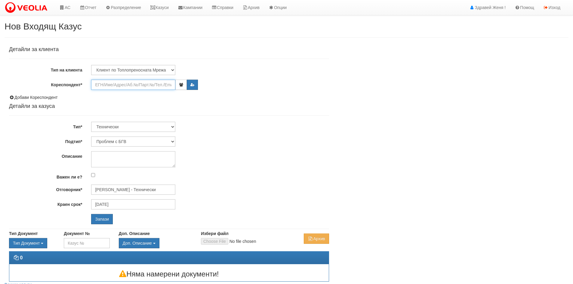
click at [106, 84] on input "Кореспондент*" at bounding box center [133, 85] width 84 height 10
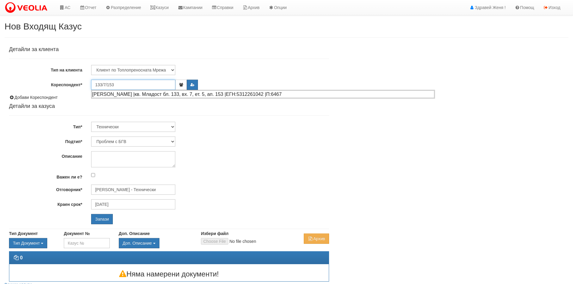
click at [159, 96] on div "[PERSON_NAME] |кв. Младост бл. 133, вх. 7, ет. 5, ап. 153 |ЕГН:5312261042 |П:64…" at bounding box center [263, 95] width 343 height 8
type input "[PERSON_NAME]"
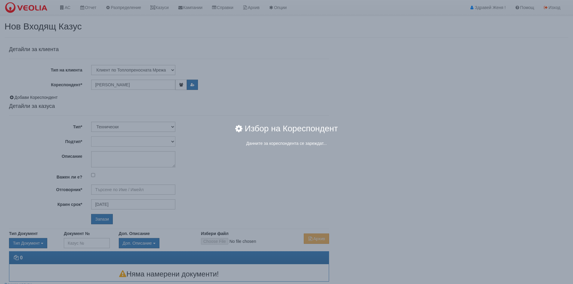
type input "[PERSON_NAME] - Технически"
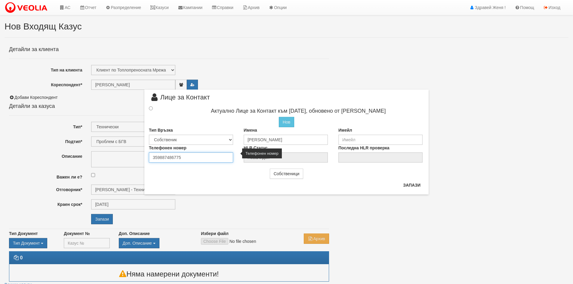
click at [182, 158] on input "359887486775" at bounding box center [191, 158] width 84 height 10
drag, startPoint x: 180, startPoint y: 158, endPoint x: 143, endPoint y: 153, distance: 37.4
click at [143, 153] on div "× Лице за Контакт Актуално Лице за Контакт към [DATE], обновено от [PERSON_NAME…" at bounding box center [286, 97] width 293 height 195
type input "0887288774"
click at [151, 108] on input "radio" at bounding box center [151, 108] width 4 height 4
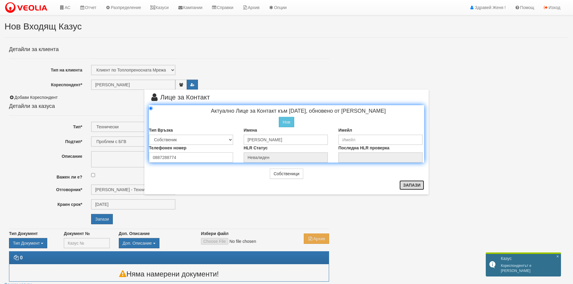
click at [405, 183] on button "Запази" at bounding box center [412, 186] width 25 height 10
radio input "true"
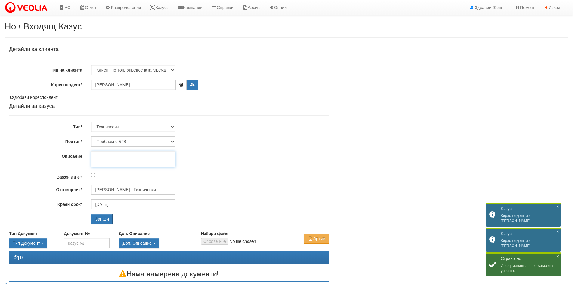
click at [97, 158] on textarea "Описание" at bounding box center [133, 159] width 84 height 16
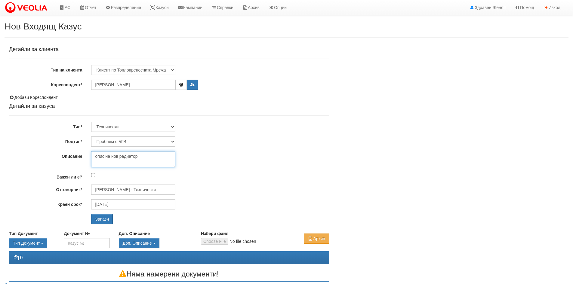
type textarea "опис на нов радиатор"
click at [174, 143] on select "Проблем с БГВ Теч ВОИ Теч БГВ Теч в АС Теч от водомер Проблем в АС Интервенция …" at bounding box center [133, 142] width 84 height 10
select select "Интервенция с УДР"
click at [91, 137] on select "Проблем с БГВ Теч ВОИ Теч БГВ Теч в АС Теч от водомер Проблем в АС Интервенция …" at bounding box center [133, 142] width 84 height 10
type input "[DATE]"
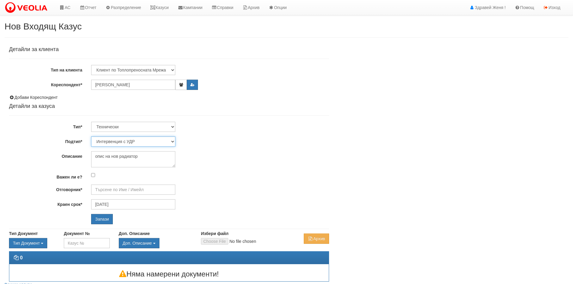
type input "[PERSON_NAME] - Технически"
click at [104, 222] on input "Запази" at bounding box center [102, 219] width 22 height 10
